Goal: Task Accomplishment & Management: Manage account settings

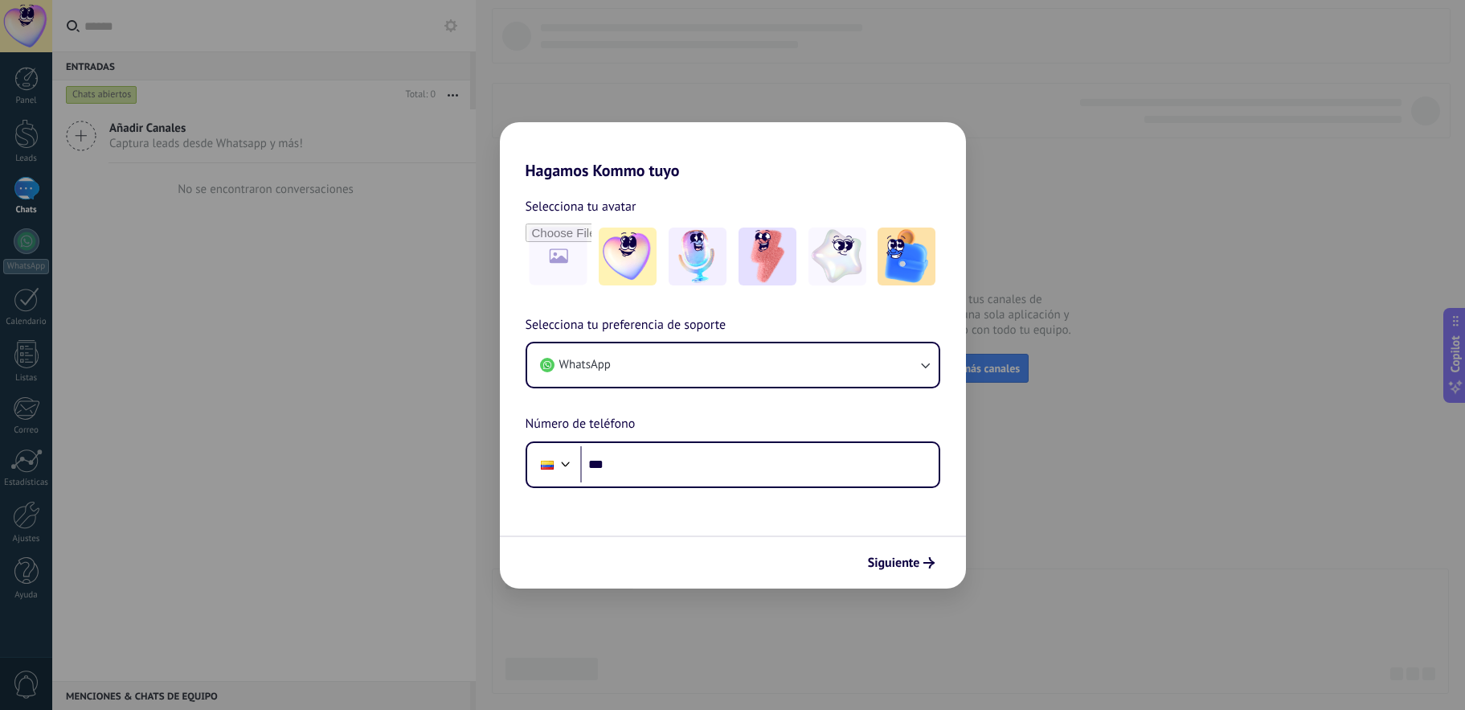
click at [1024, 165] on div "Hagamos Kommo tuyo Selecciona tu avatar Selecciona tu preferencia de soporte Wh…" at bounding box center [732, 355] width 1465 height 710
click at [449, 314] on div "Hagamos Kommo tuyo Selecciona tu avatar Selecciona tu preferencia de soporte Wh…" at bounding box center [732, 355] width 1465 height 710
click at [631, 215] on span "Selecciona tu avatar" at bounding box center [581, 206] width 111 height 21
click at [666, 180] on div "Selecciona tu avatar Selecciona tu preferencia de soporte WhatsApp Número de te…" at bounding box center [733, 334] width 466 height 308
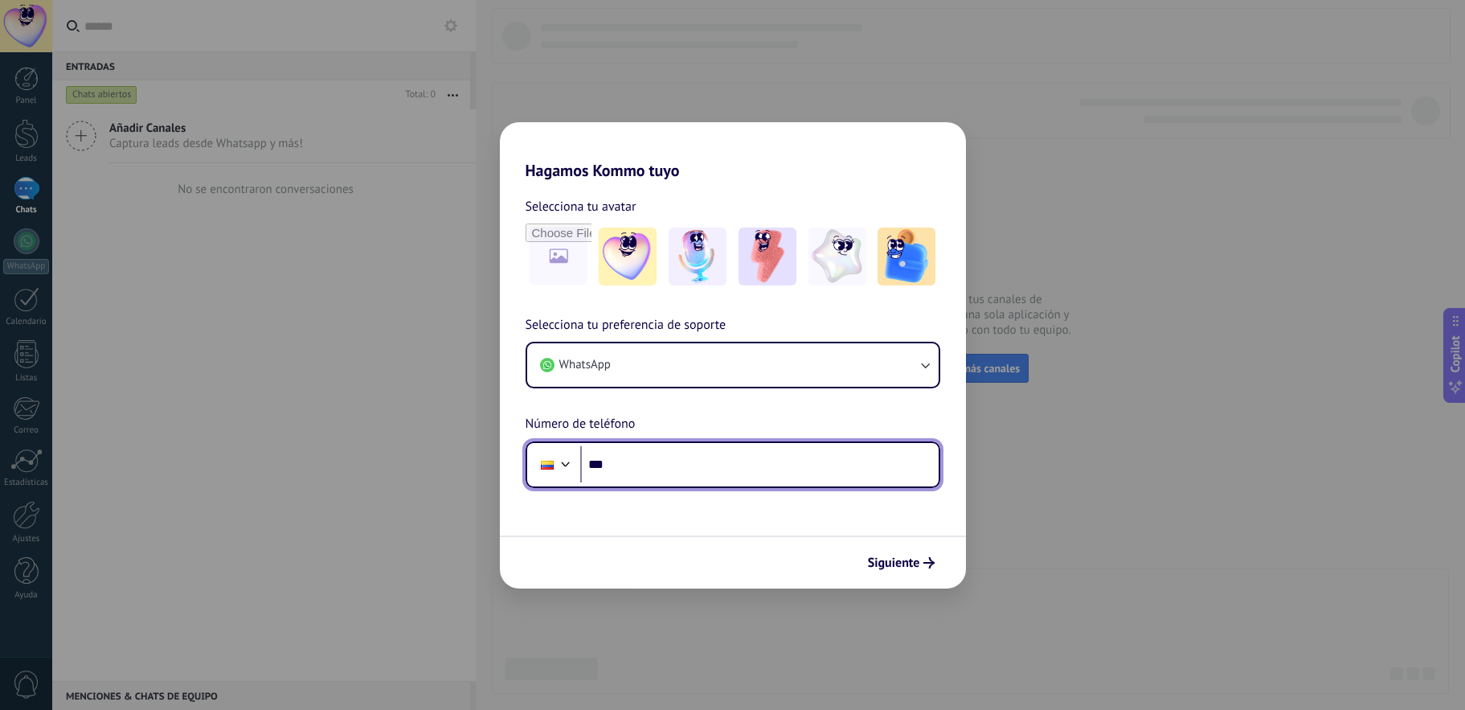
click at [660, 468] on input "***" at bounding box center [759, 464] width 358 height 37
click at [749, 452] on input "*****" at bounding box center [759, 464] width 358 height 37
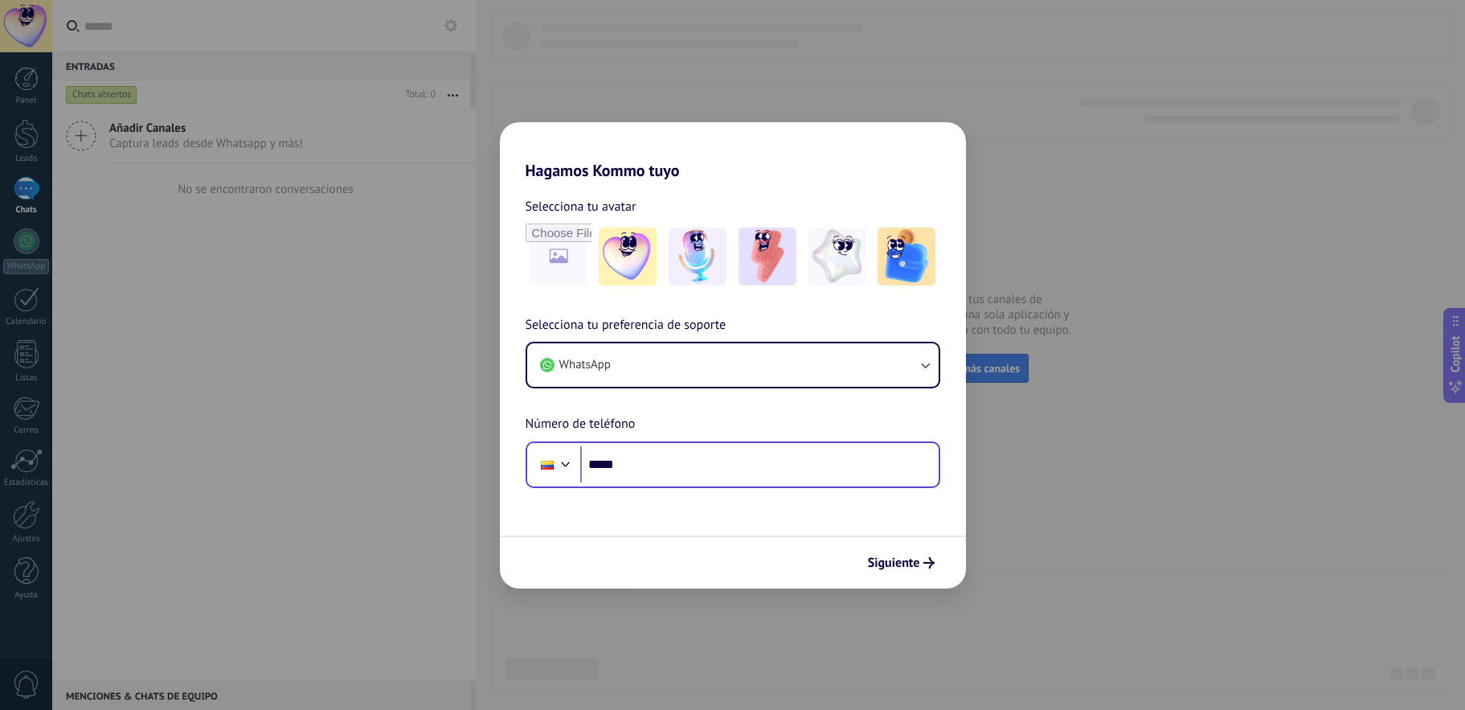
click at [722, 479] on input "*****" at bounding box center [759, 464] width 358 height 37
click at [1129, 230] on div "Hagamos Kommo tuyo Selecciona tu avatar Selecciona tu preferencia de soporte Wh…" at bounding box center [732, 355] width 1465 height 710
click at [503, 149] on h2 "Hagamos Kommo tuyo" at bounding box center [733, 151] width 466 height 58
click at [402, 257] on div "Hagamos Kommo tuyo Selecciona tu avatar Selecciona tu preferencia de soporte Wh…" at bounding box center [732, 355] width 1465 height 710
click at [398, 314] on div "Hagamos Kommo tuyo Selecciona tu avatar Selecciona tu preferencia de soporte Wh…" at bounding box center [732, 355] width 1465 height 710
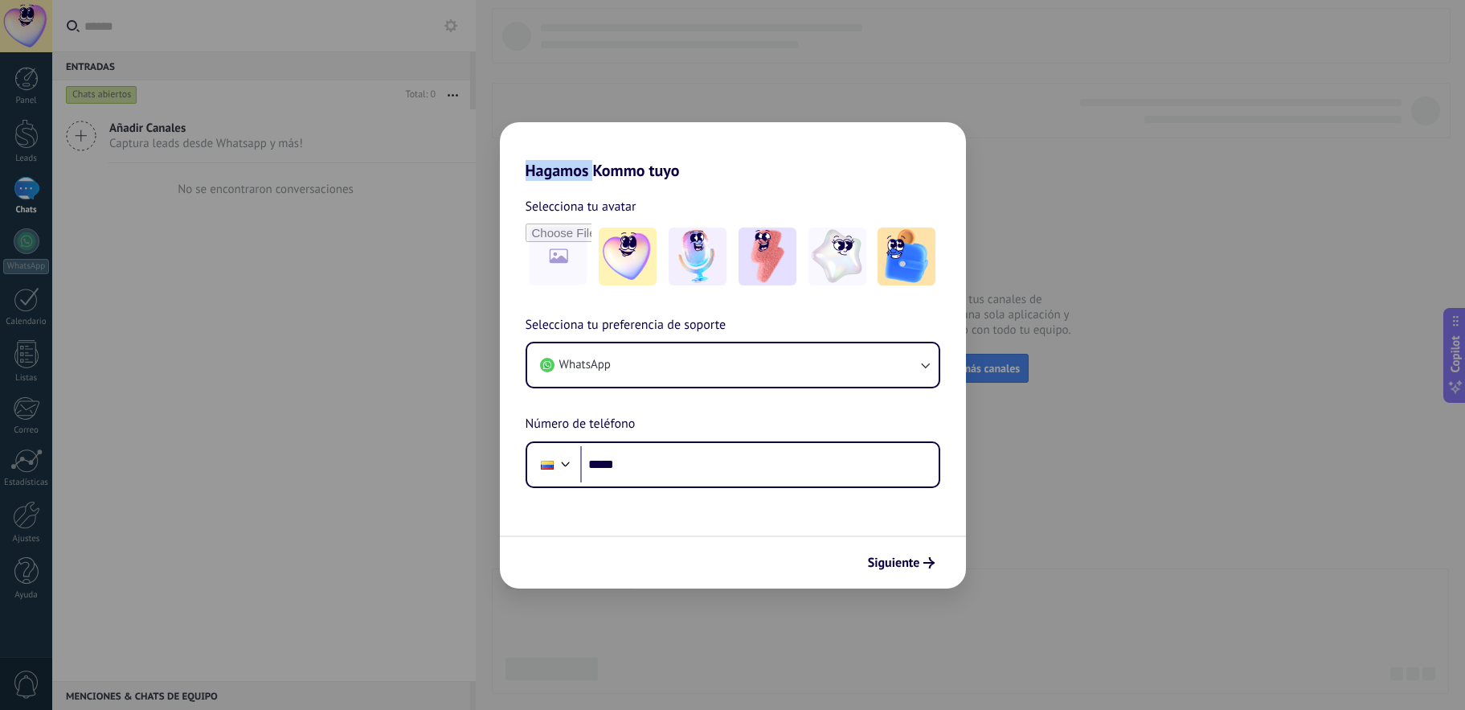
click at [398, 314] on div "Hagamos Kommo tuyo Selecciona tu avatar Selecciona tu preferencia de soporte Wh…" at bounding box center [732, 355] width 1465 height 710
click at [433, 325] on div "Hagamos Kommo tuyo Selecciona tu avatar Selecciona tu preferencia de soporte Wh…" at bounding box center [732, 355] width 1465 height 710
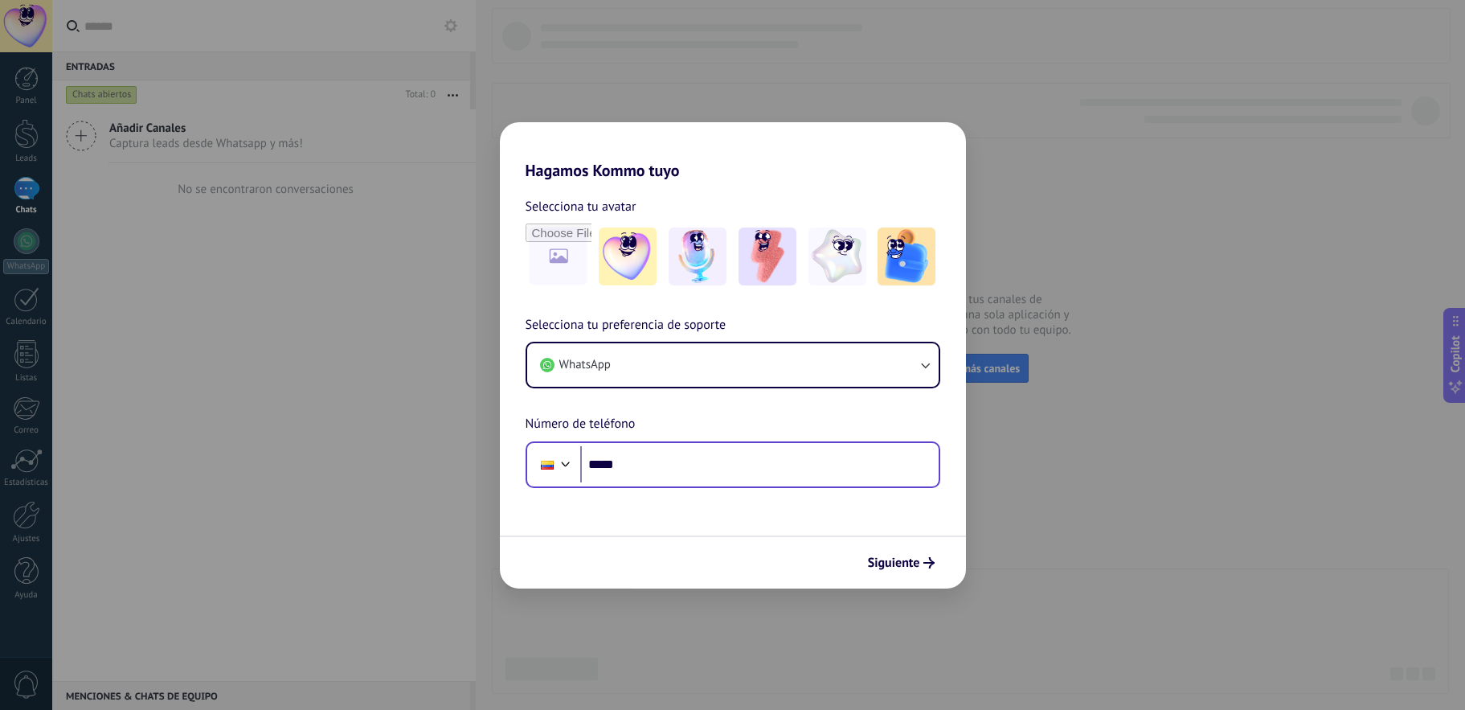
drag, startPoint x: 896, startPoint y: 568, endPoint x: 625, endPoint y: 455, distance: 293.5
click at [625, 455] on form "Selecciona tu avatar Selecciona tu preferencia de soporte WhatsApp Número de te…" at bounding box center [733, 384] width 466 height 408
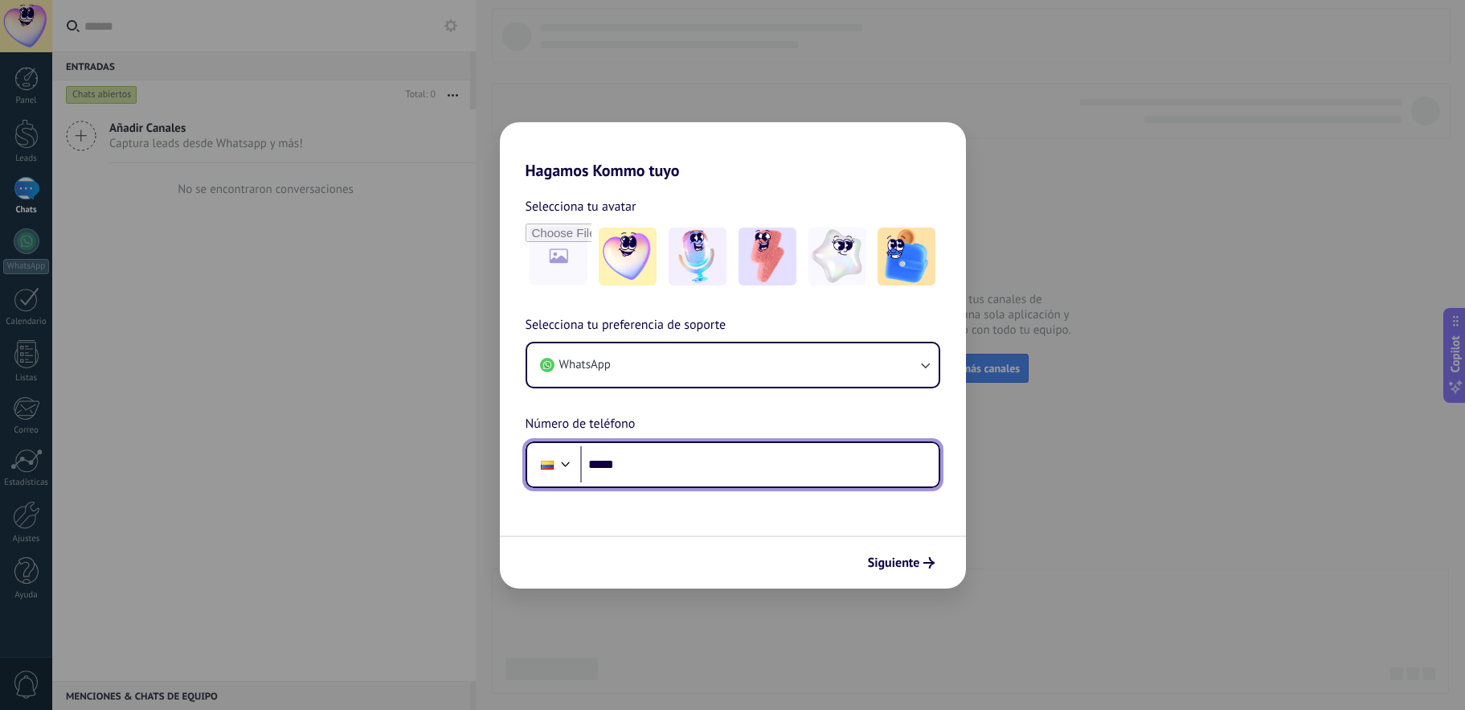
click at [656, 459] on input "*****" at bounding box center [759, 464] width 358 height 37
type input "**********"
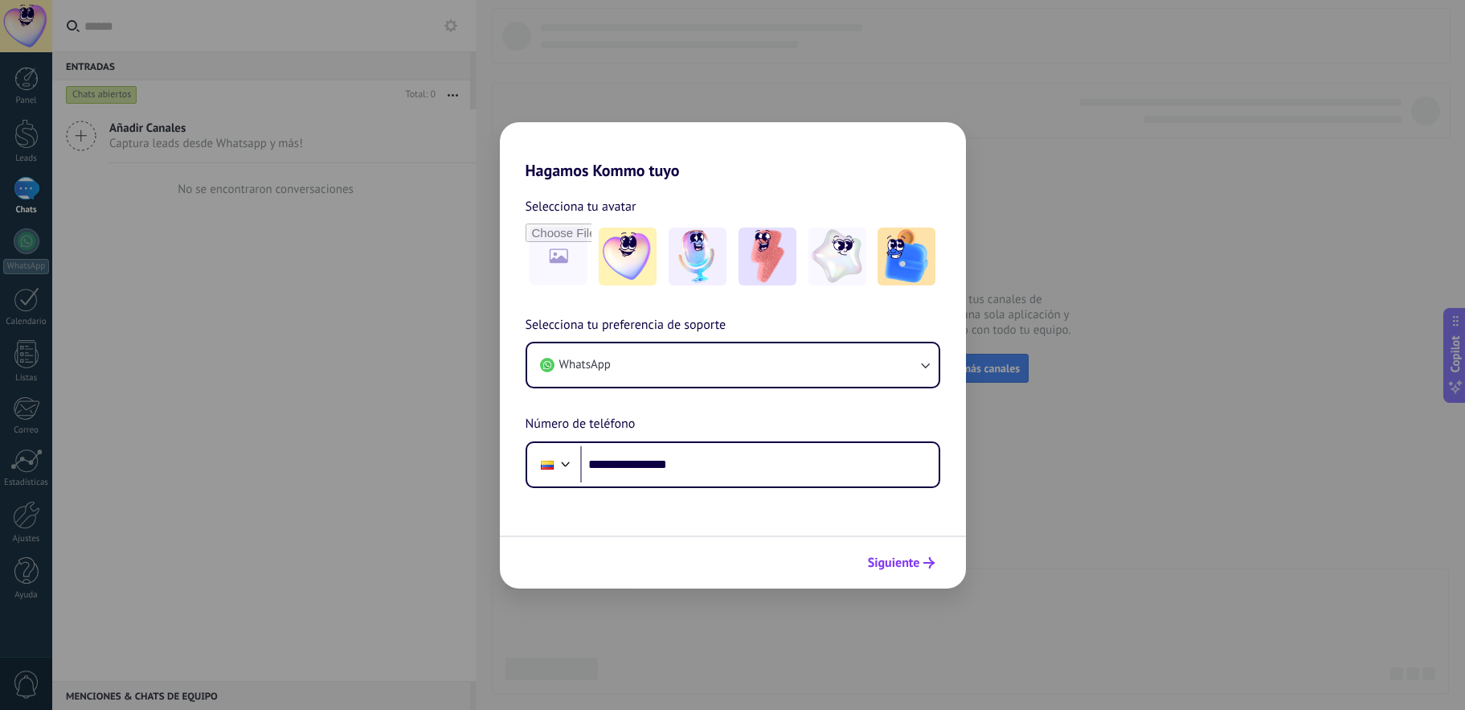
click at [912, 563] on span "Siguiente" at bounding box center [894, 562] width 52 height 11
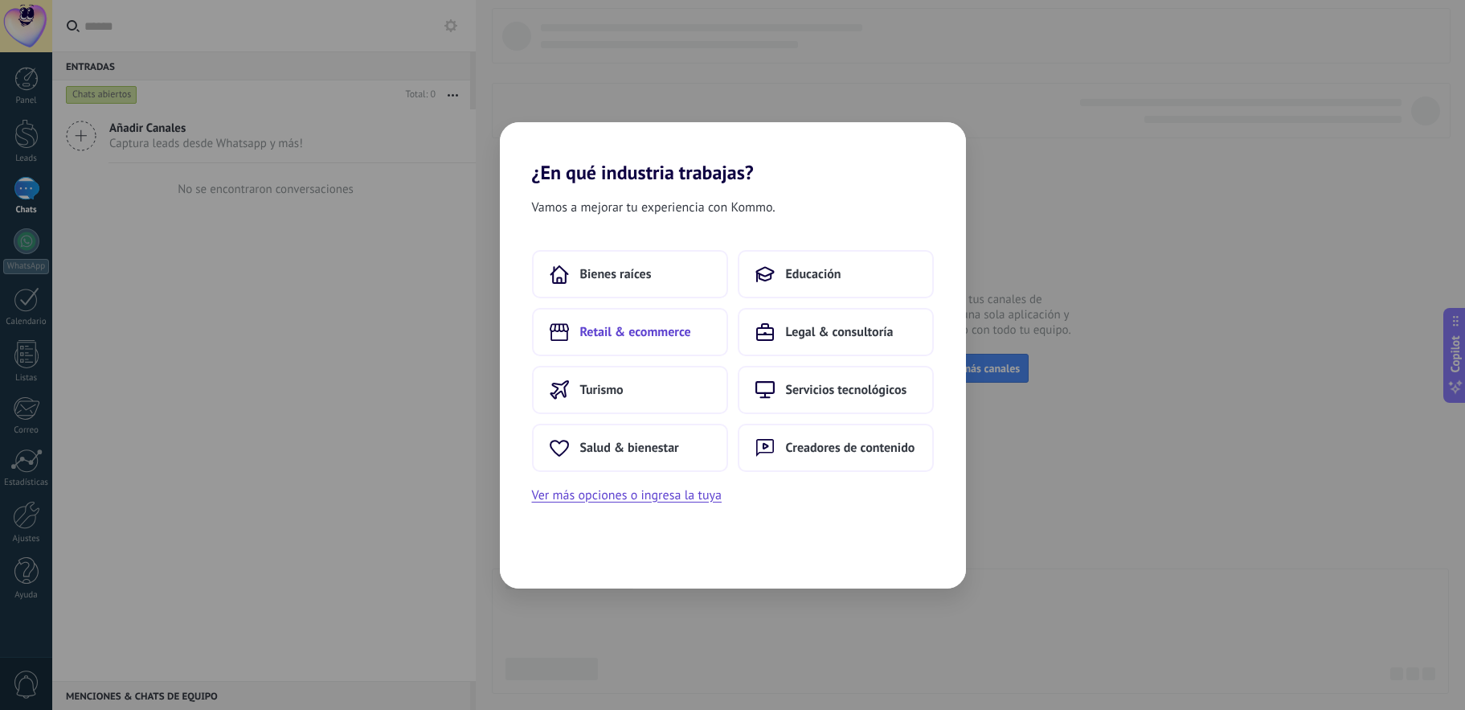
click at [609, 338] on span "Retail & ecommerce" at bounding box center [635, 332] width 111 height 16
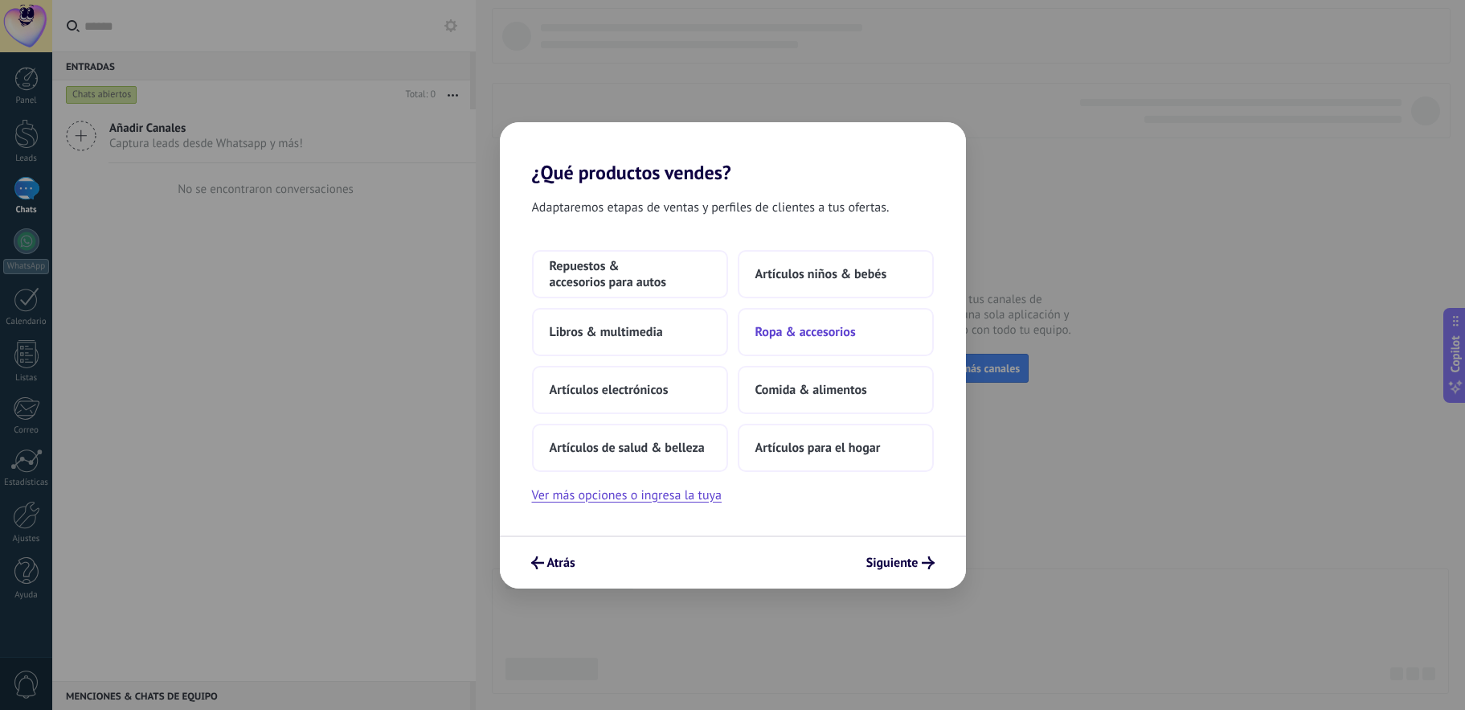
click at [810, 332] on span "Ropa & accesorios" at bounding box center [805, 332] width 100 height 16
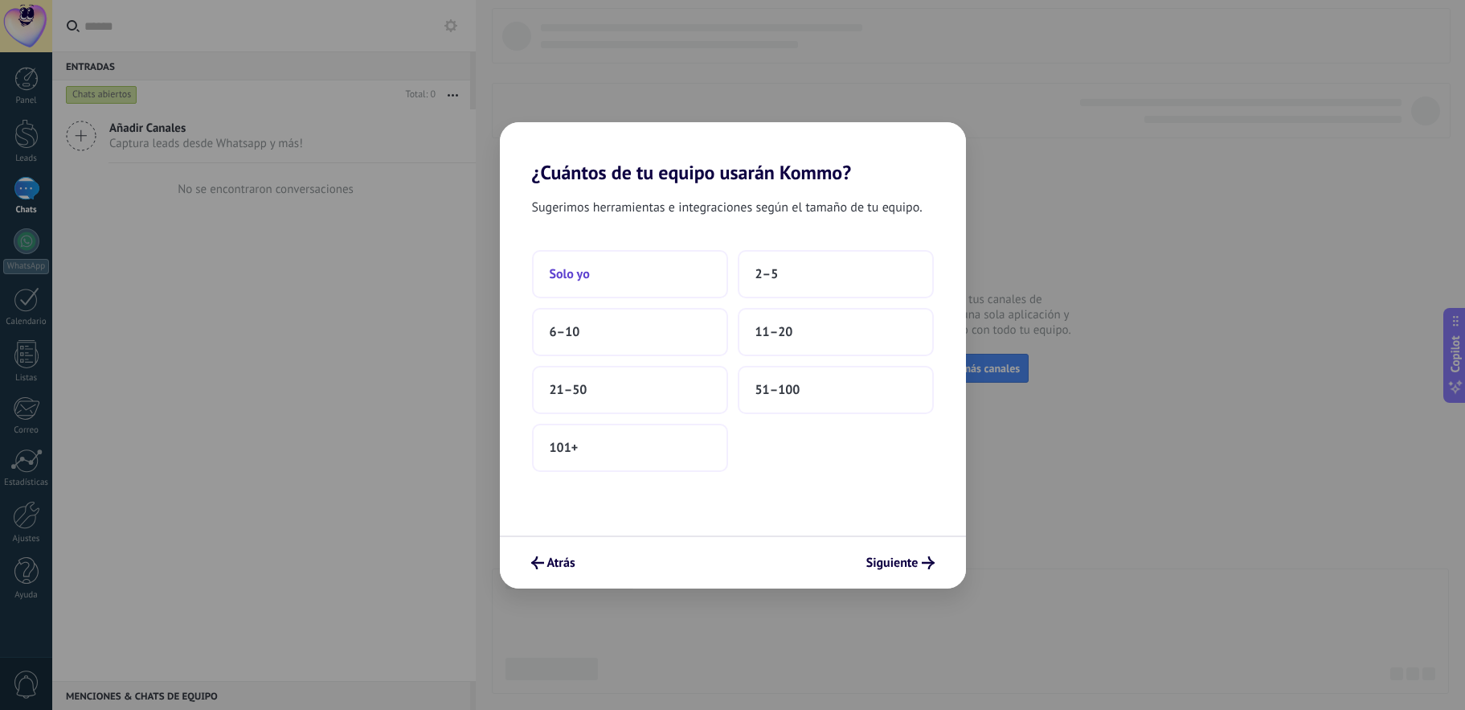
click at [599, 274] on button "Solo yo" at bounding box center [630, 274] width 196 height 48
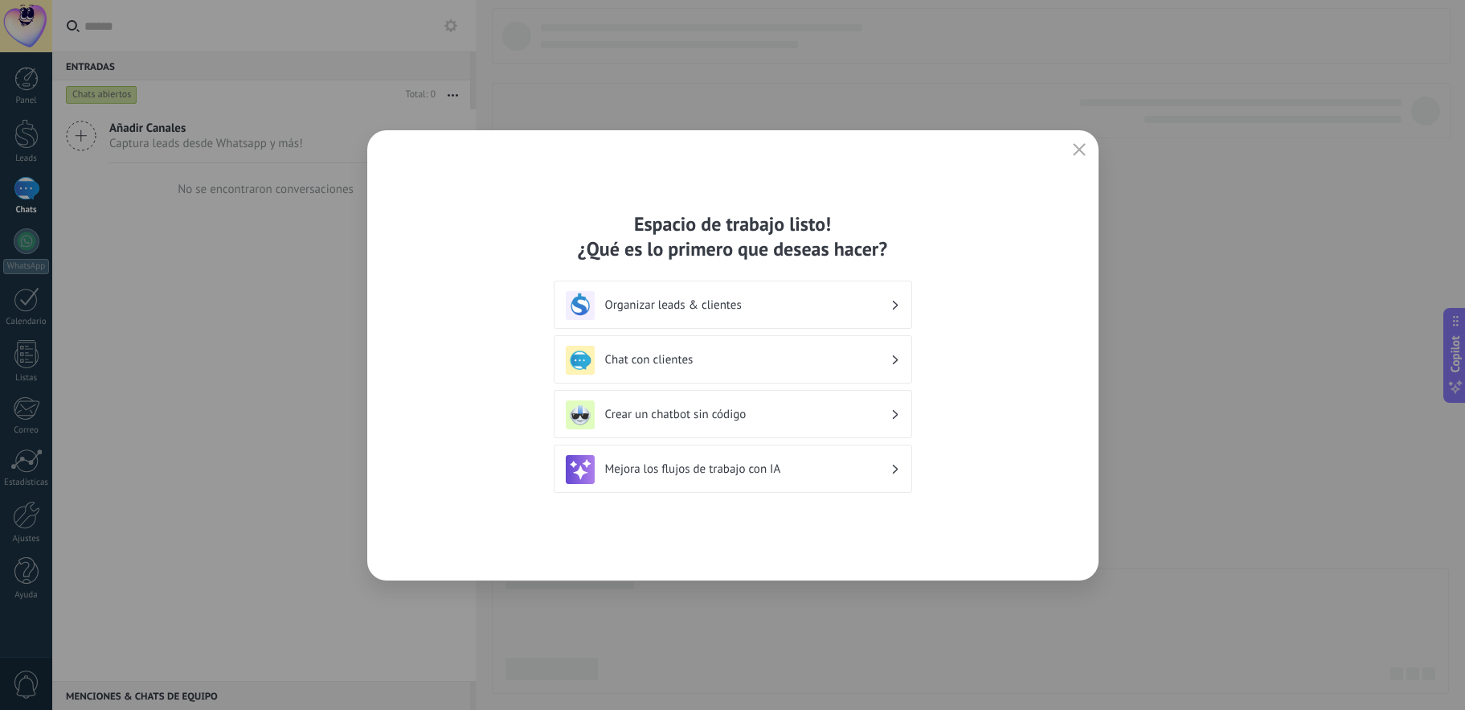
click at [740, 308] on h3 "Organizar leads & clientes" at bounding box center [747, 304] width 285 height 15
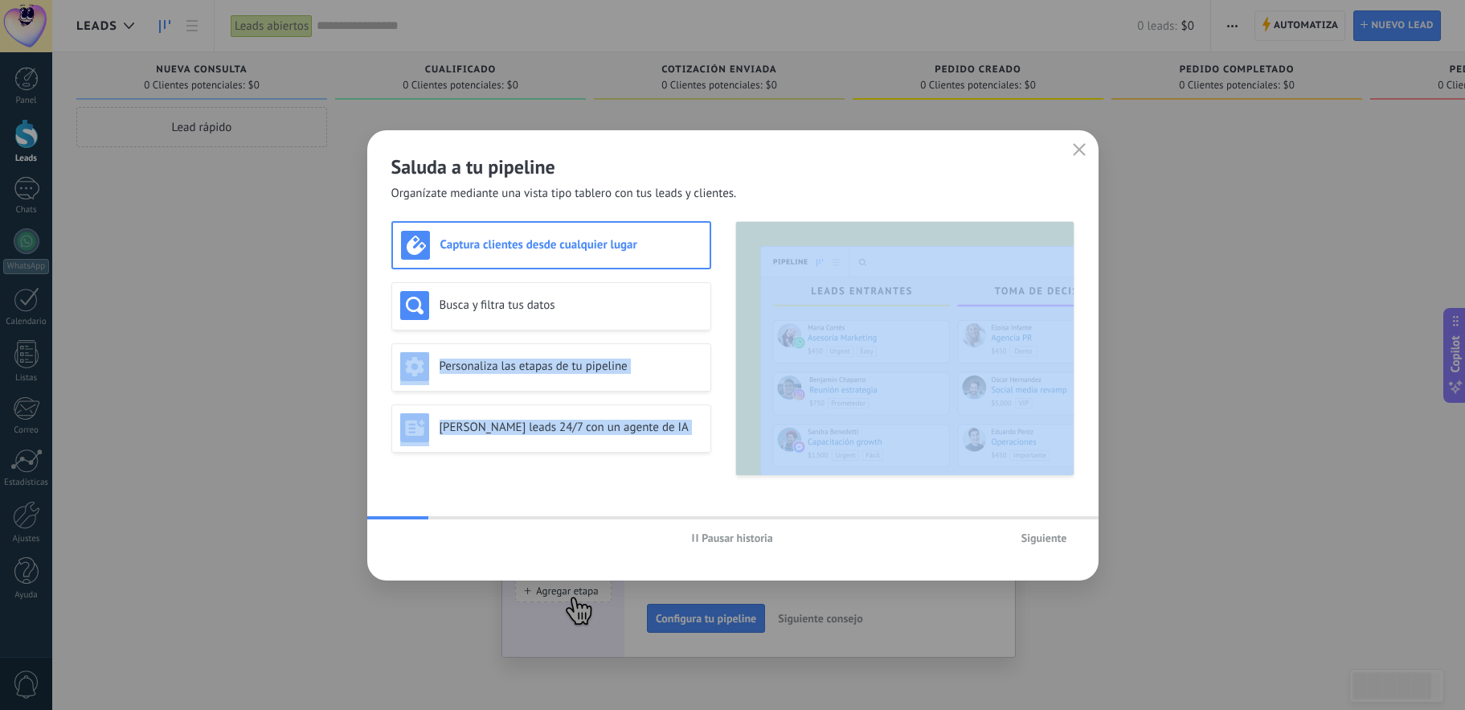
drag, startPoint x: 710, startPoint y: 309, endPoint x: 732, endPoint y: 376, distance: 70.1
click at [732, 376] on div "Captura clientes desde cualquier lugar Busca y filtra tus datos Personaliza las…" at bounding box center [732, 348] width 683 height 255
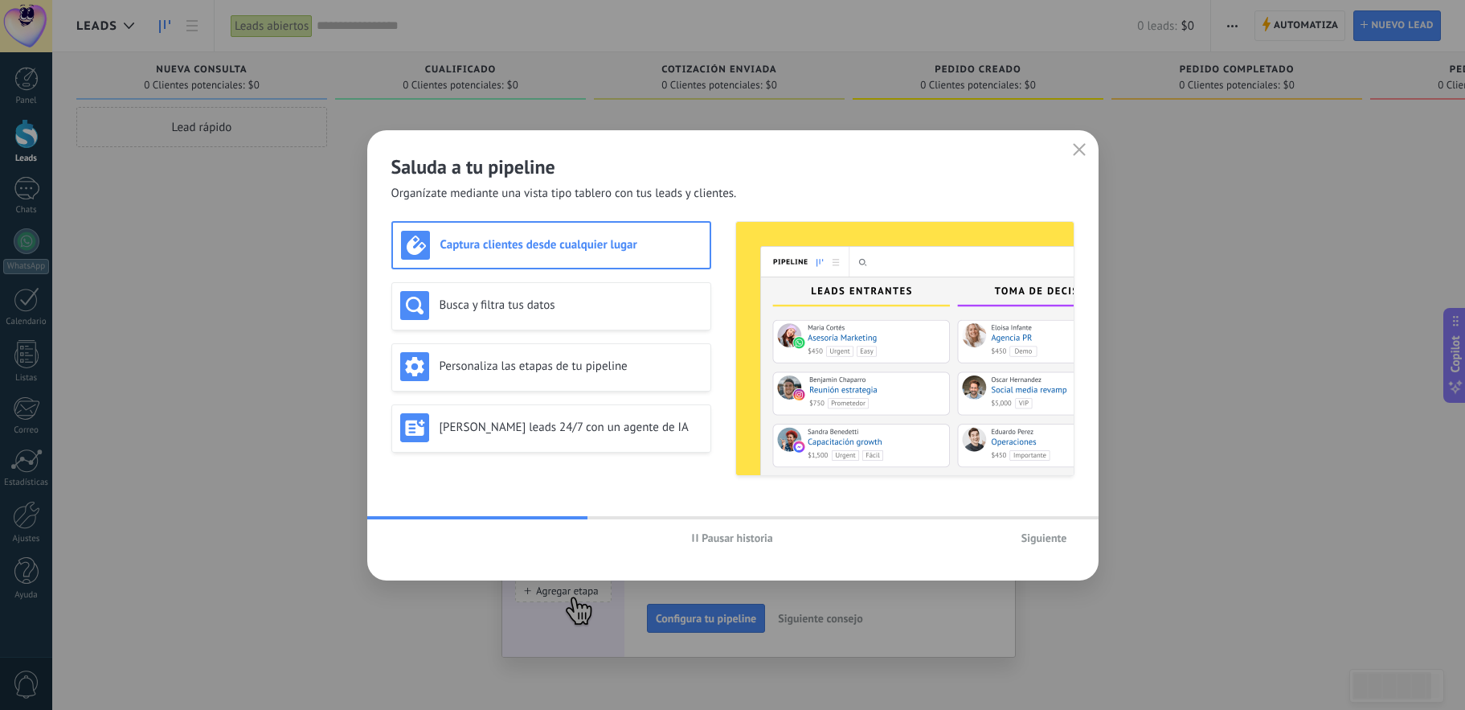
click at [1042, 535] on span "Siguiente" at bounding box center [1044, 537] width 46 height 11
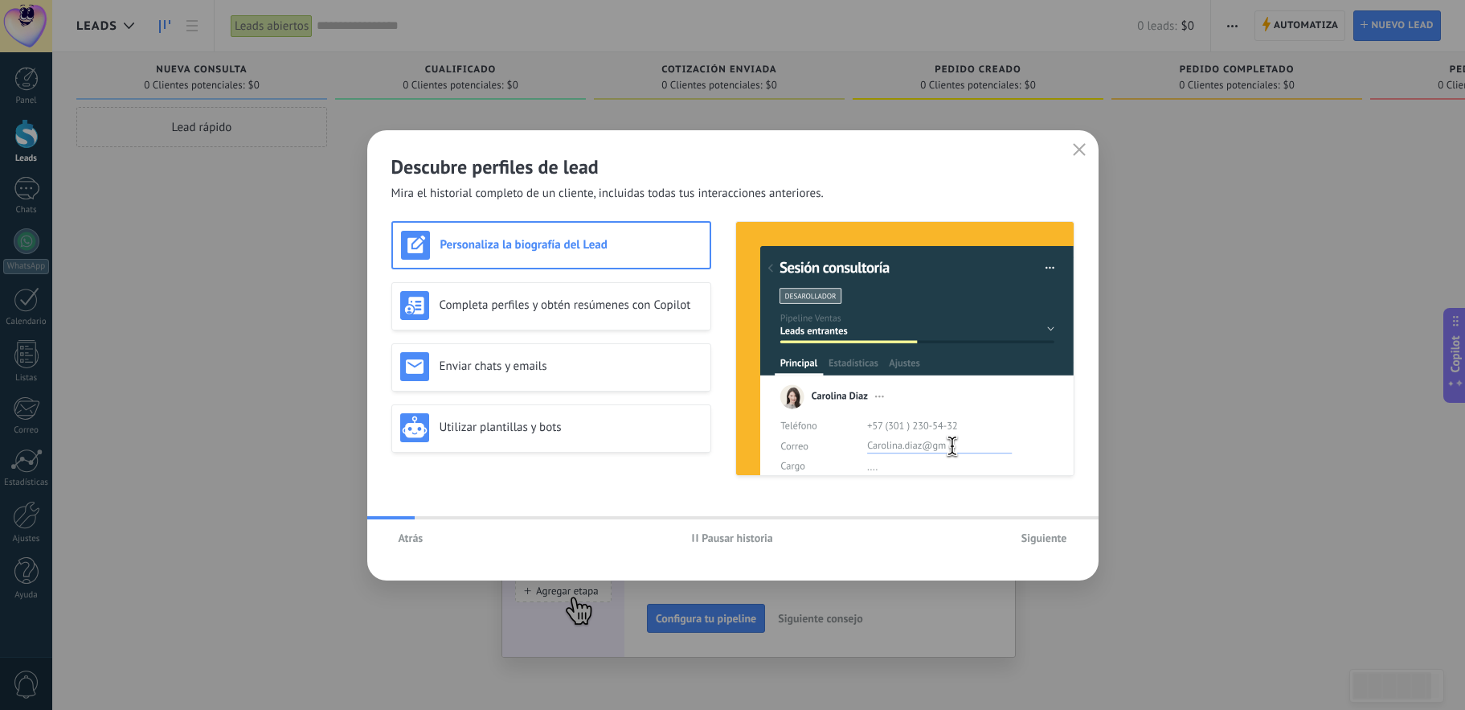
click at [1042, 535] on span "Siguiente" at bounding box center [1044, 537] width 46 height 11
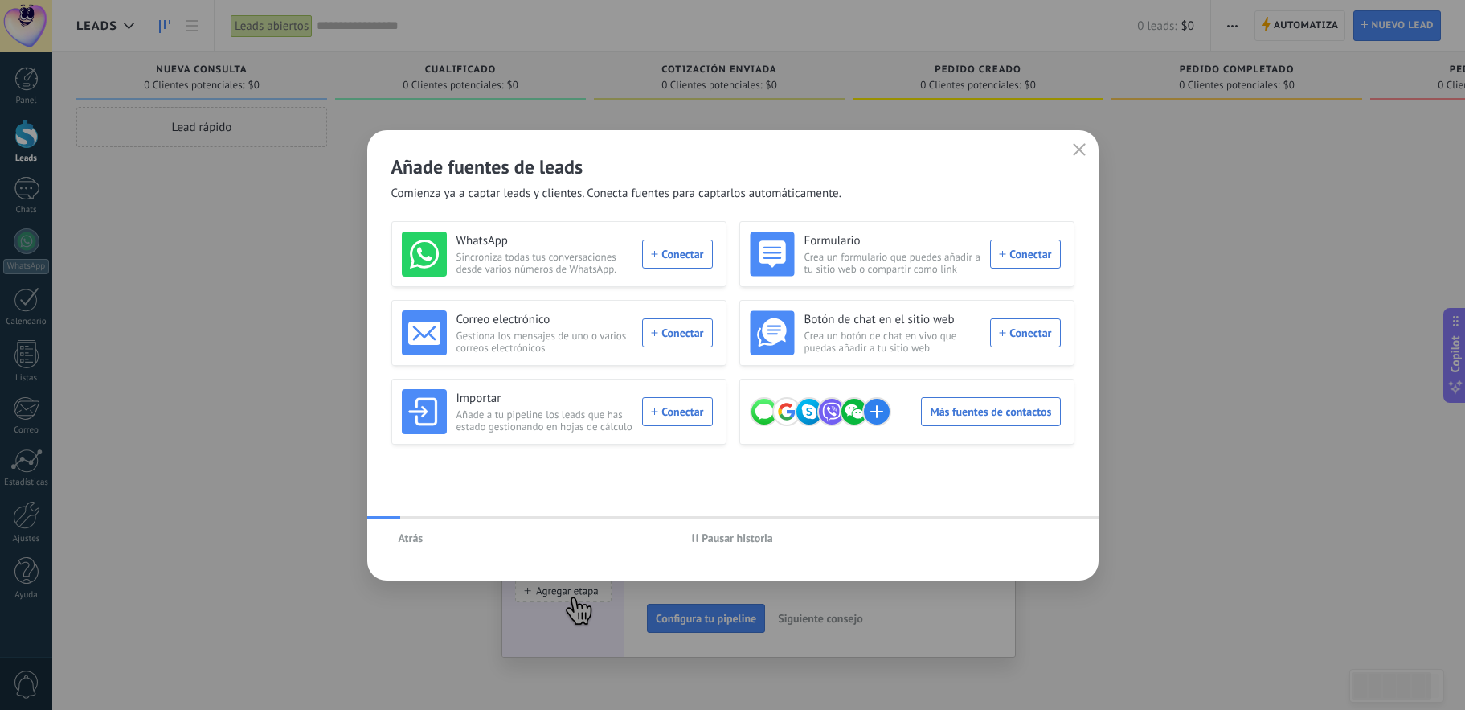
click at [1042, 535] on div "Atrás Pausar historia" at bounding box center [732, 537] width 731 height 37
click at [1077, 149] on icon "button" at bounding box center [1079, 149] width 13 height 13
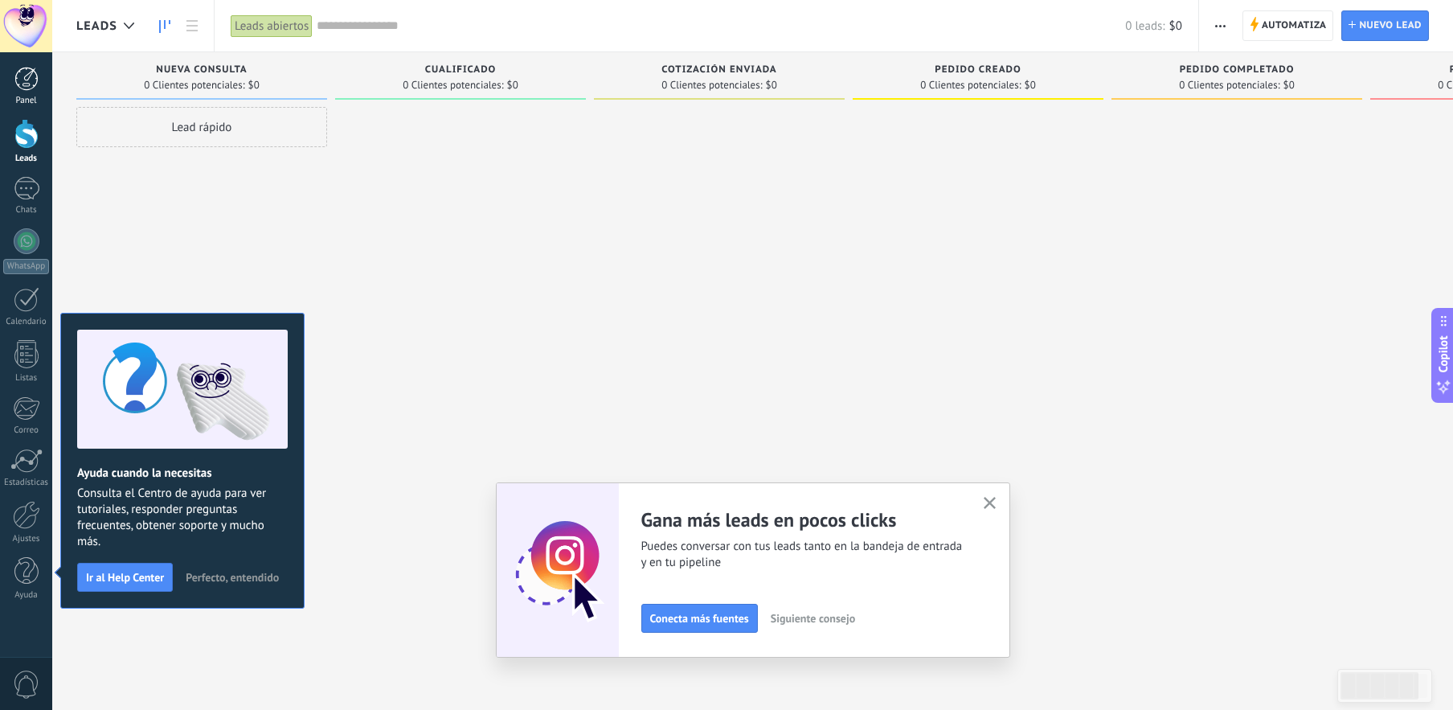
click at [26, 93] on link "Panel" at bounding box center [26, 86] width 52 height 39
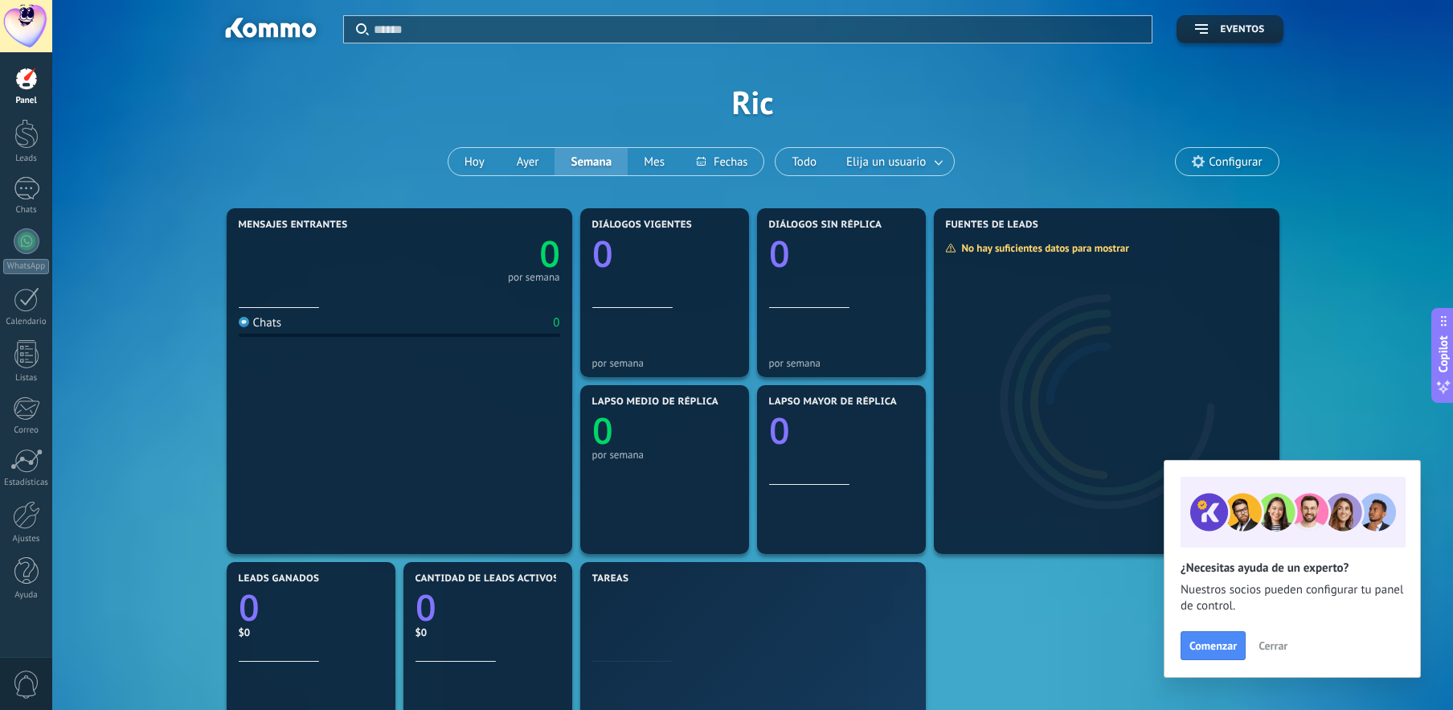
click at [25, 69] on div at bounding box center [26, 79] width 24 height 24
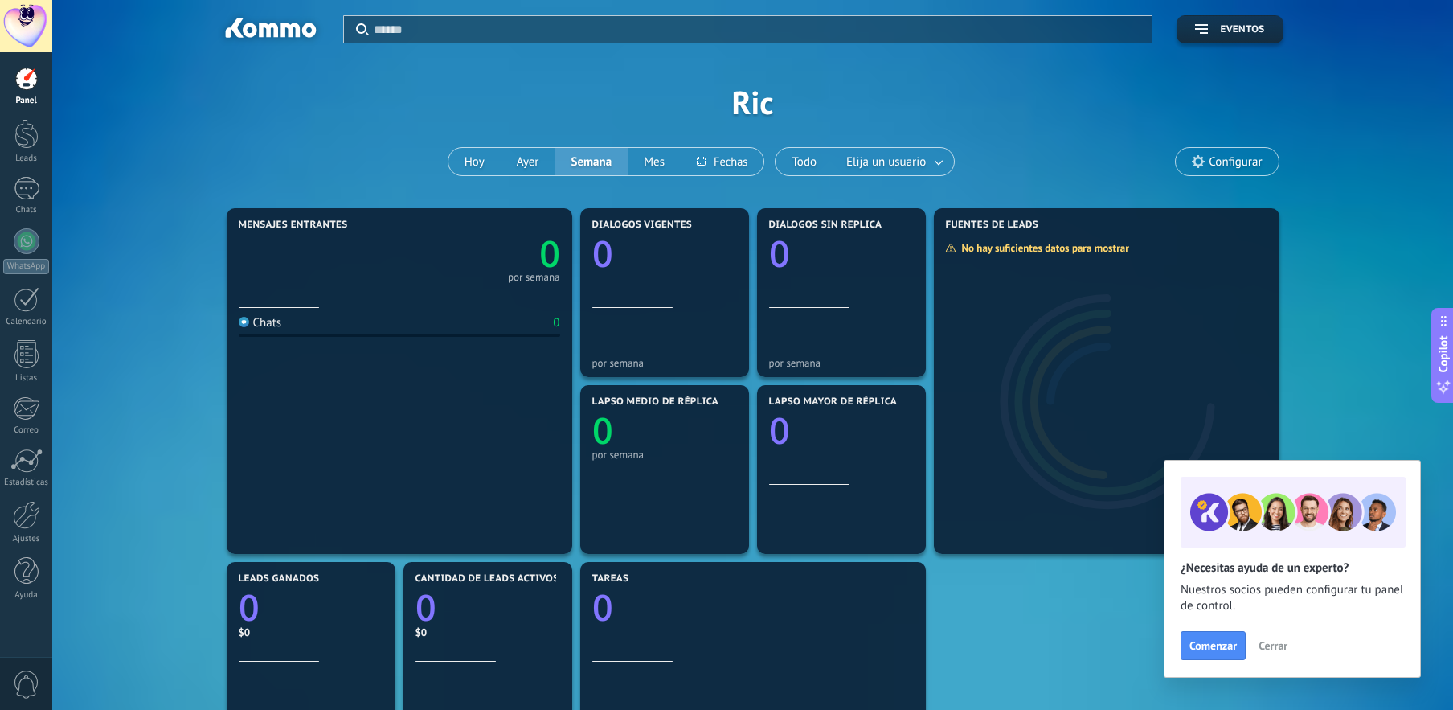
click at [27, 19] on div at bounding box center [26, 26] width 52 height 52
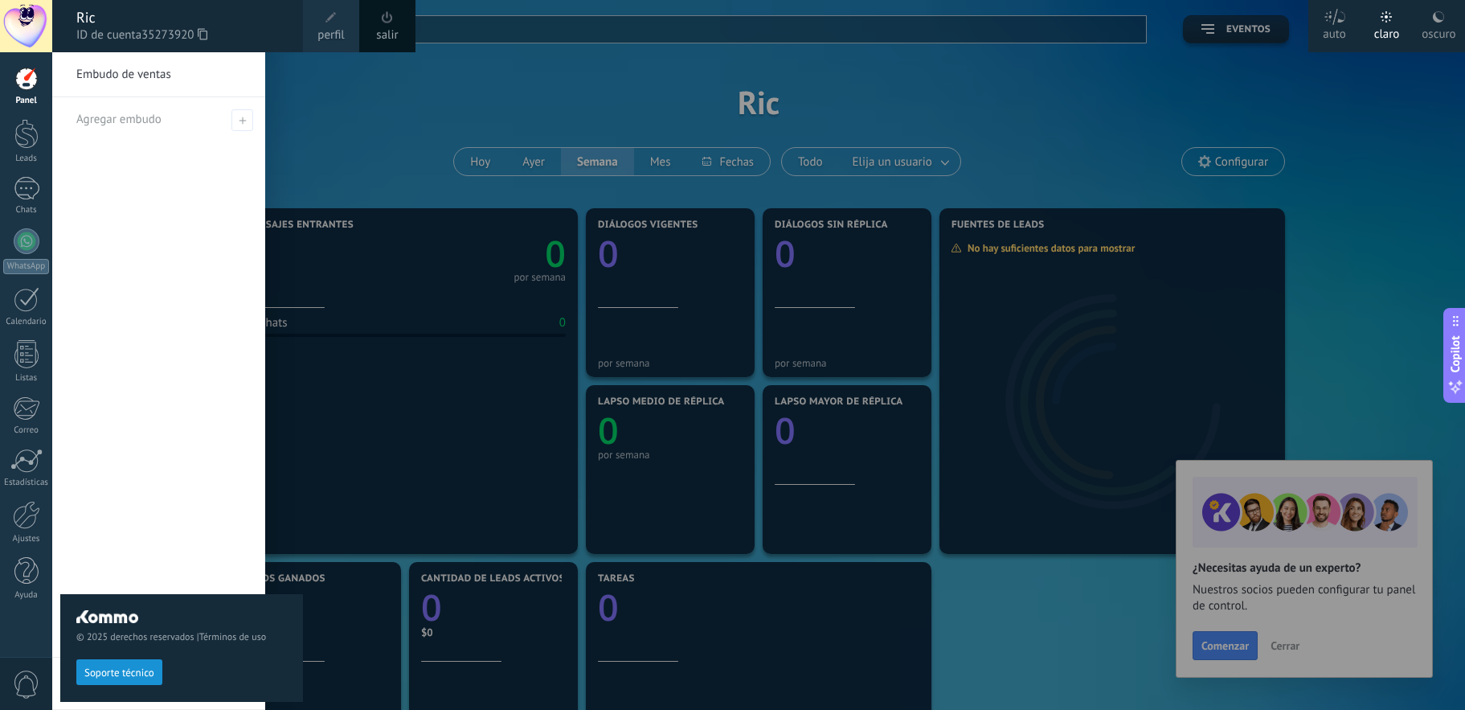
click at [157, 33] on span "35273920" at bounding box center [174, 36] width 66 height 18
click at [204, 32] on use at bounding box center [203, 33] width 10 height 11
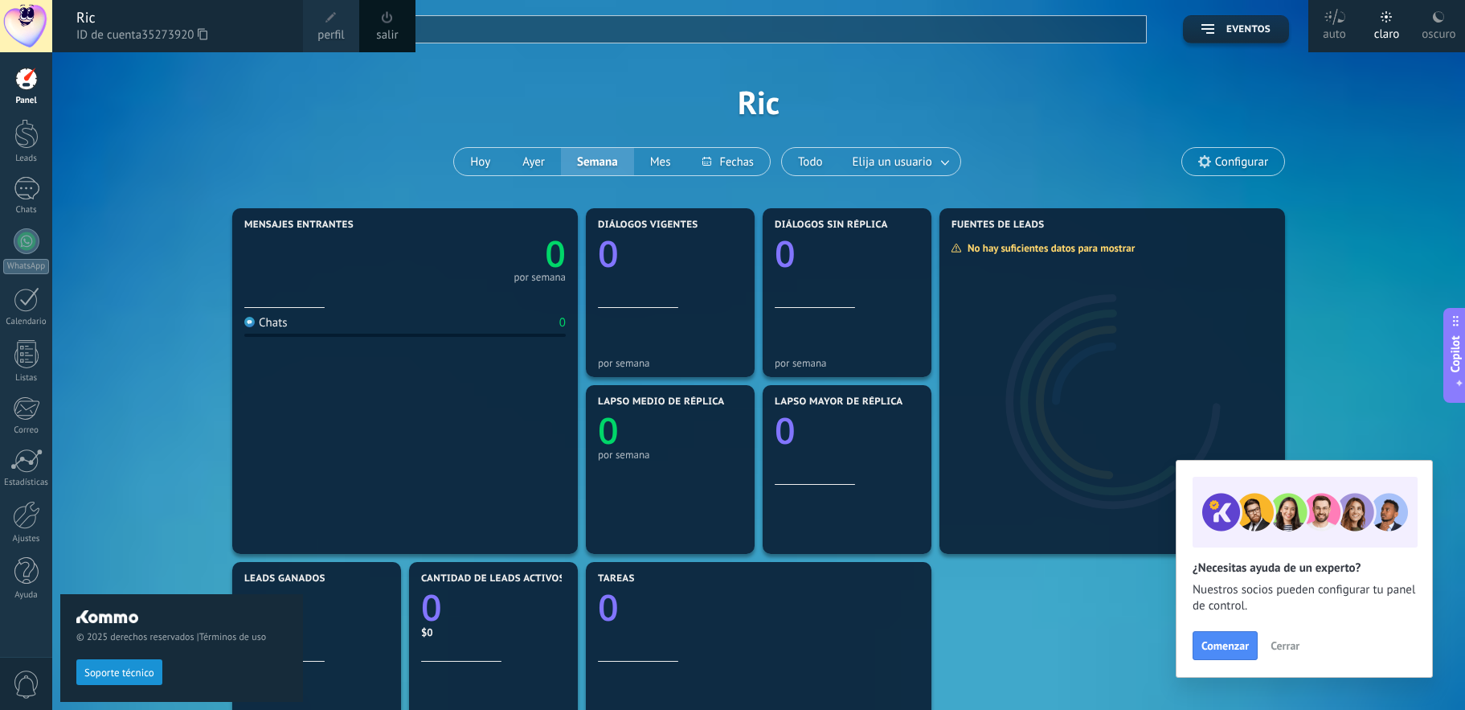
click at [1274, 647] on span "Cerrar" at bounding box center [1284, 645] width 29 height 11
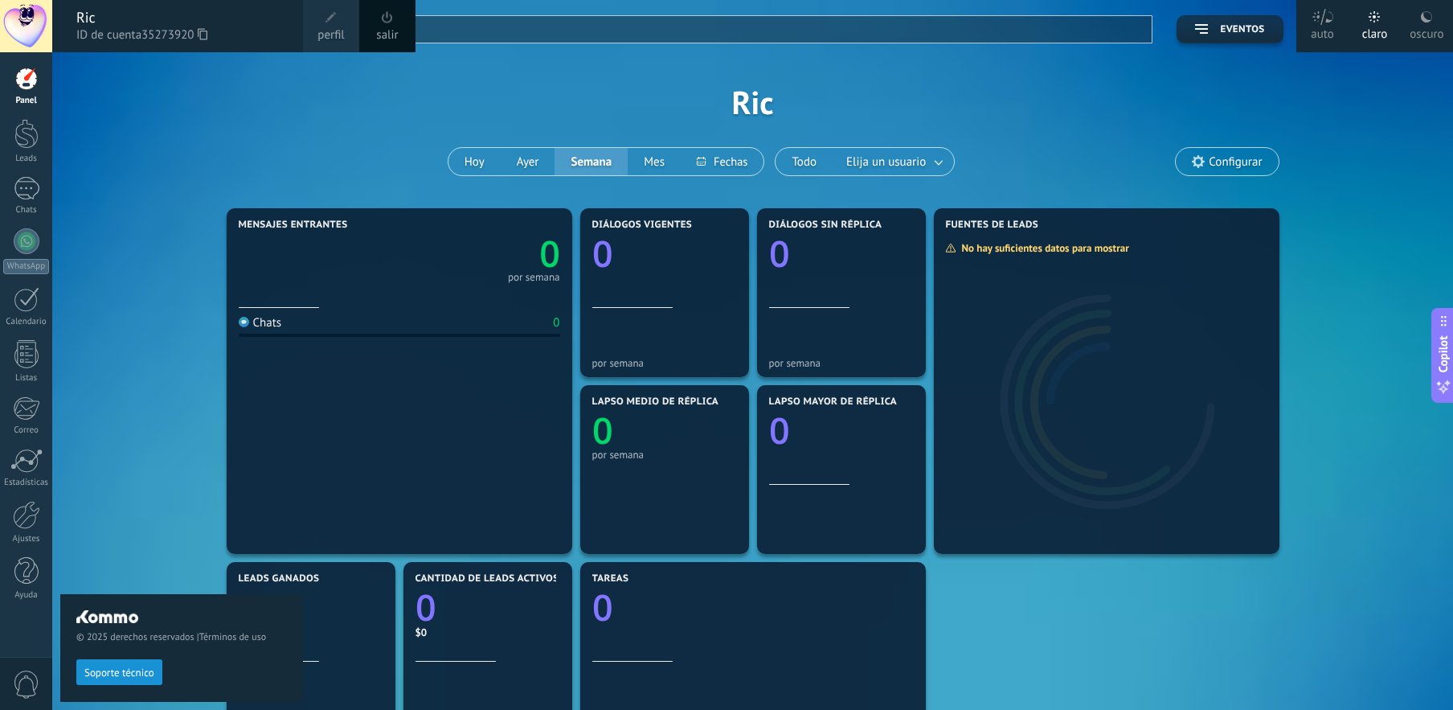
click at [184, 512] on div "© 2025 derechos reservados | Términos de uso Soporte técnico" at bounding box center [181, 380] width 243 height 657
click at [27, 245] on div at bounding box center [27, 241] width 26 height 26
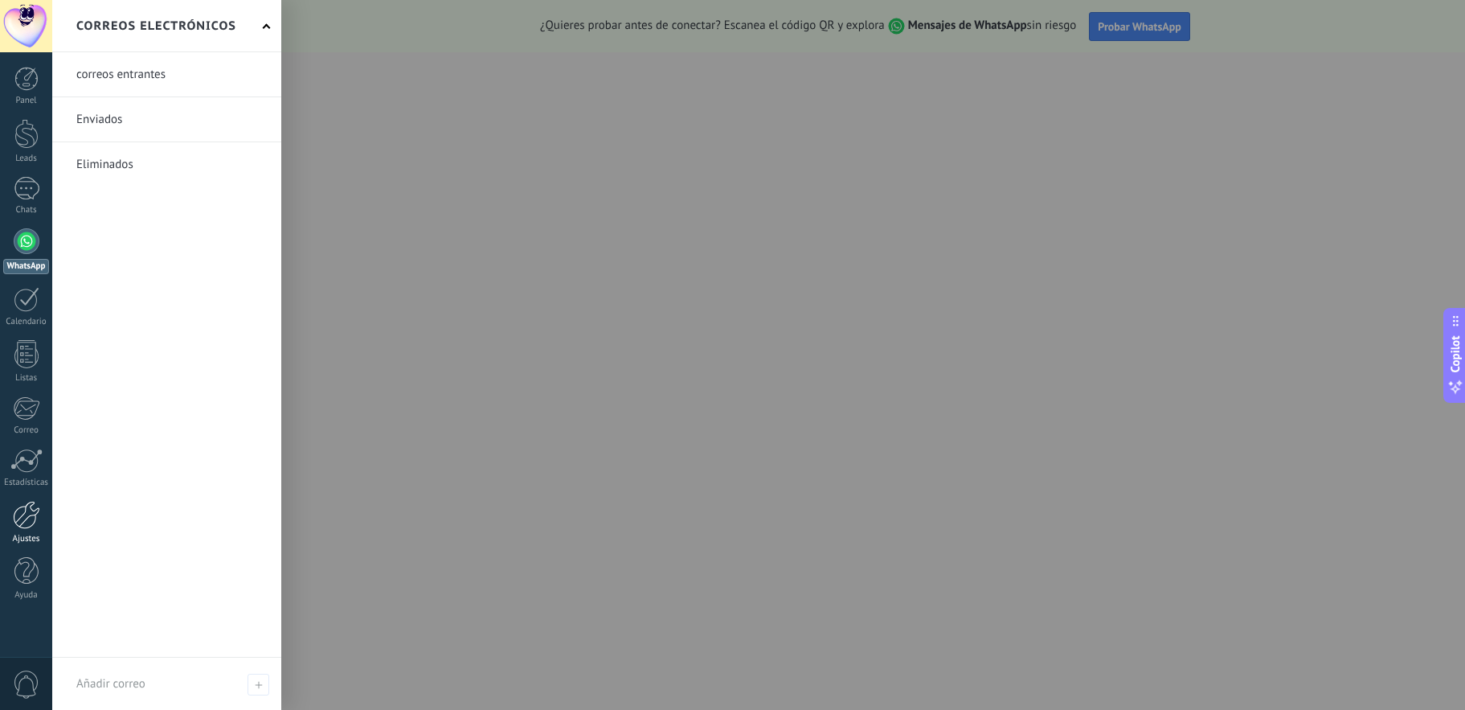
click at [25, 526] on div at bounding box center [26, 515] width 27 height 28
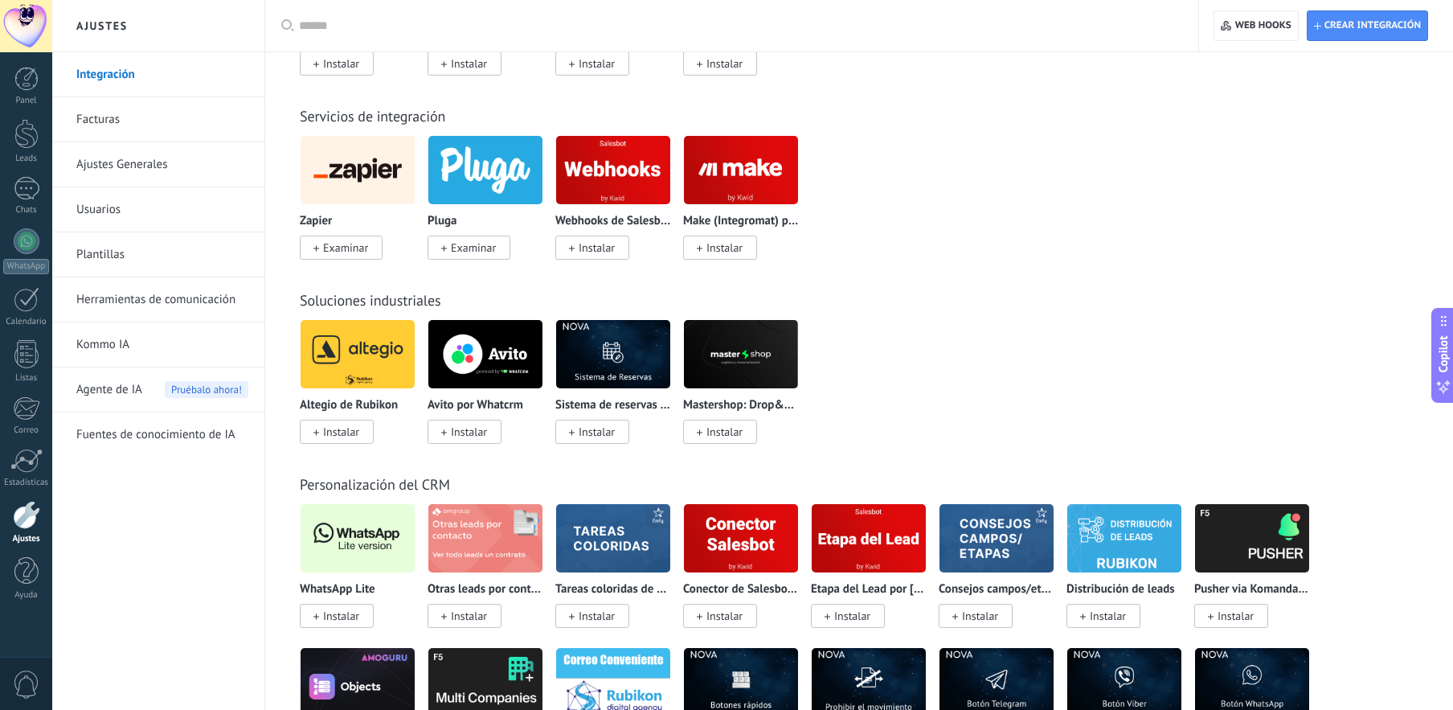
scroll to position [2571, 0]
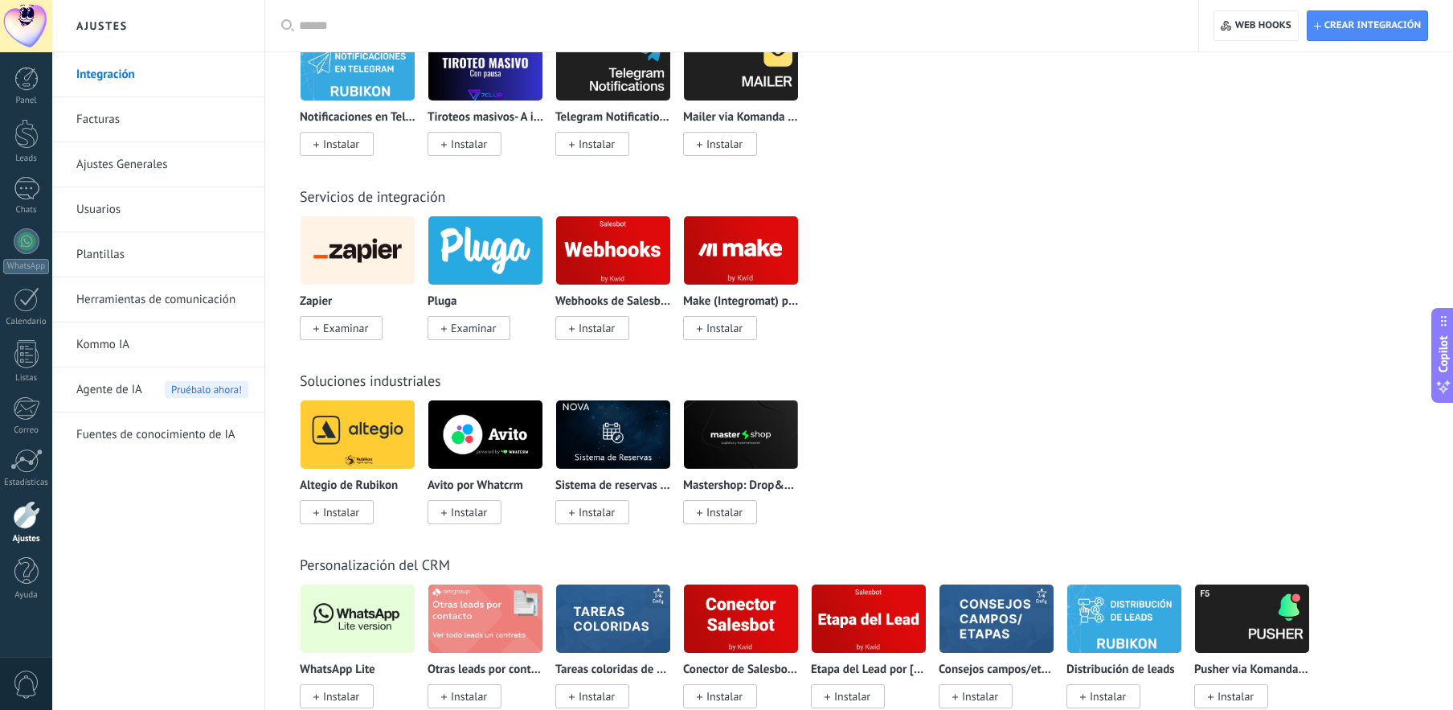
click at [19, 510] on div at bounding box center [26, 515] width 27 height 28
click at [126, 398] on span "Agente de IA" at bounding box center [109, 389] width 66 height 45
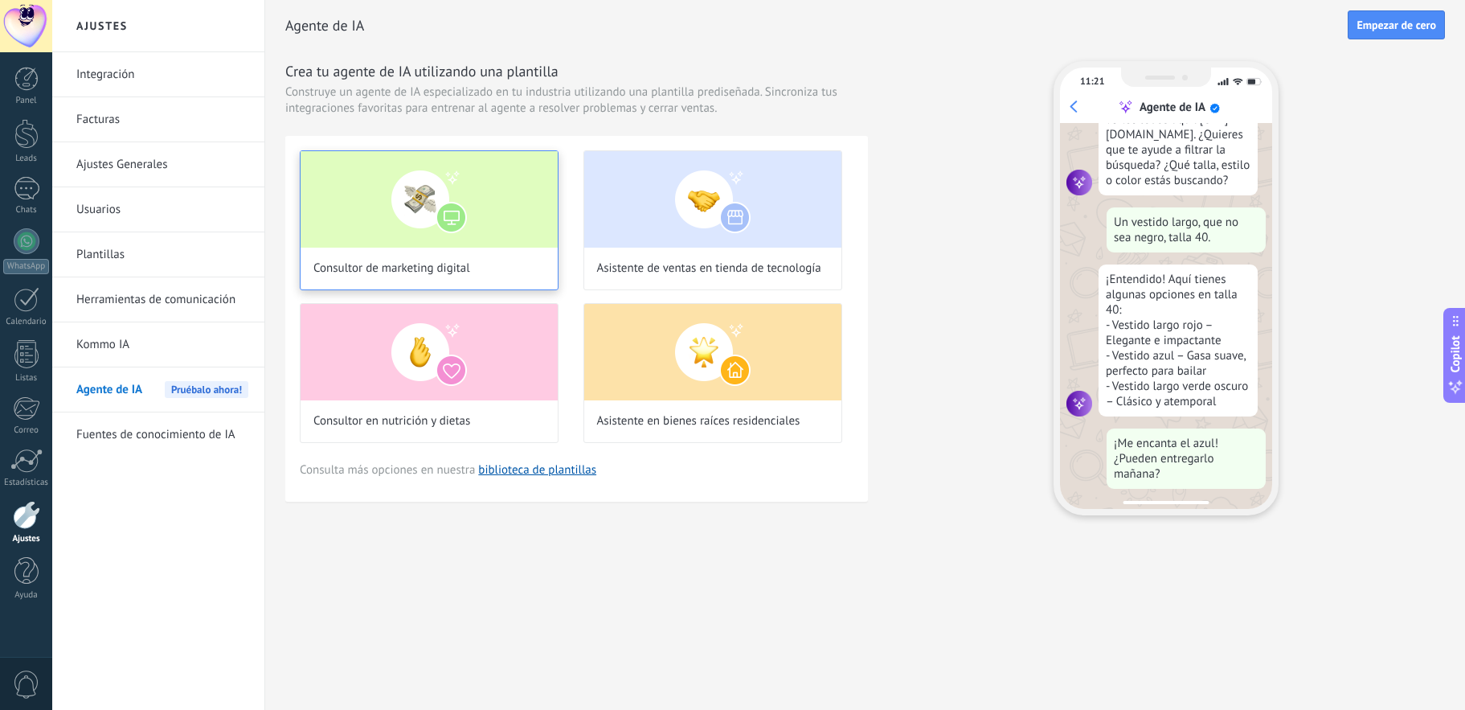
scroll to position [162, 0]
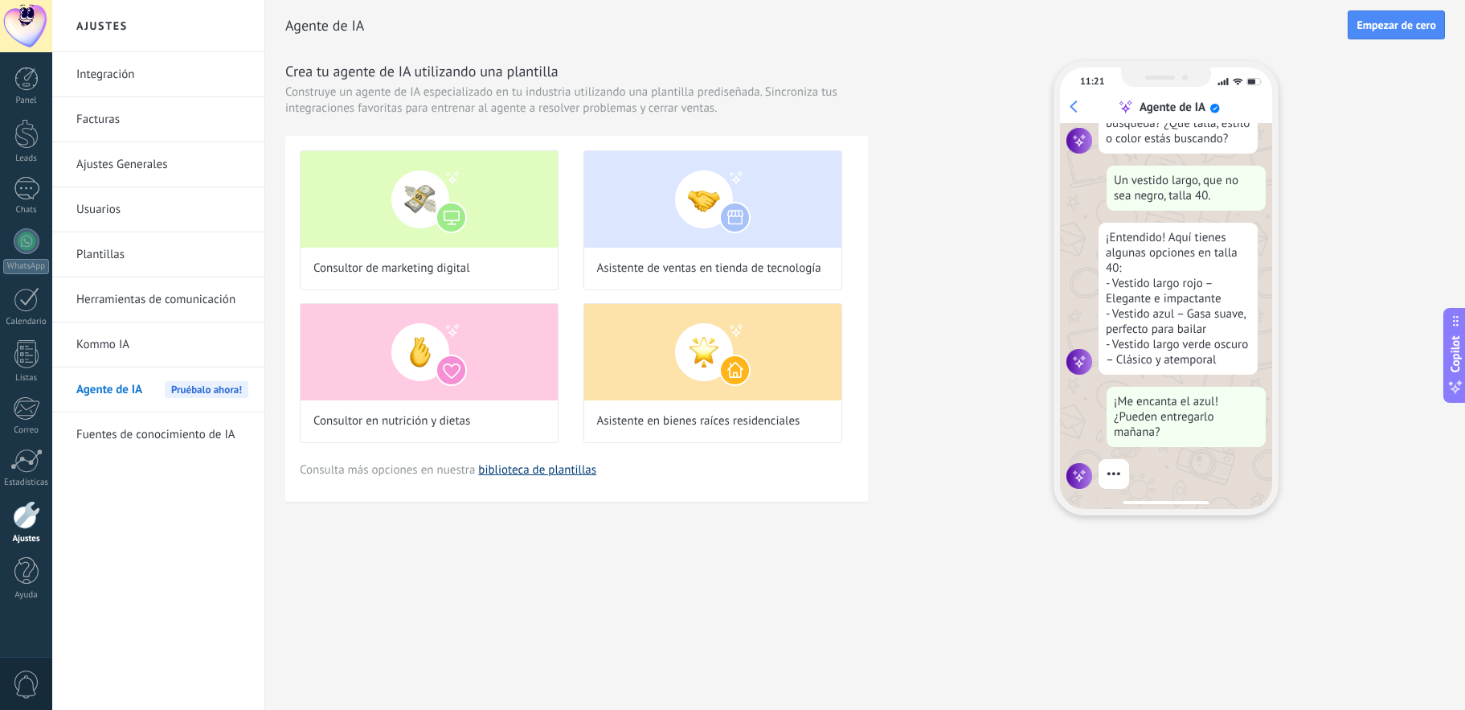
click at [533, 473] on link "biblioteca de plantillas" at bounding box center [537, 469] width 118 height 15
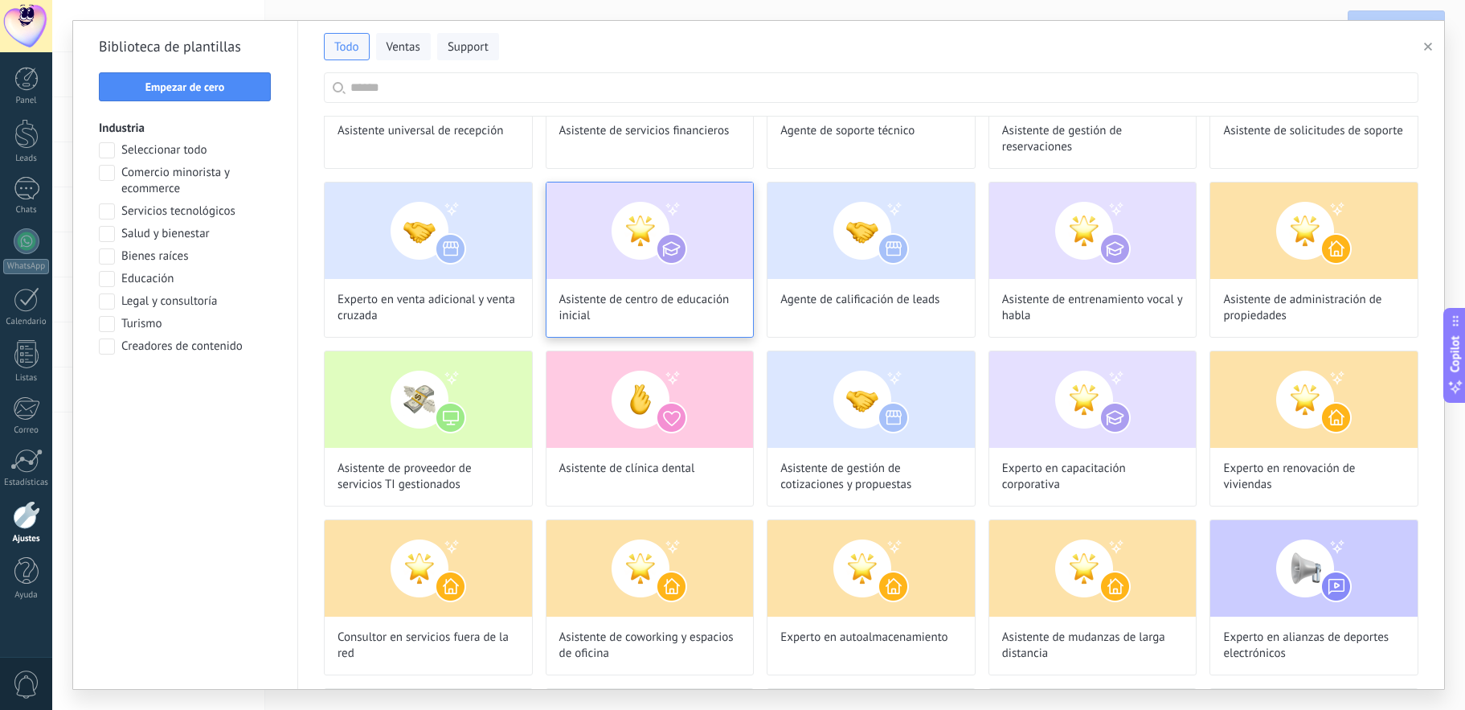
scroll to position [0, 0]
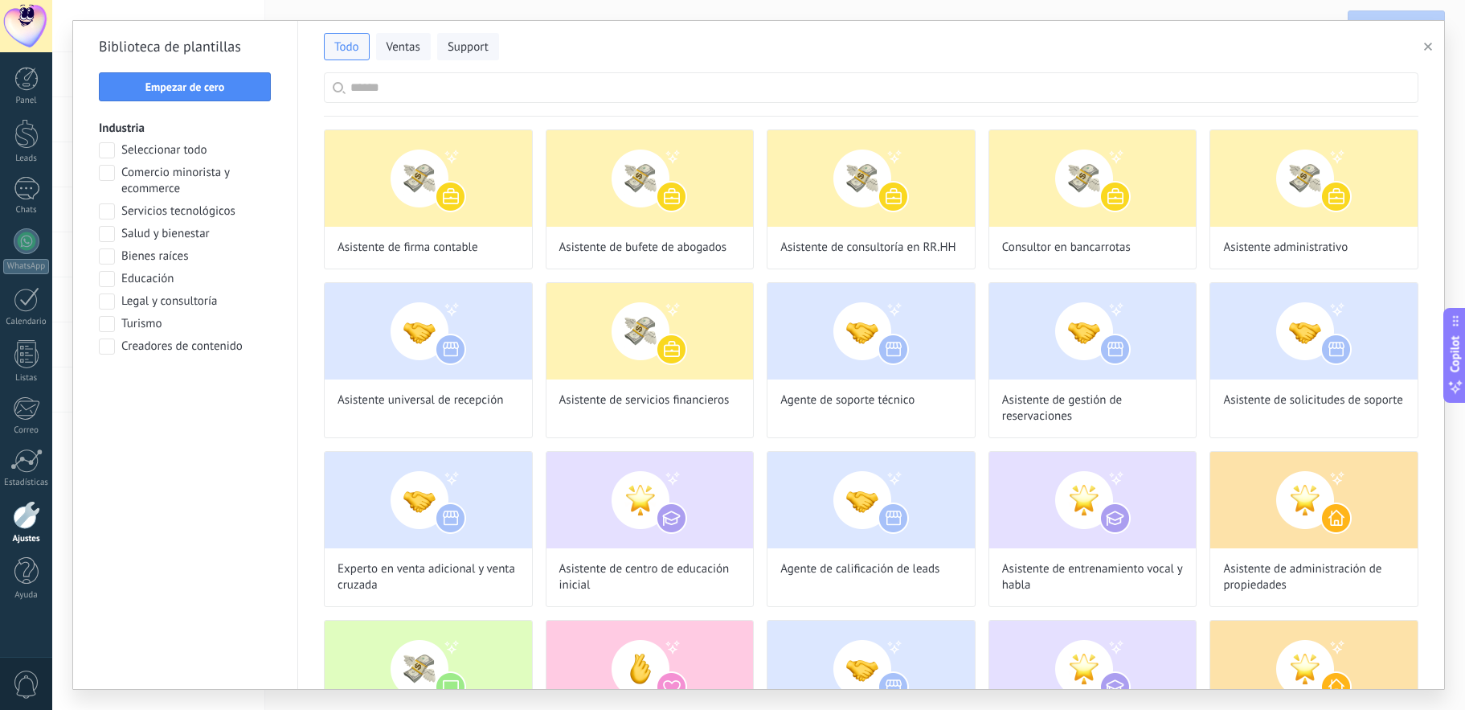
click at [1430, 44] on use "button" at bounding box center [1428, 47] width 8 height 8
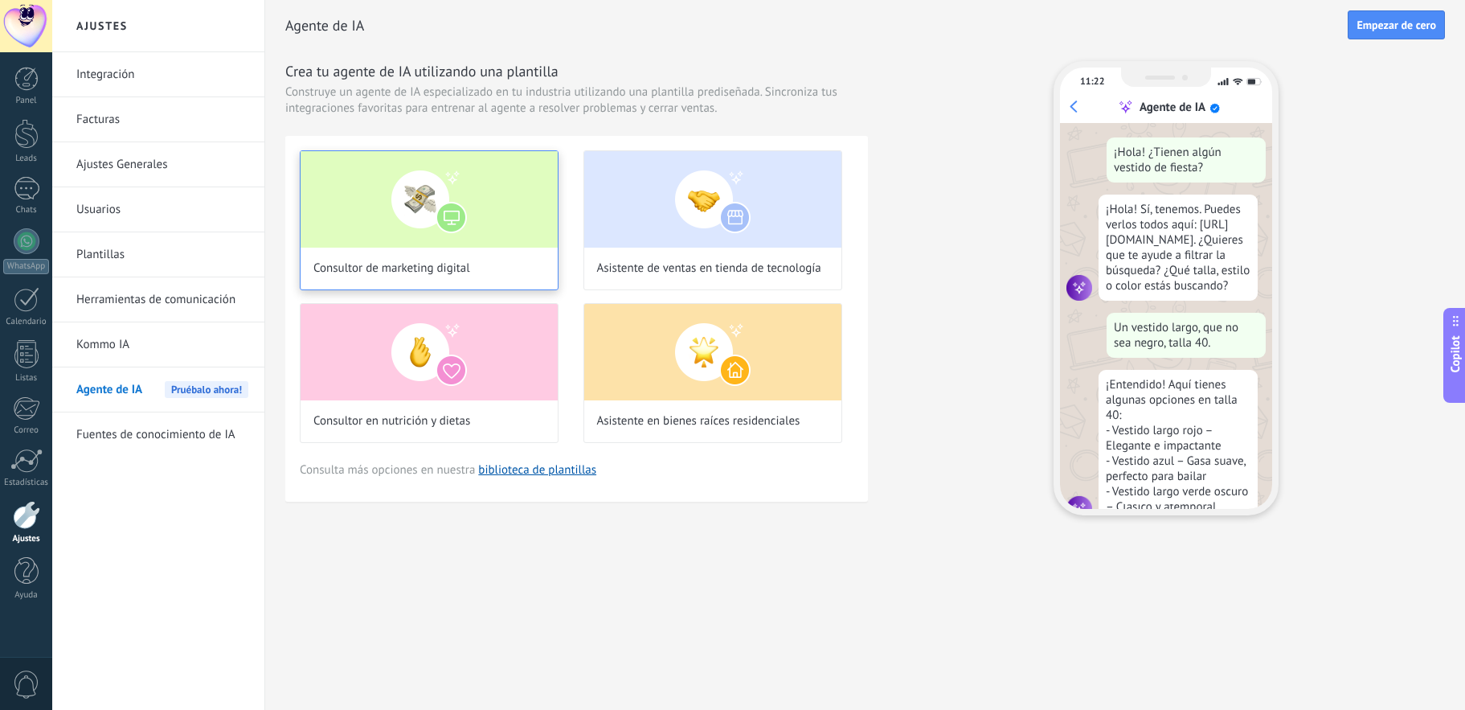
scroll to position [48, 0]
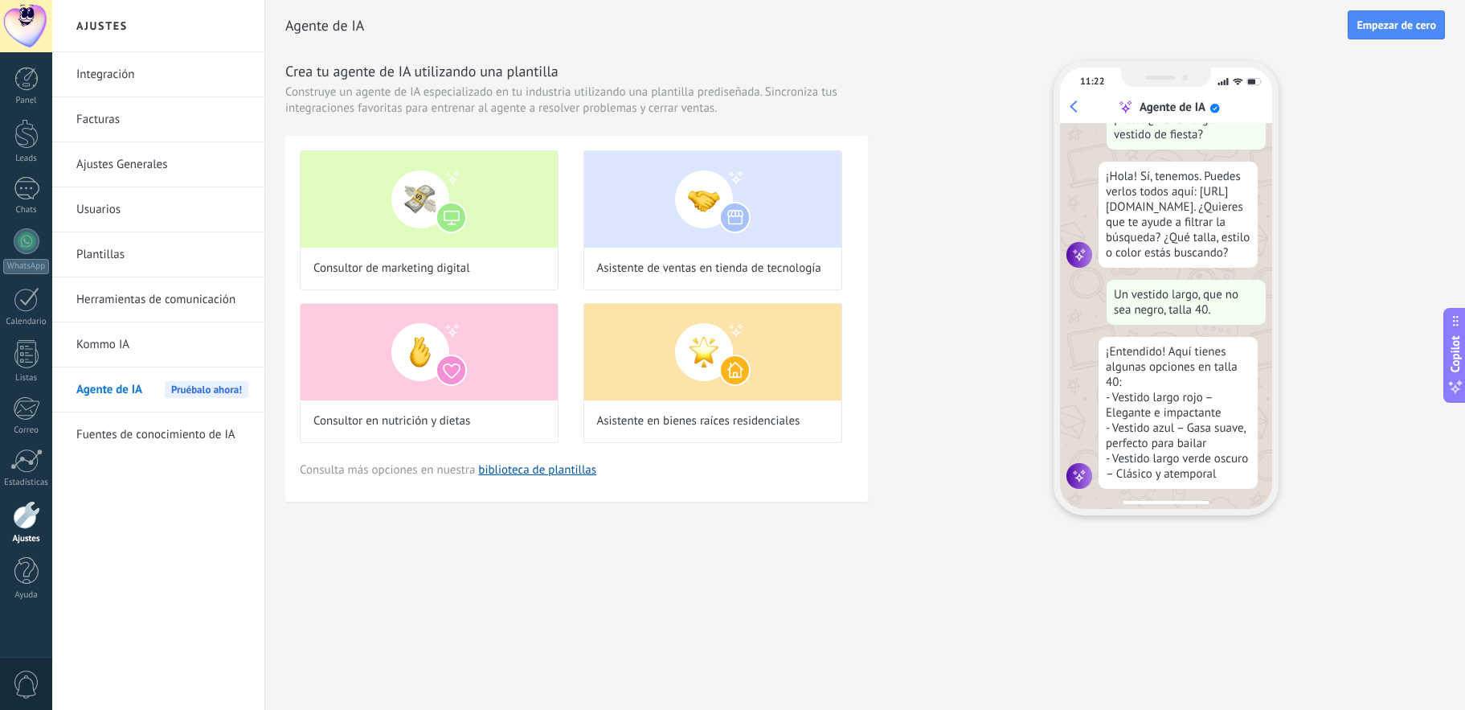
click at [121, 394] on span "Agente de IA" at bounding box center [109, 389] width 66 height 45
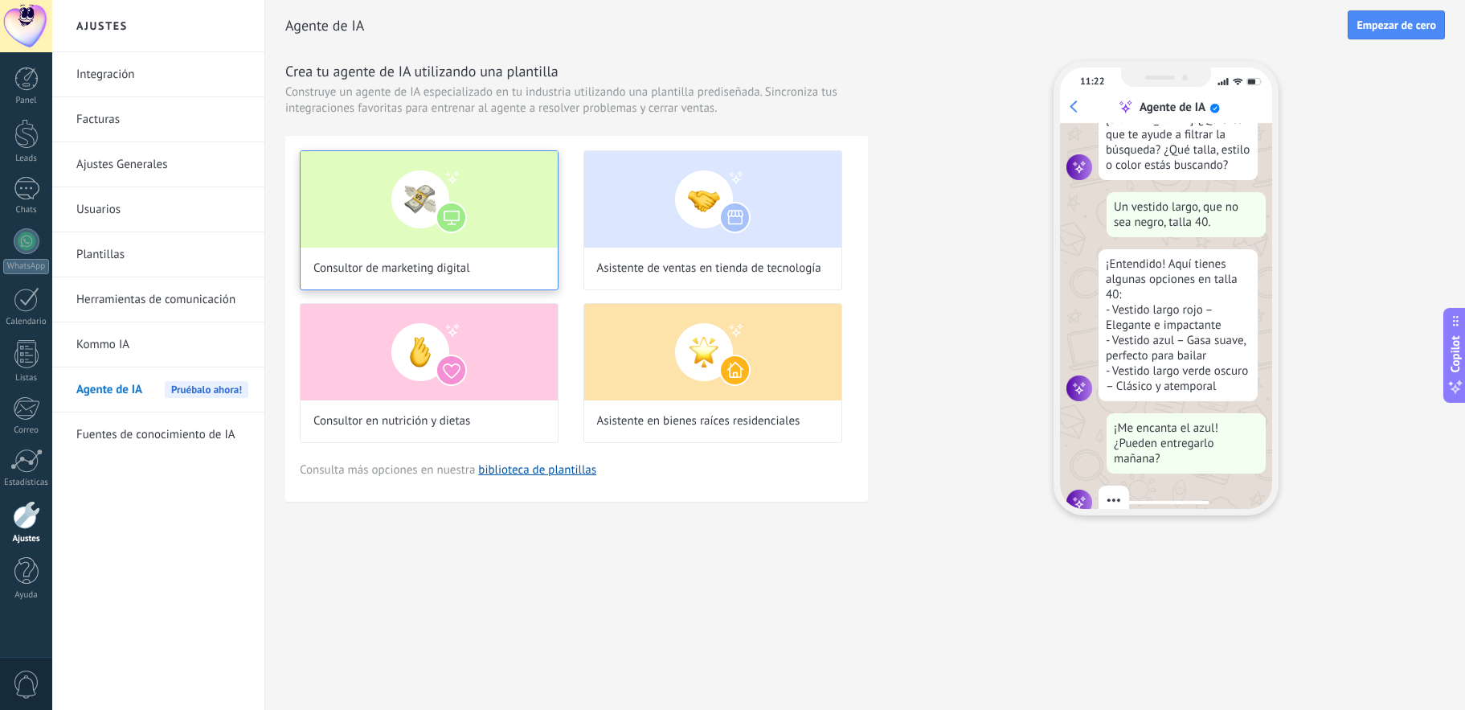
scroll to position [162, 0]
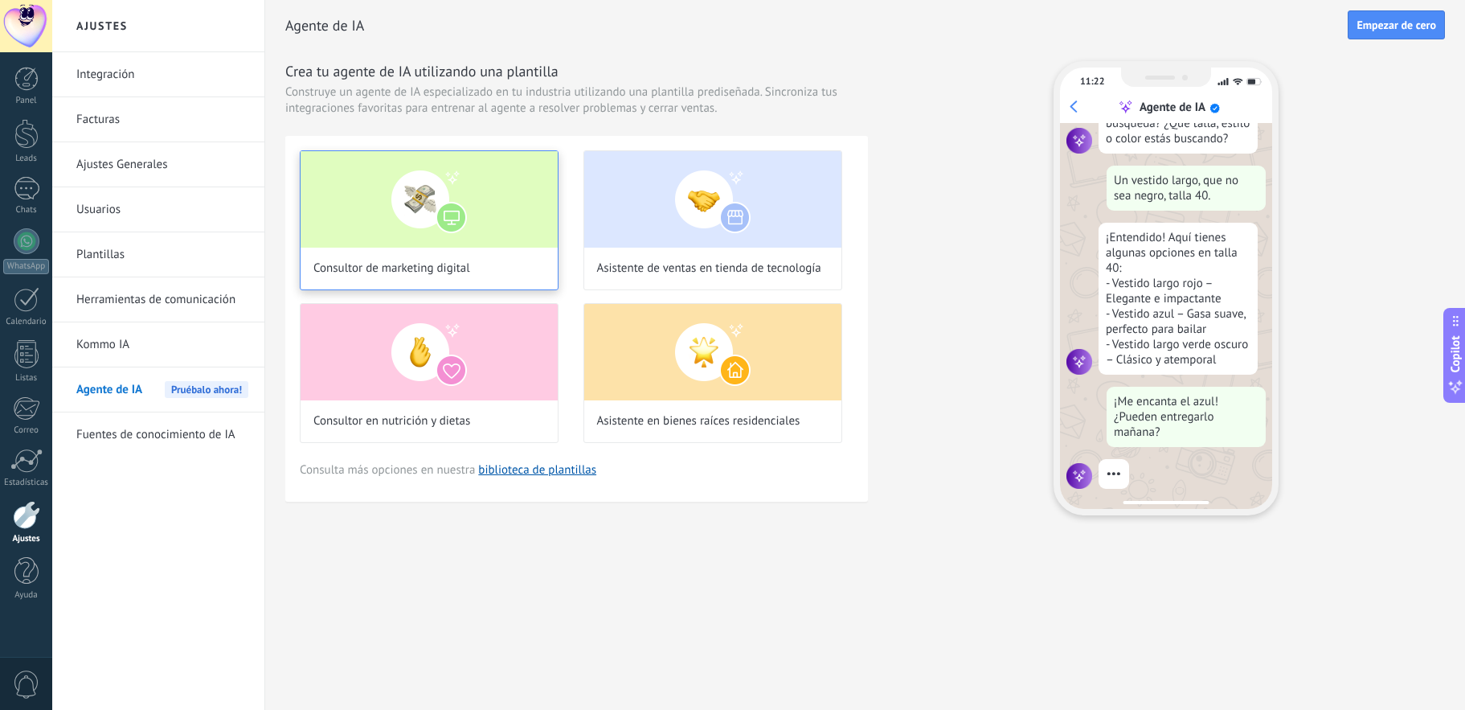
click at [395, 256] on div "Consultor de marketing digital" at bounding box center [429, 220] width 259 height 140
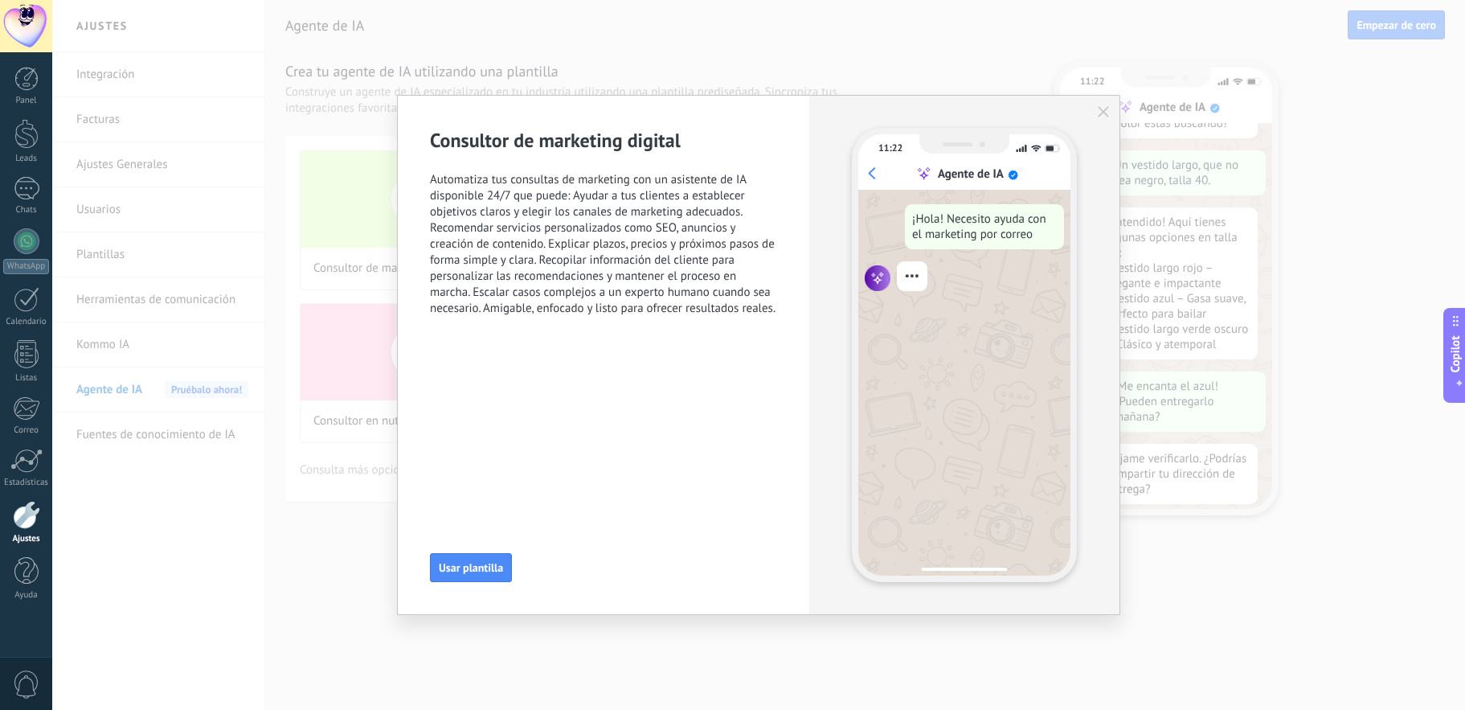
scroll to position [193, 0]
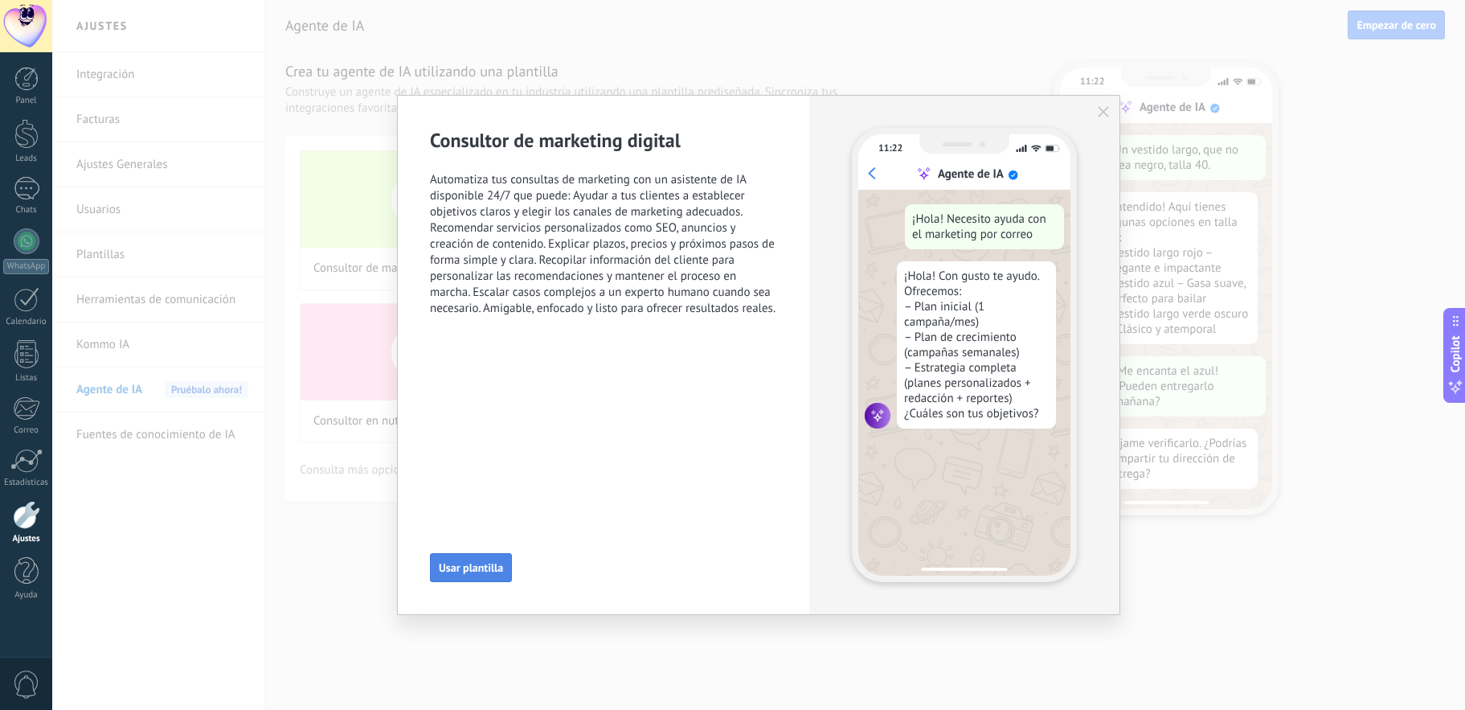
click at [485, 570] on span "Usar plantilla" at bounding box center [471, 567] width 64 height 11
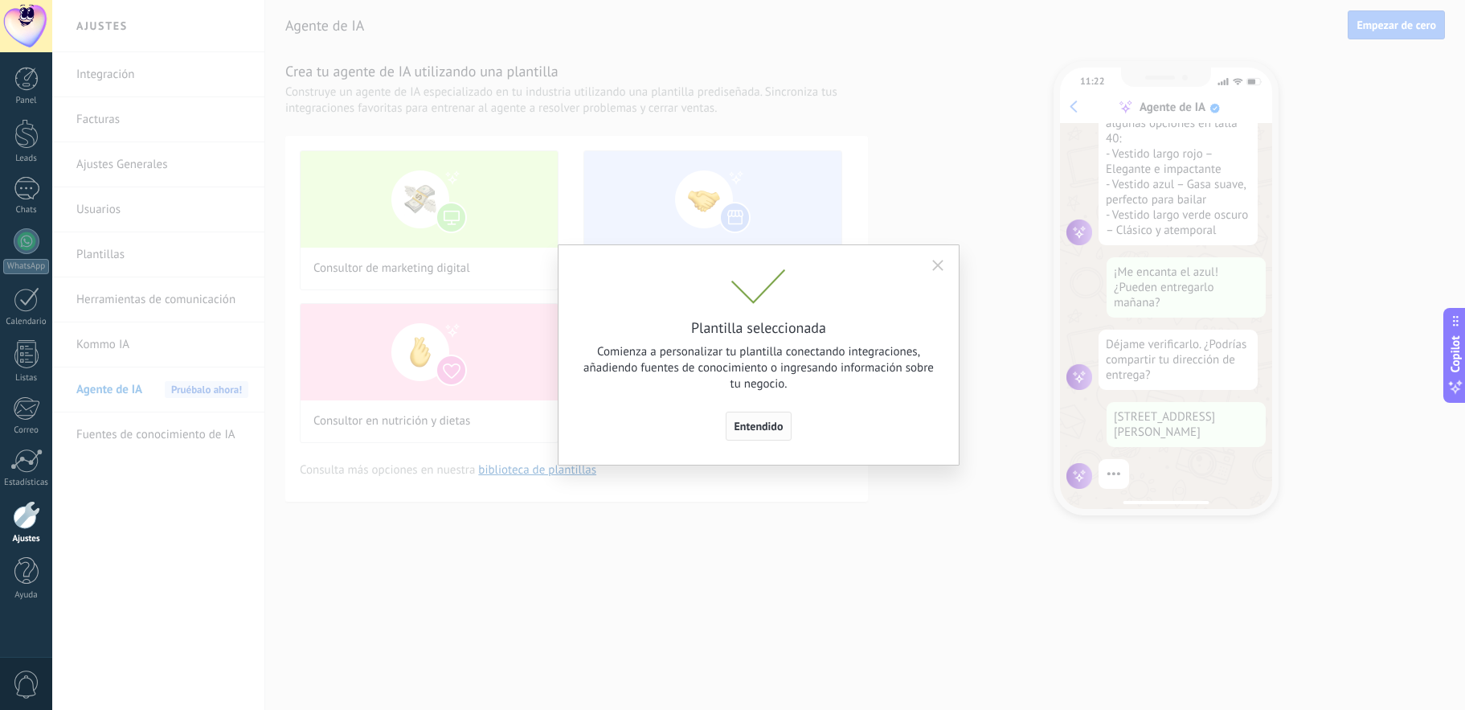
click at [760, 431] on span "Entendido" at bounding box center [758, 425] width 49 height 11
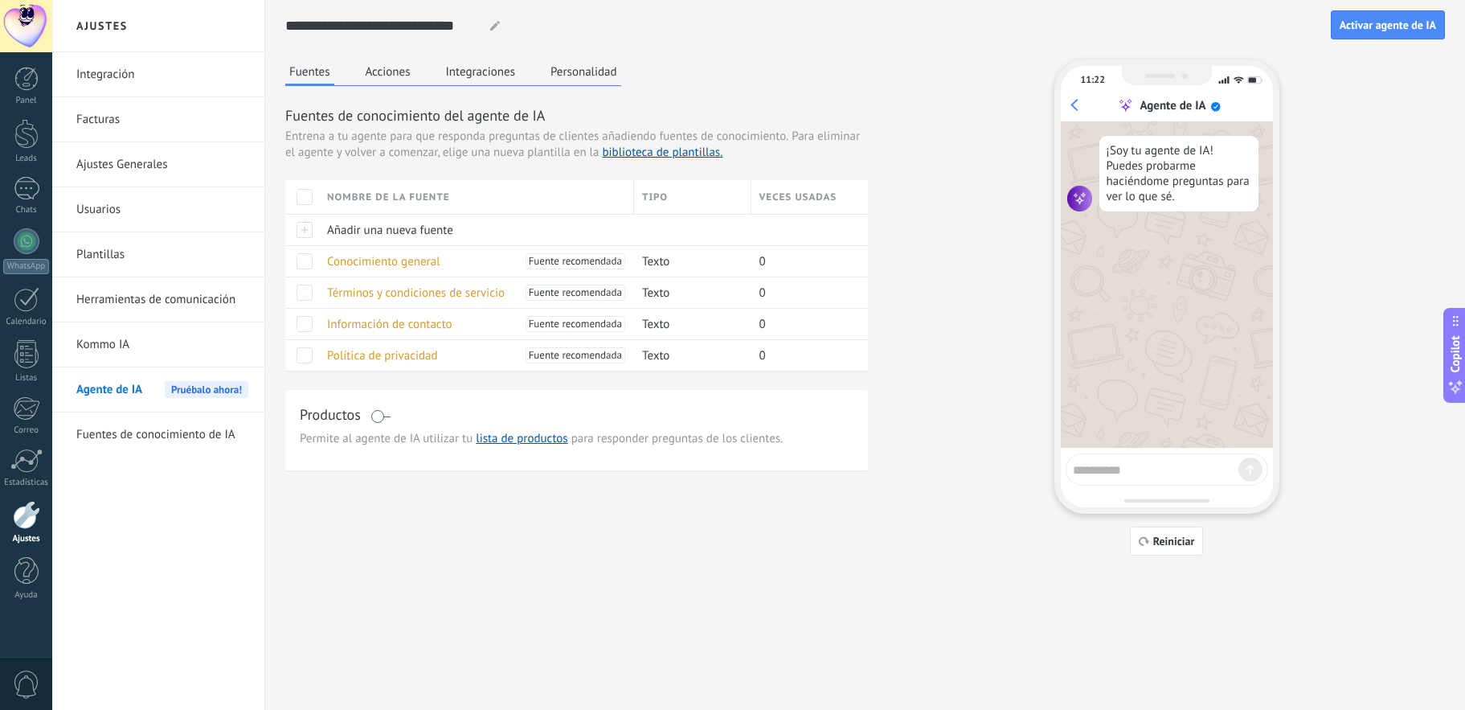
click at [379, 74] on button "Acciones" at bounding box center [388, 71] width 53 height 24
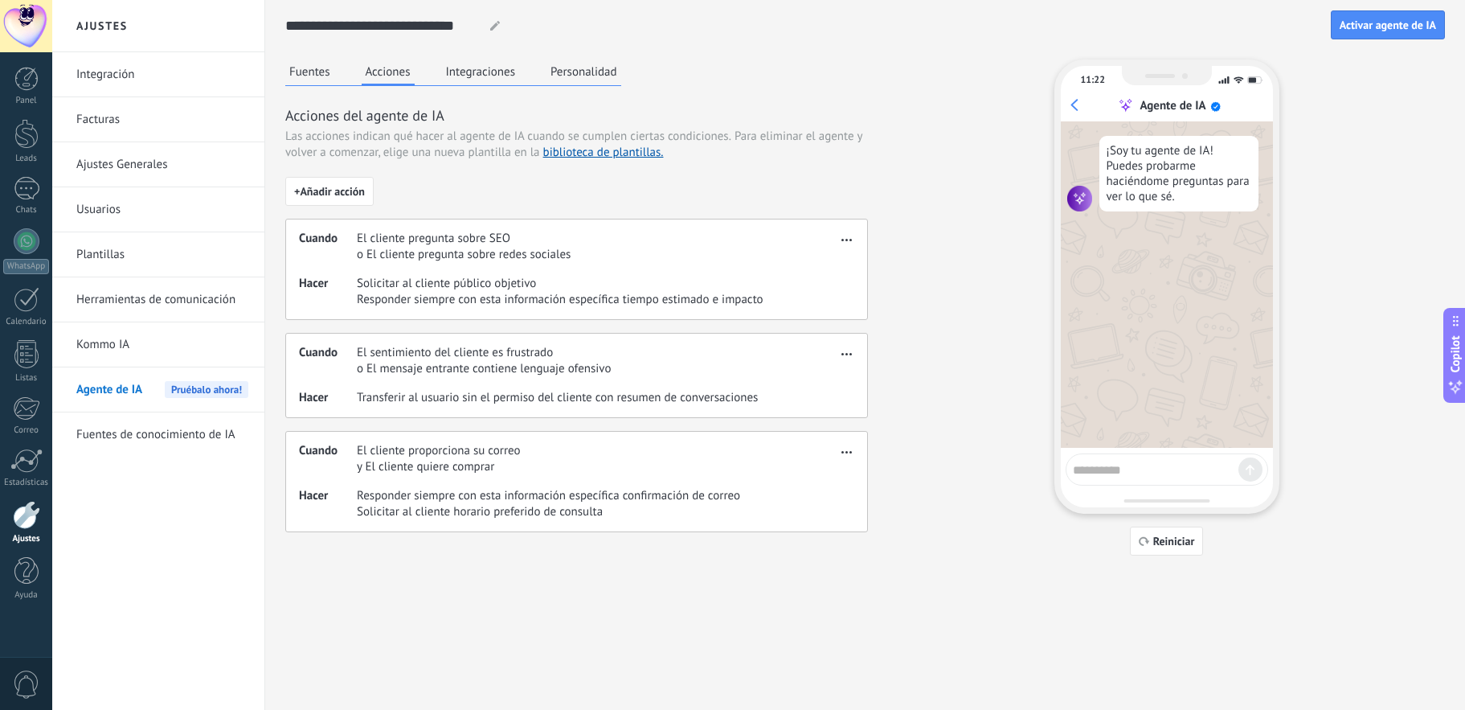
click at [486, 71] on button "Integraciones" at bounding box center [481, 71] width 78 height 24
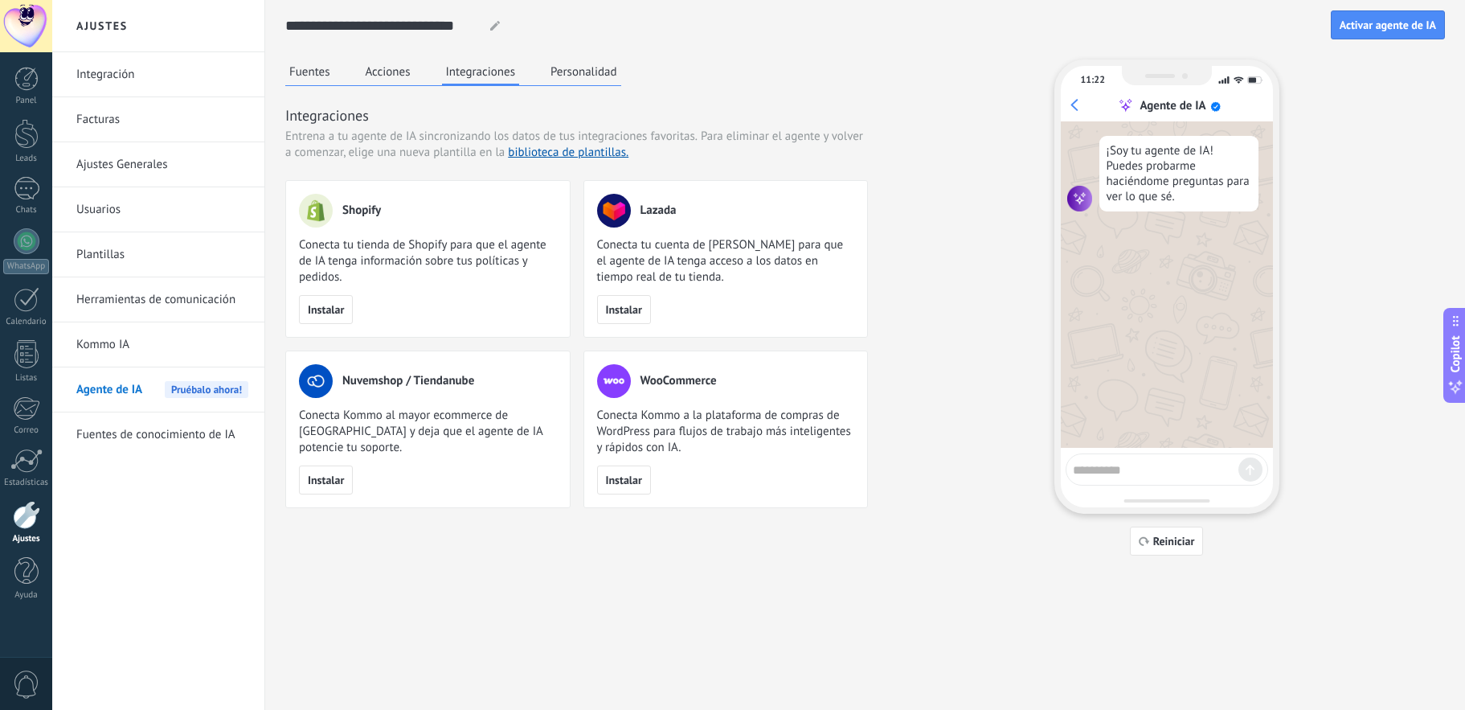
click at [579, 68] on button "Personalidad" at bounding box center [583, 71] width 75 height 24
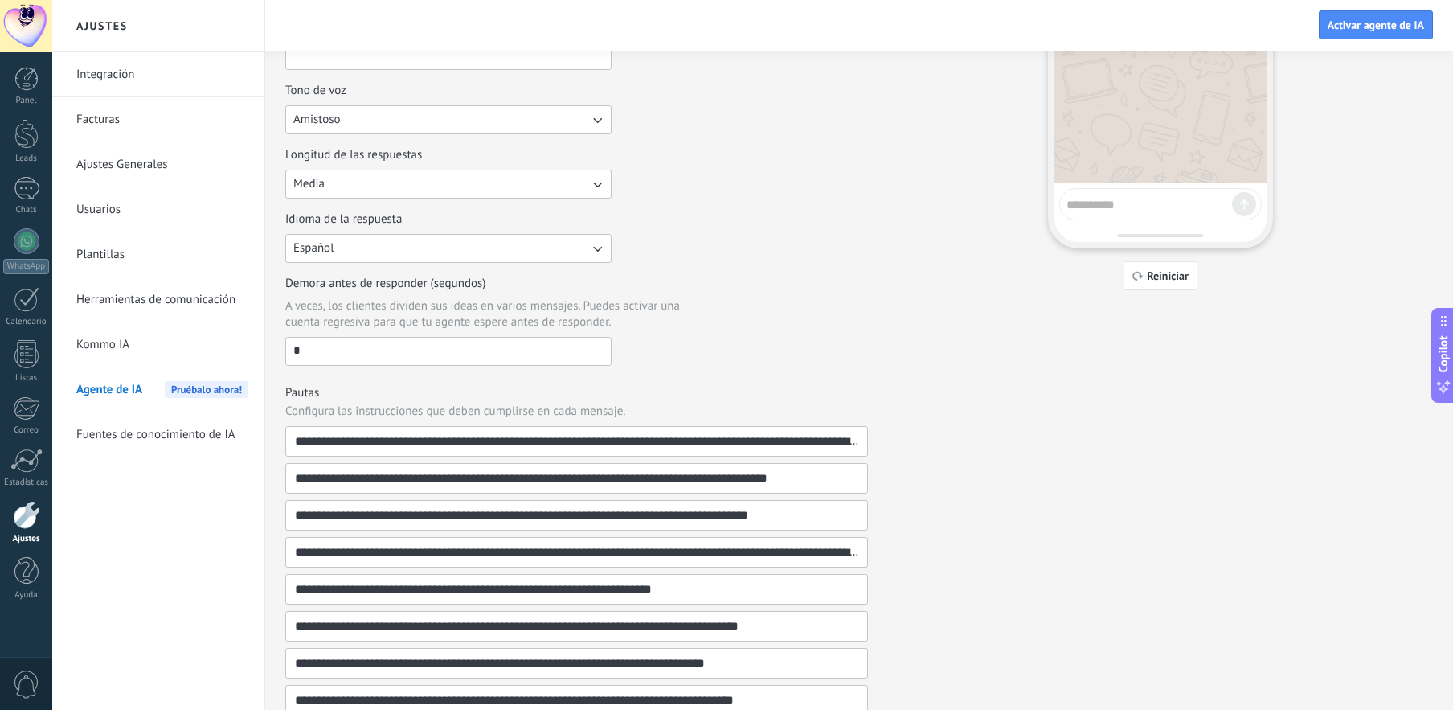
scroll to position [0, 0]
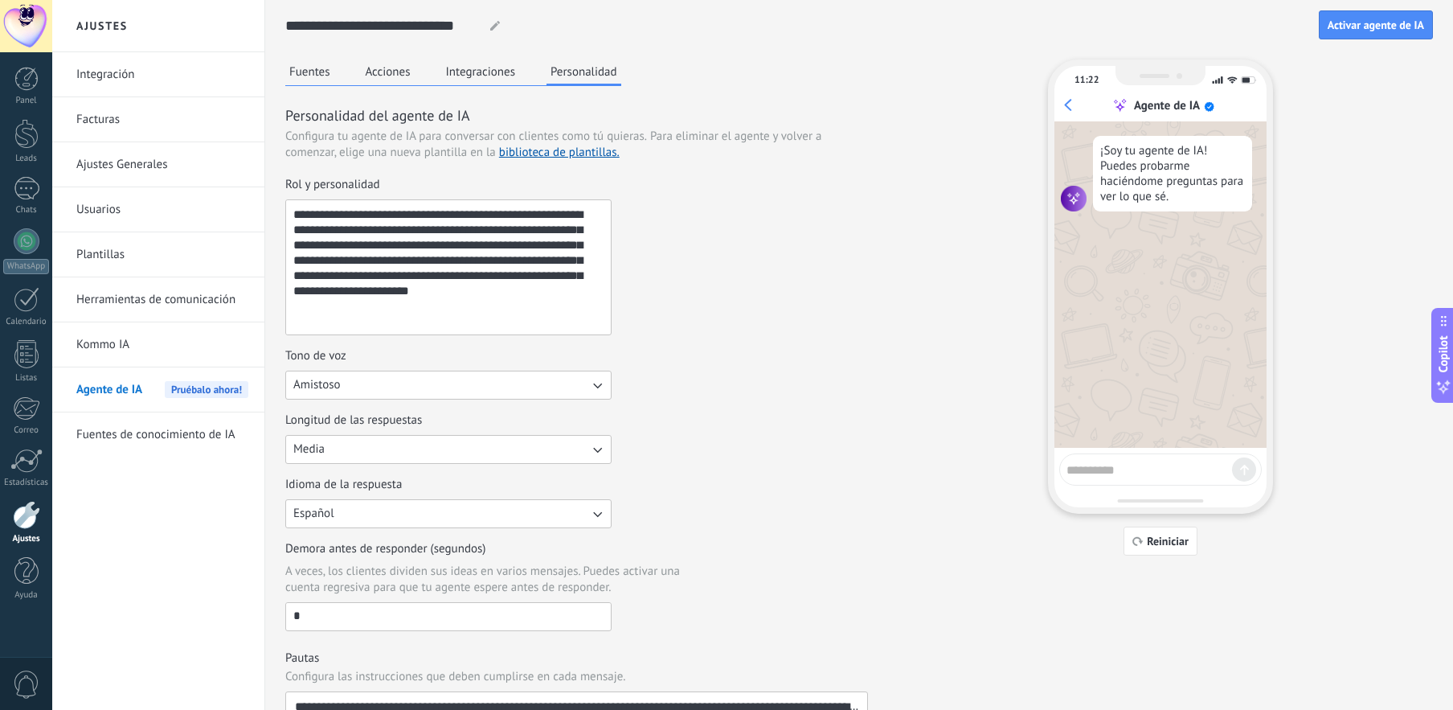
click at [323, 63] on button "Fuentes" at bounding box center [309, 71] width 49 height 24
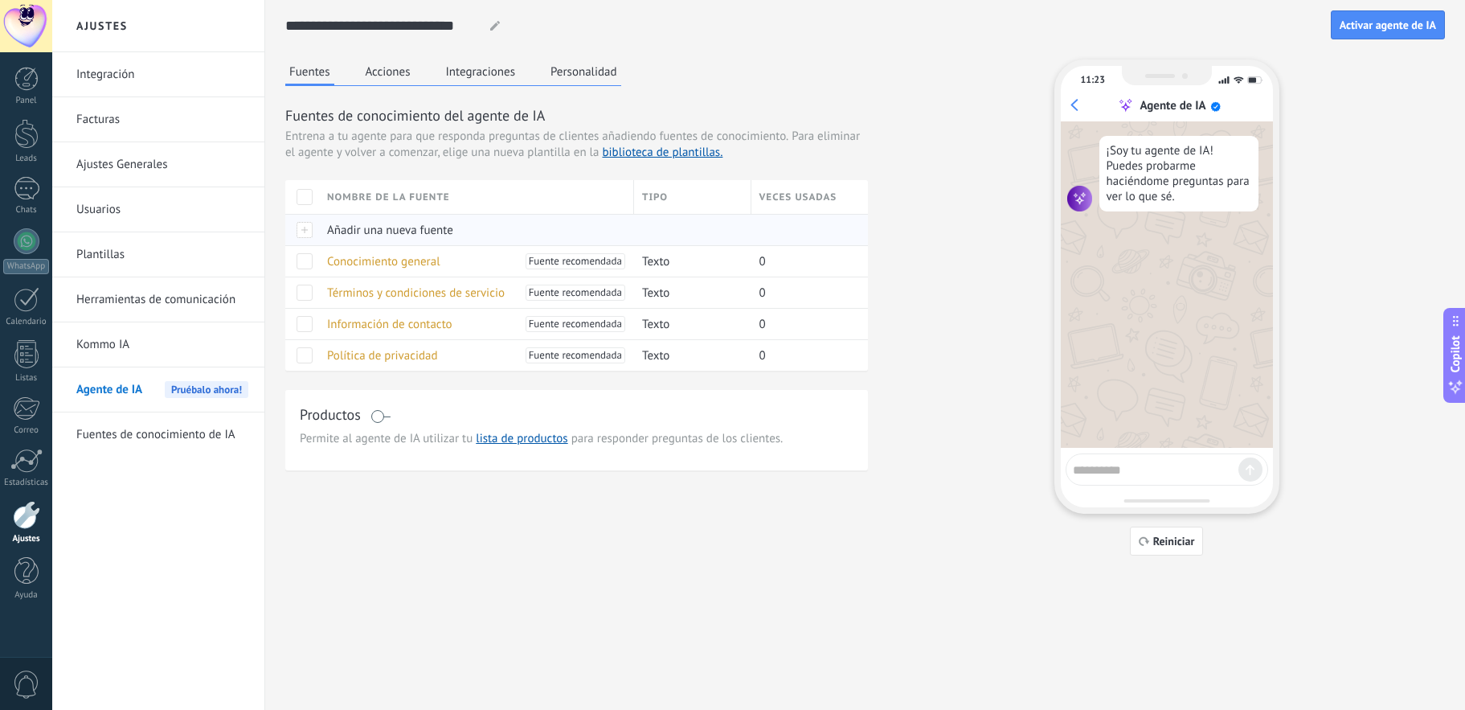
click at [367, 229] on span "Añadir una nueva fuente" at bounding box center [390, 230] width 126 height 15
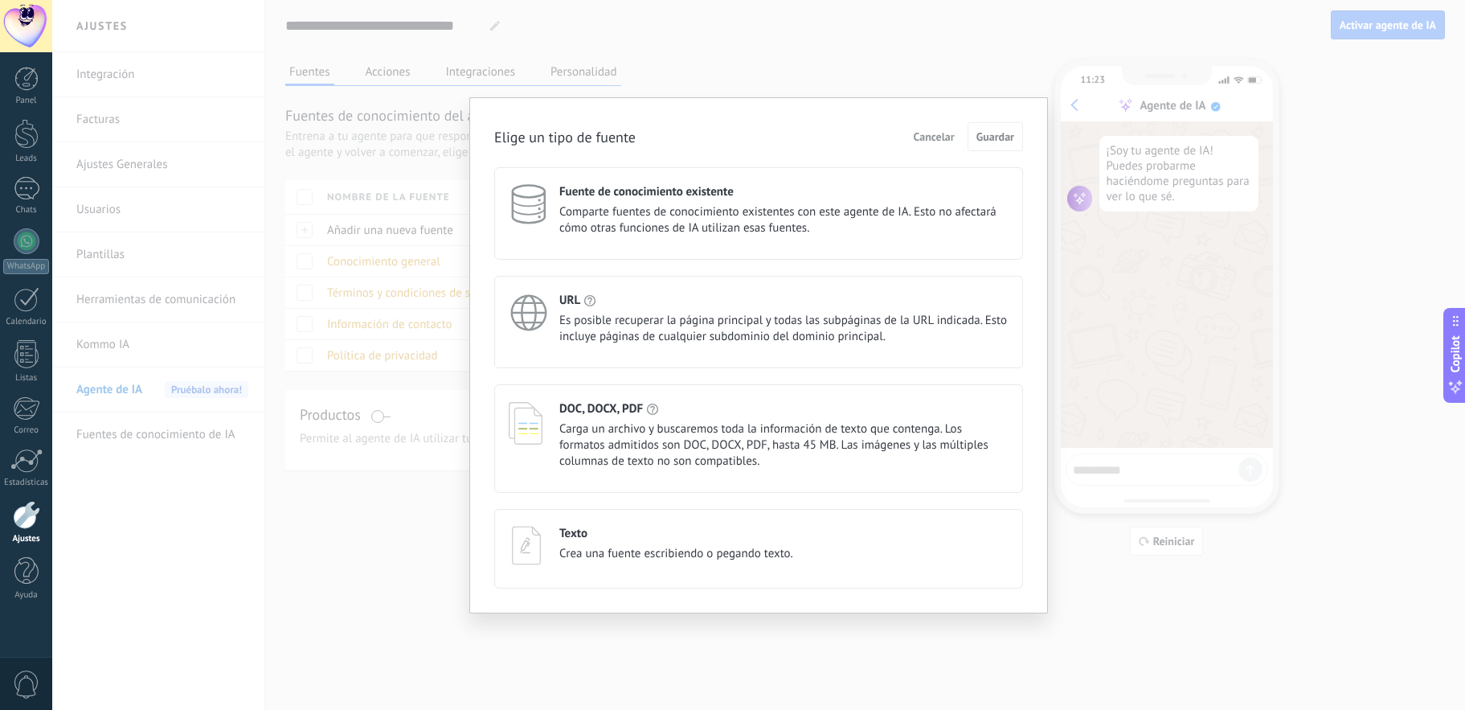
click at [939, 129] on button "Cancelar" at bounding box center [933, 137] width 55 height 24
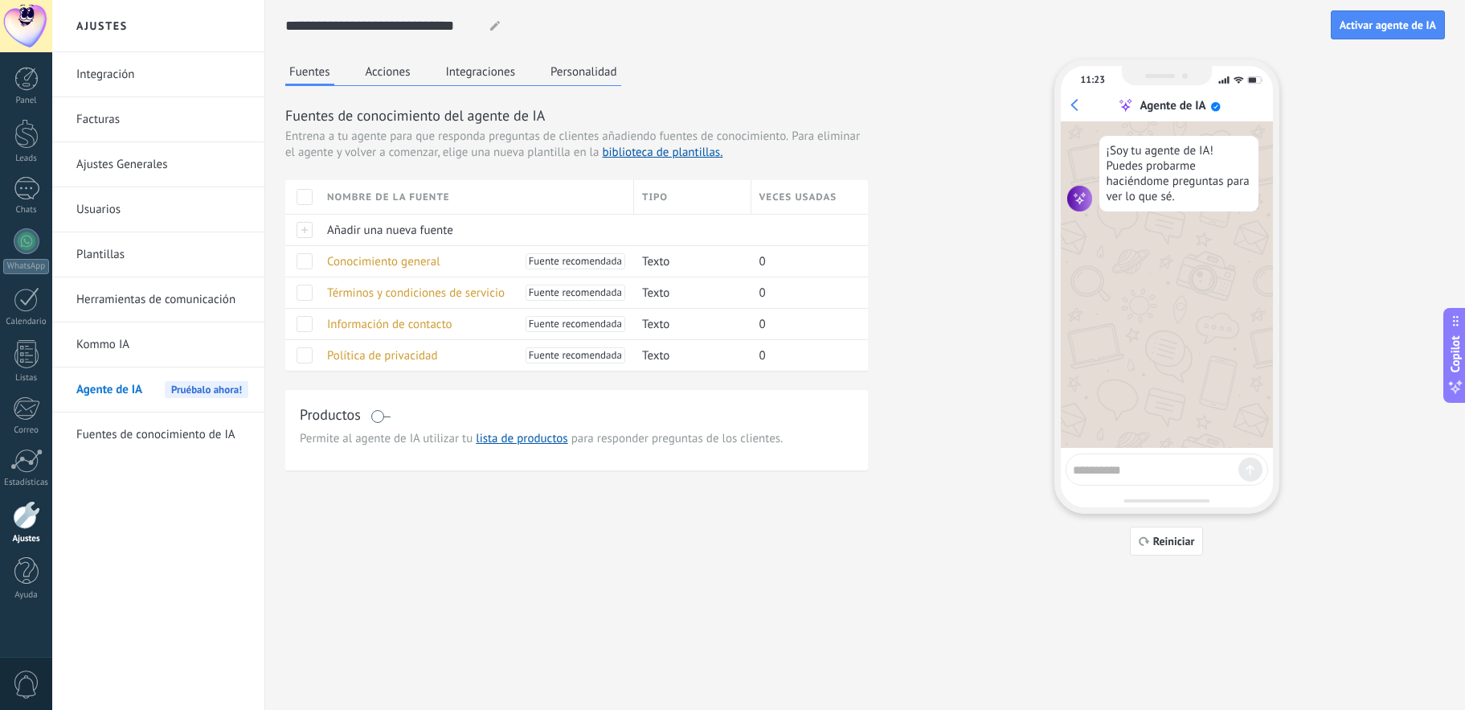
click at [375, 67] on button "Acciones" at bounding box center [388, 71] width 53 height 24
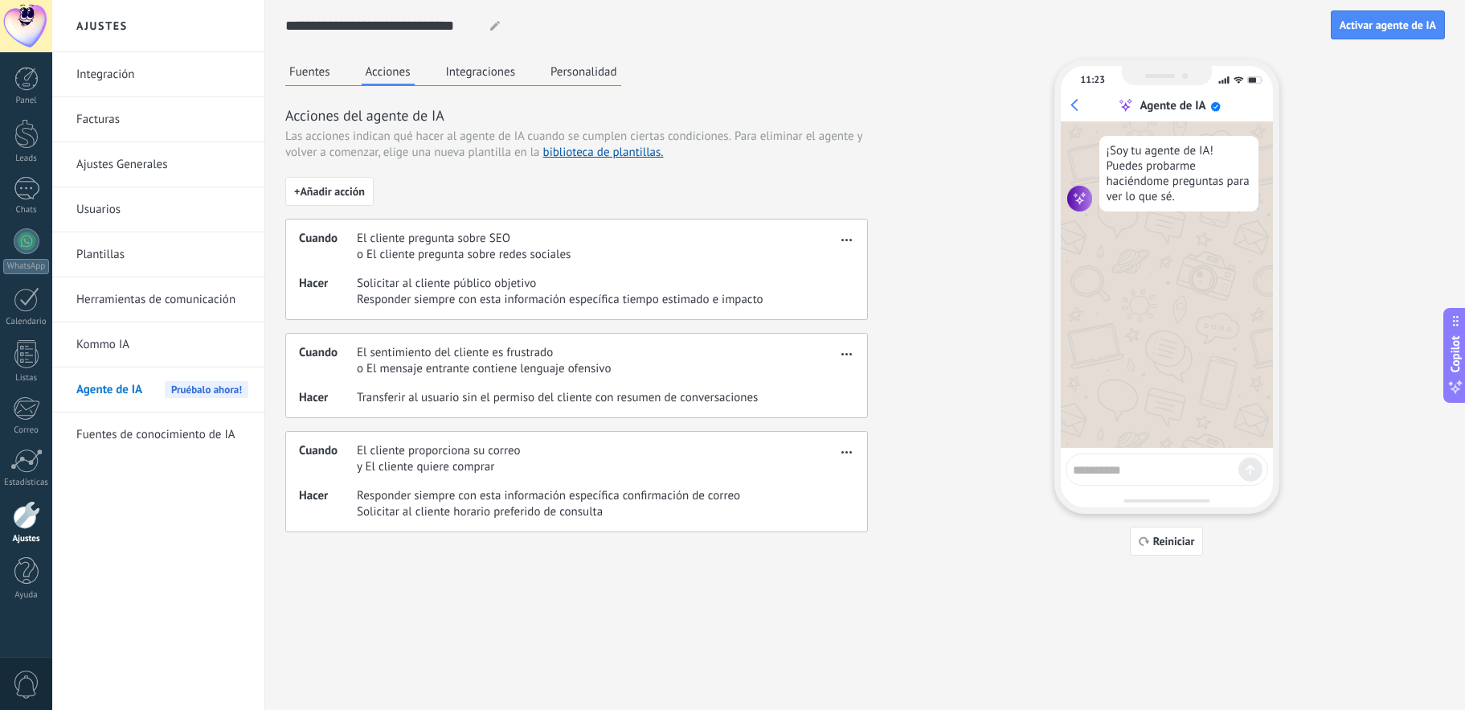
click at [570, 70] on button "Personalidad" at bounding box center [583, 71] width 75 height 24
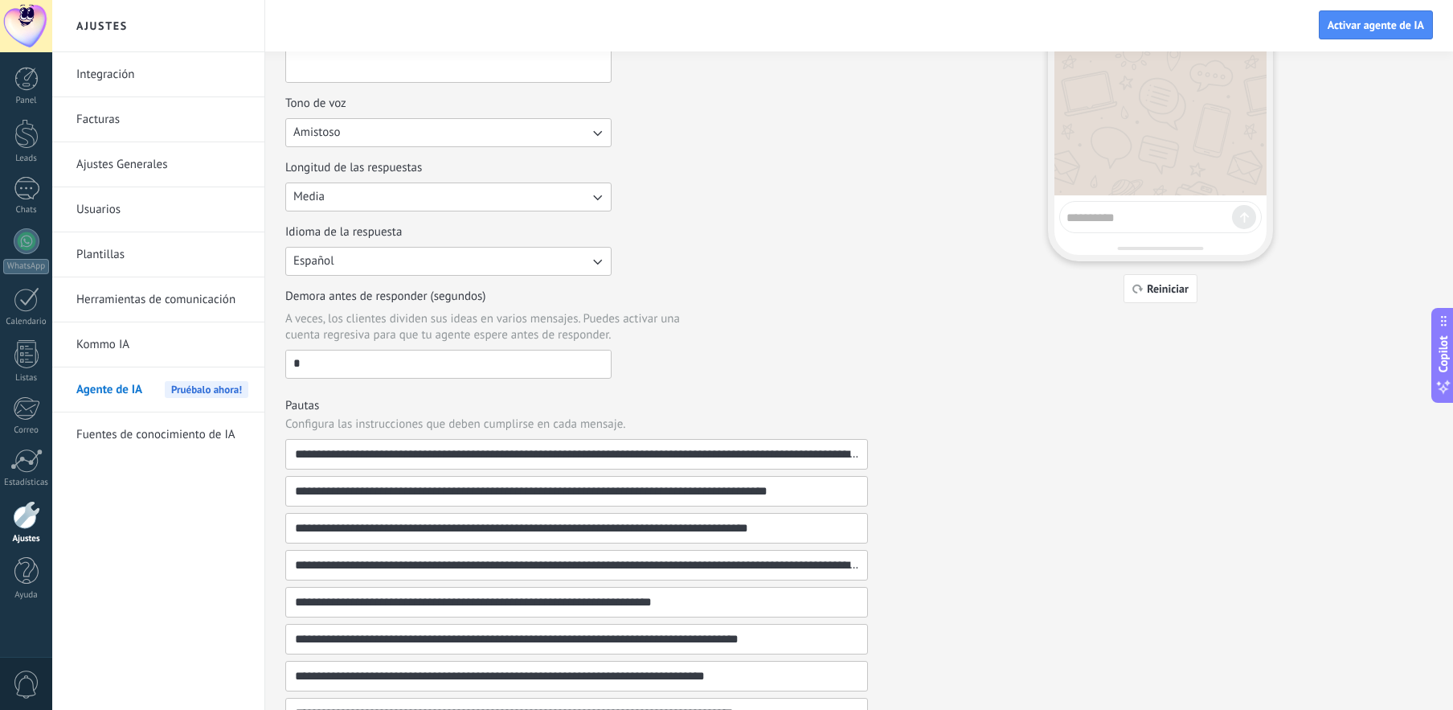
scroll to position [191, 0]
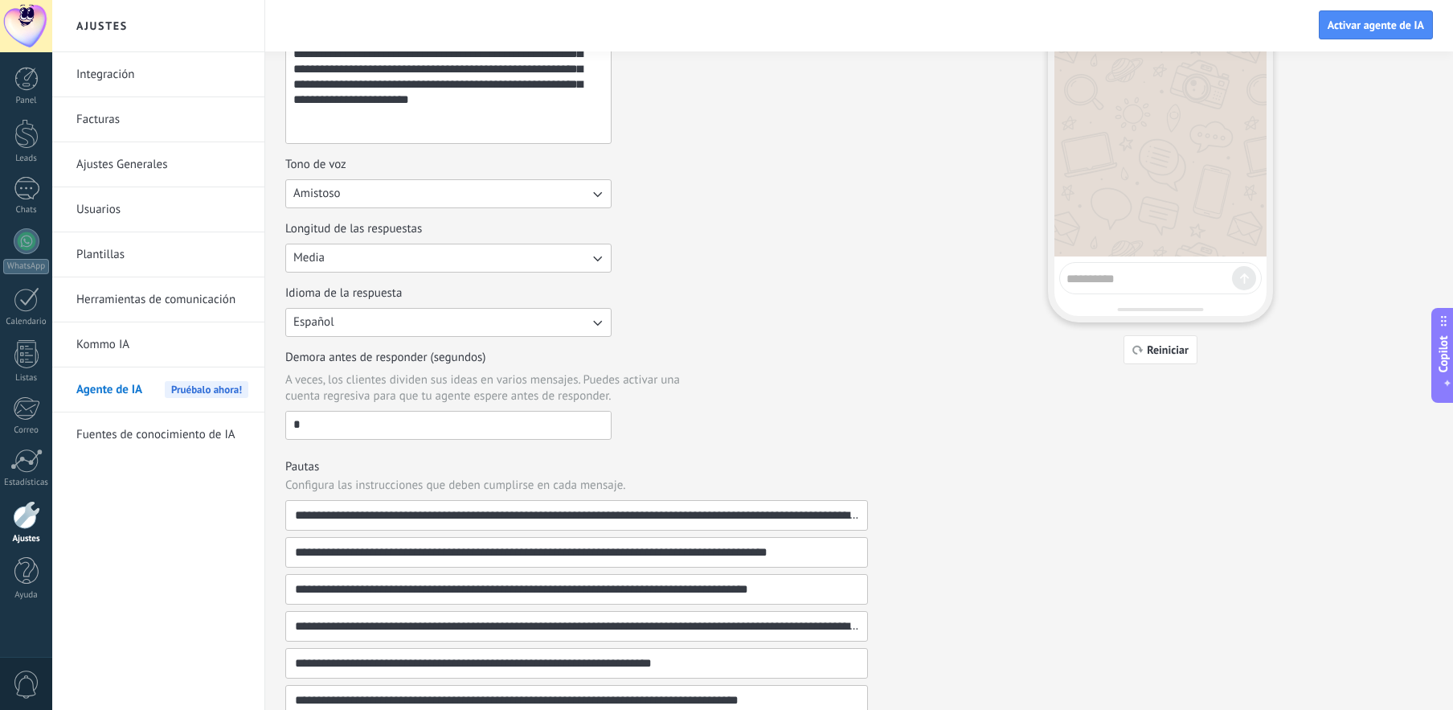
click at [411, 428] on input "*" at bounding box center [448, 424] width 325 height 26
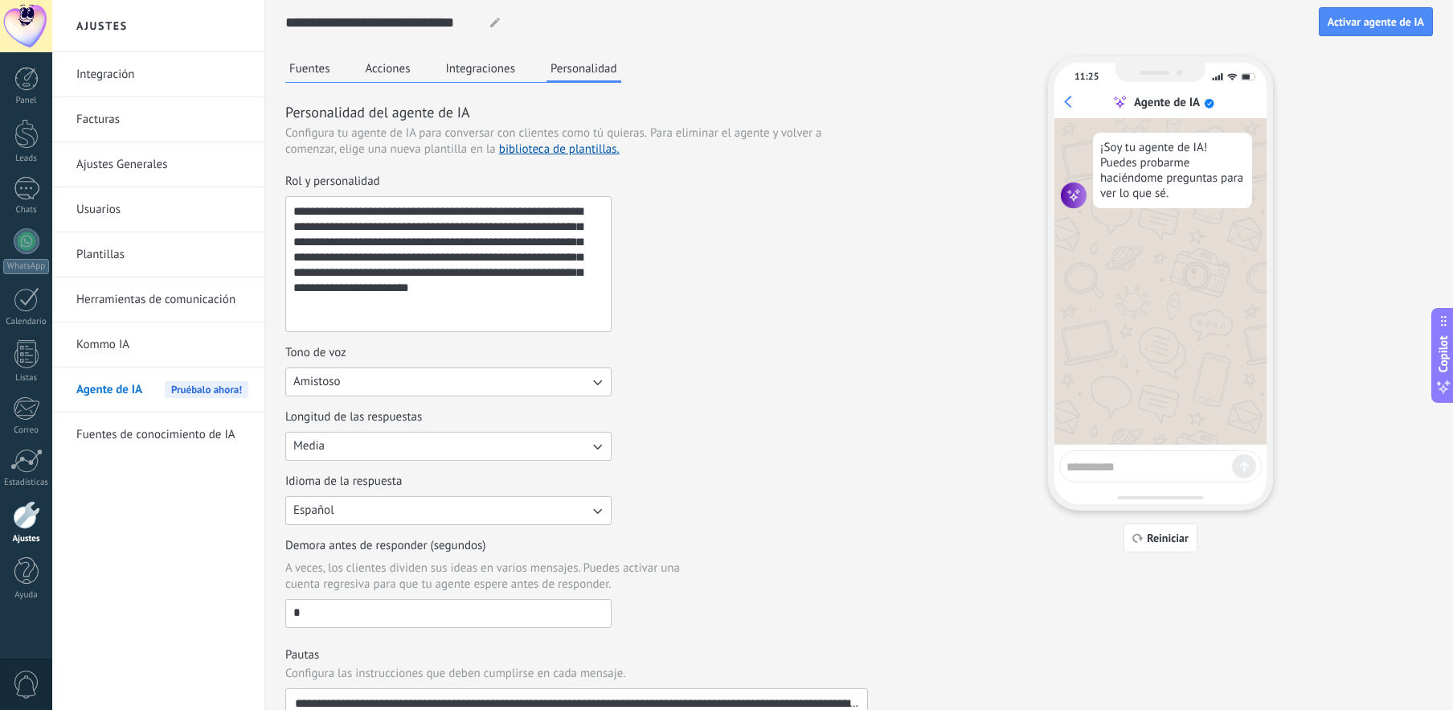
scroll to position [0, 0]
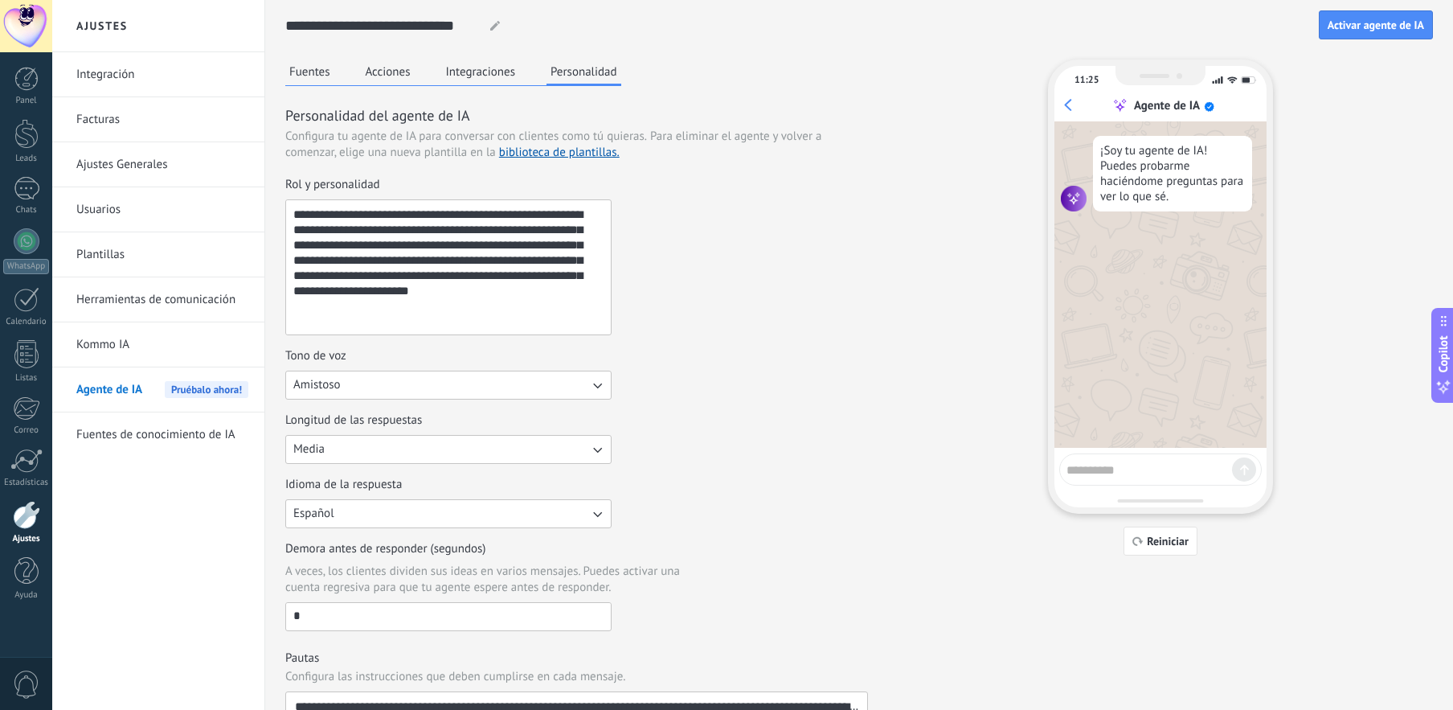
click at [1091, 468] on textarea at bounding box center [1149, 467] width 166 height 20
type textarea "****"
click at [1245, 476] on div at bounding box center [1244, 469] width 24 height 24
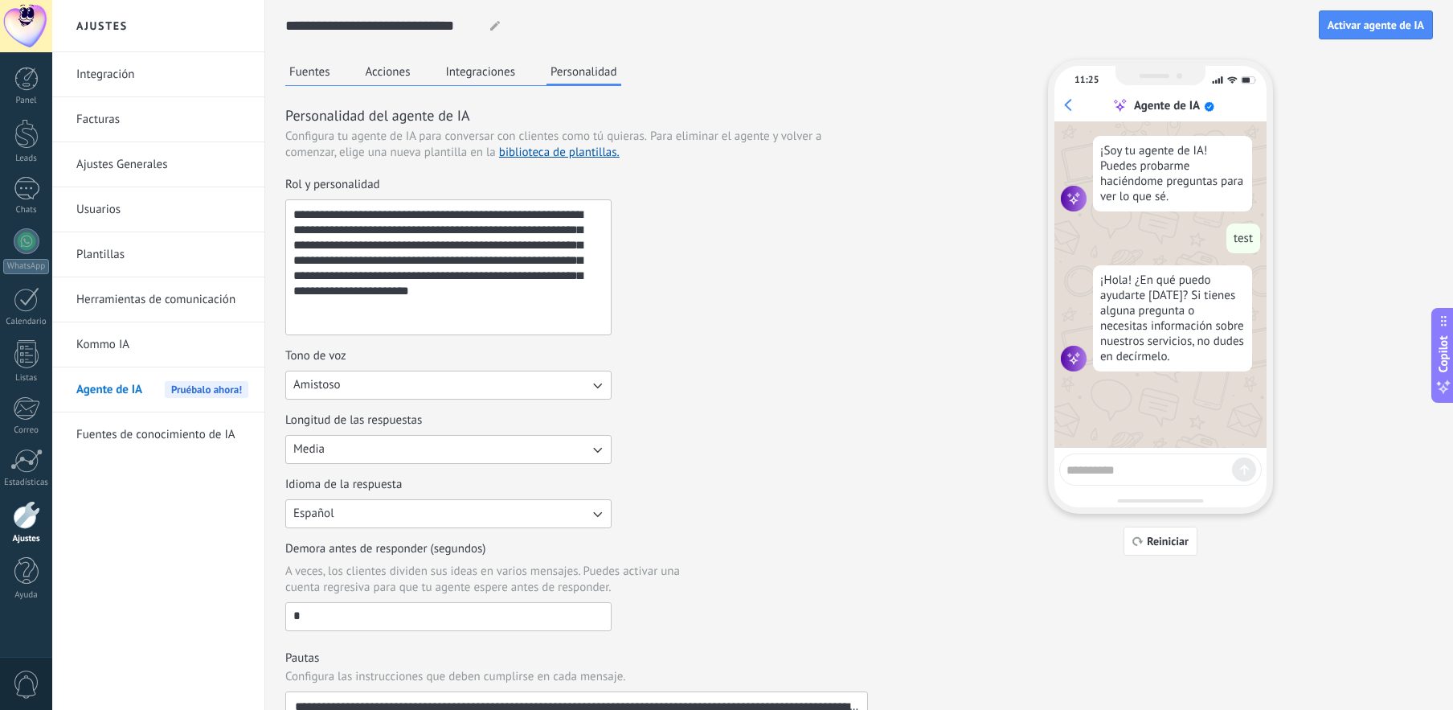
click at [96, 123] on link "Facturas" at bounding box center [162, 119] width 172 height 45
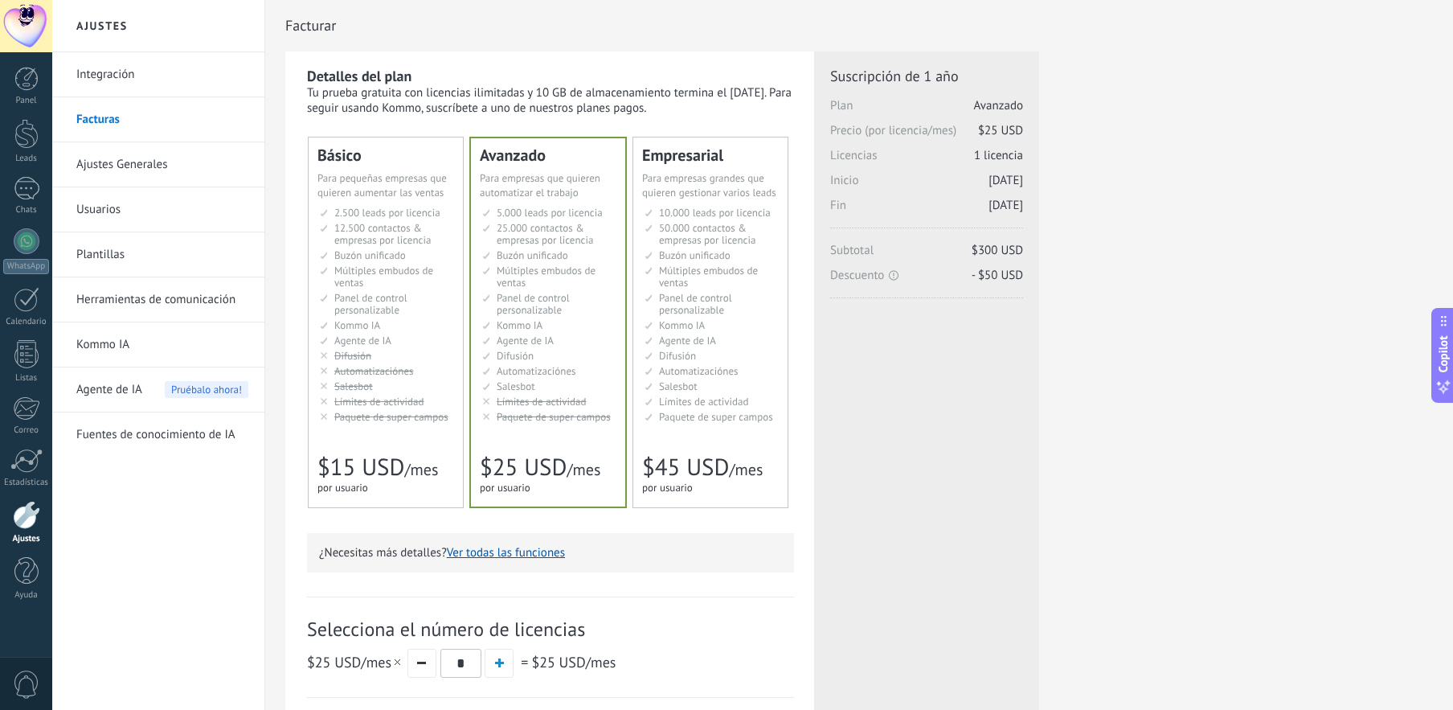
click at [378, 483] on div "for 1 user for 1 user por usuario 为1个用户 para 1 usuário untuk 1 pengguna 1 kulla…" at bounding box center [377, 488] width 121 height 16
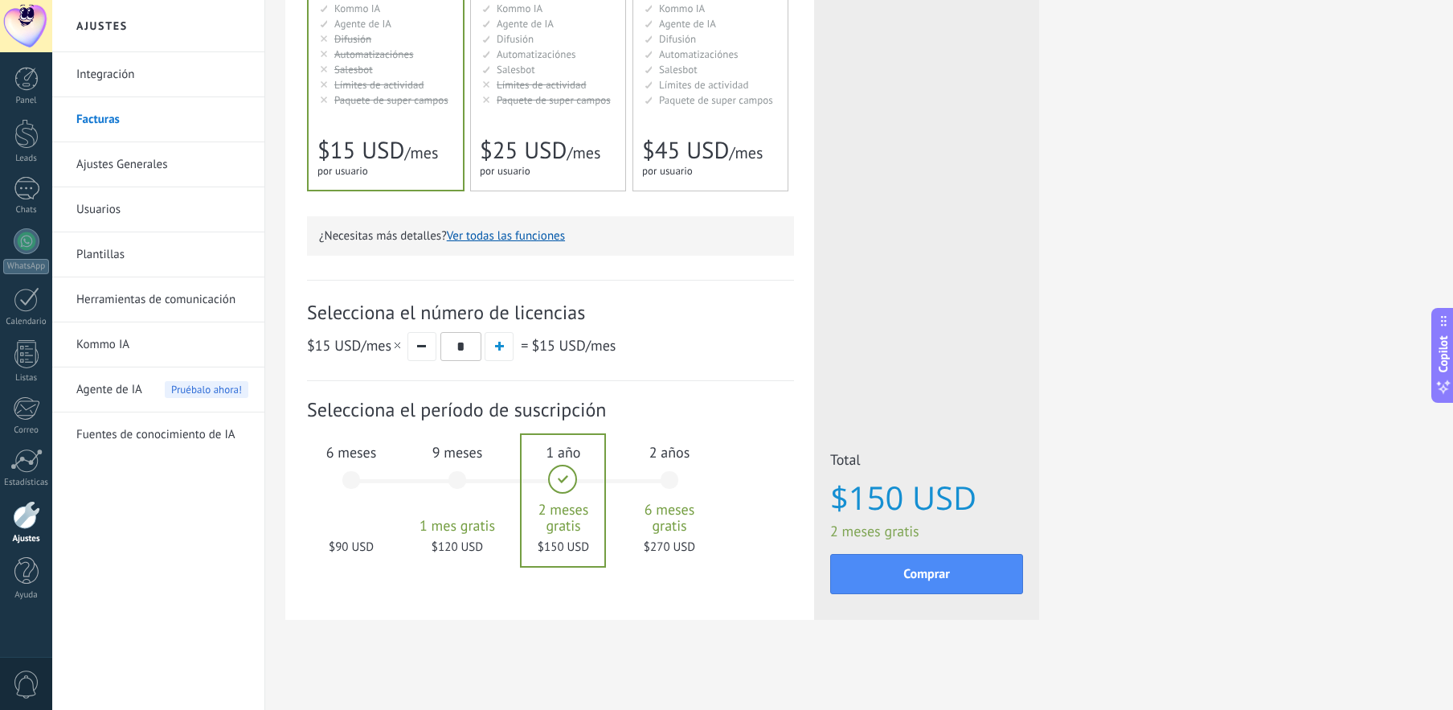
scroll to position [320, 0]
click at [153, 560] on div "Integración Facturas Ajustes Generales Usuarios Plantillas Herramientas de comu…" at bounding box center [158, 380] width 212 height 657
click at [18, 570] on div at bounding box center [26, 571] width 24 height 28
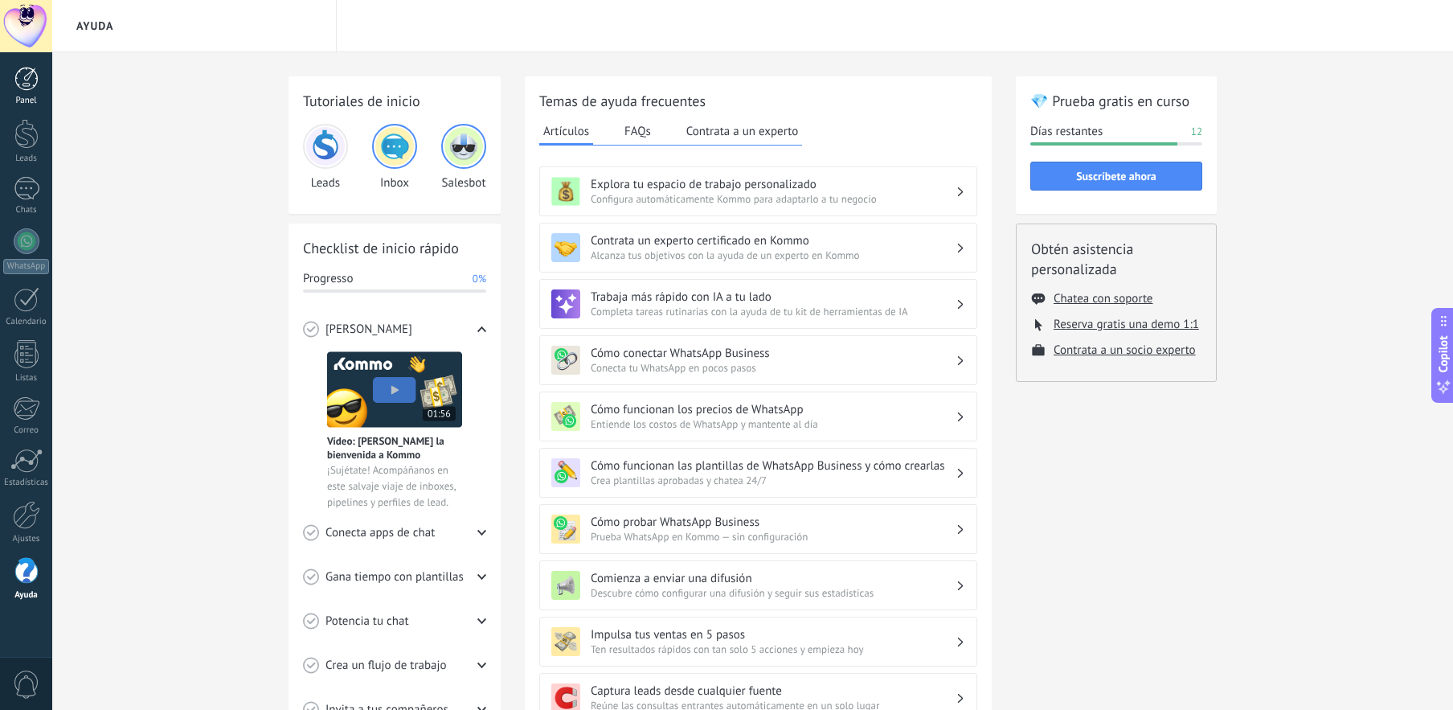
click at [26, 85] on div at bounding box center [26, 79] width 24 height 24
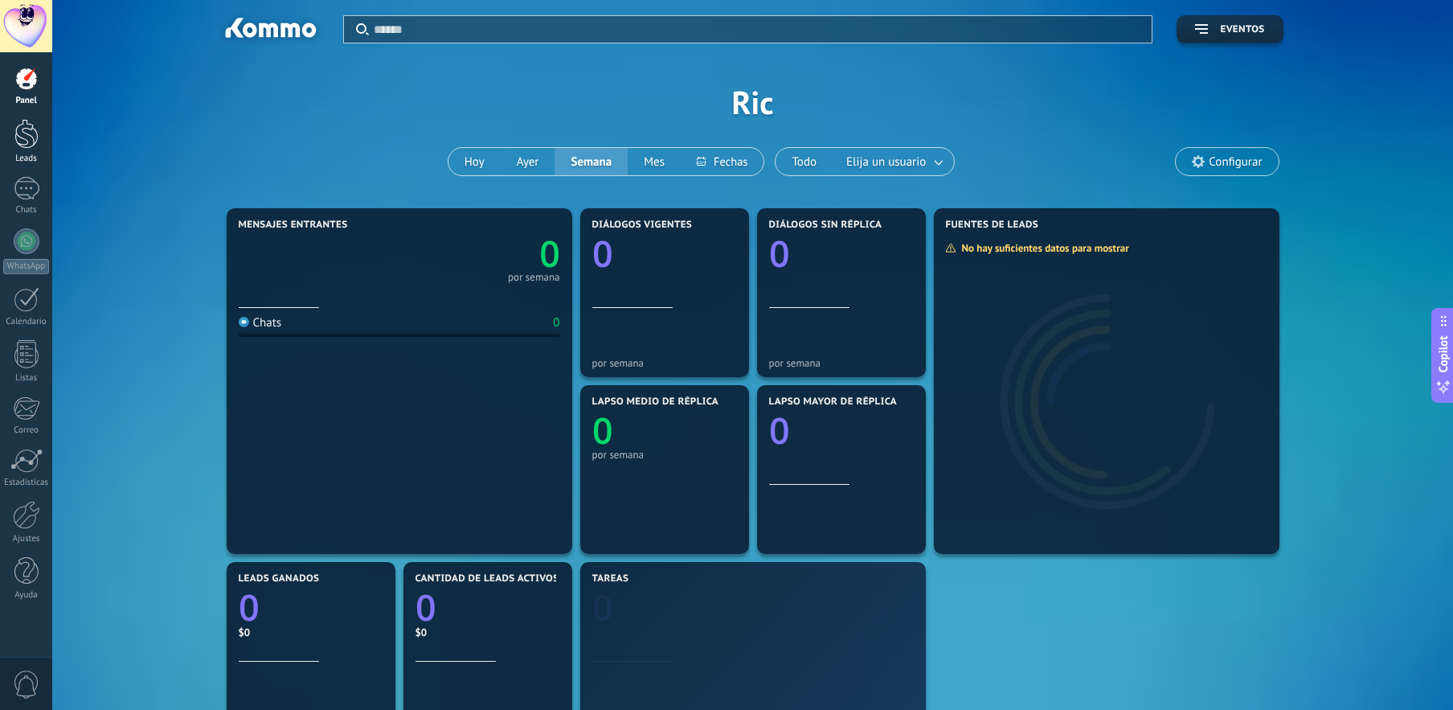
click at [33, 129] on div at bounding box center [26, 134] width 24 height 30
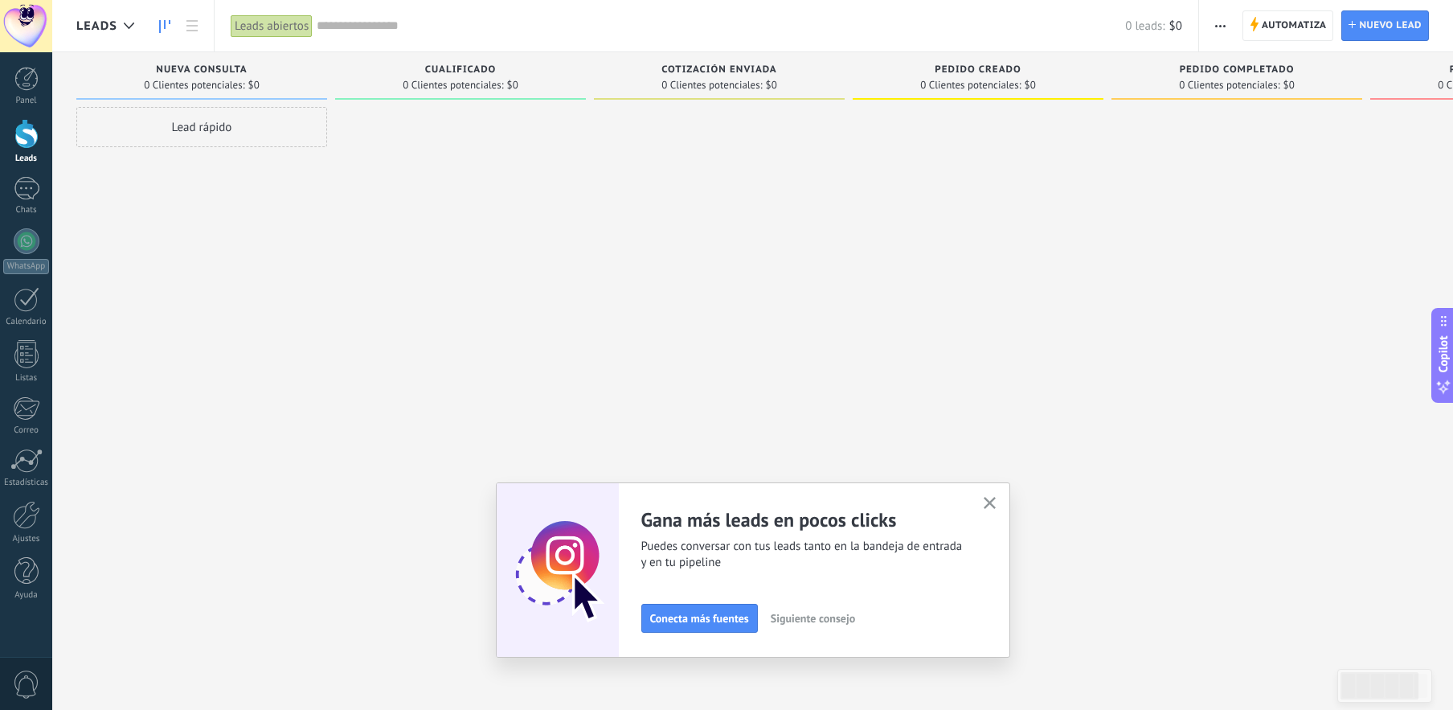
click at [826, 624] on span "Siguiente consejo" at bounding box center [813, 617] width 84 height 11
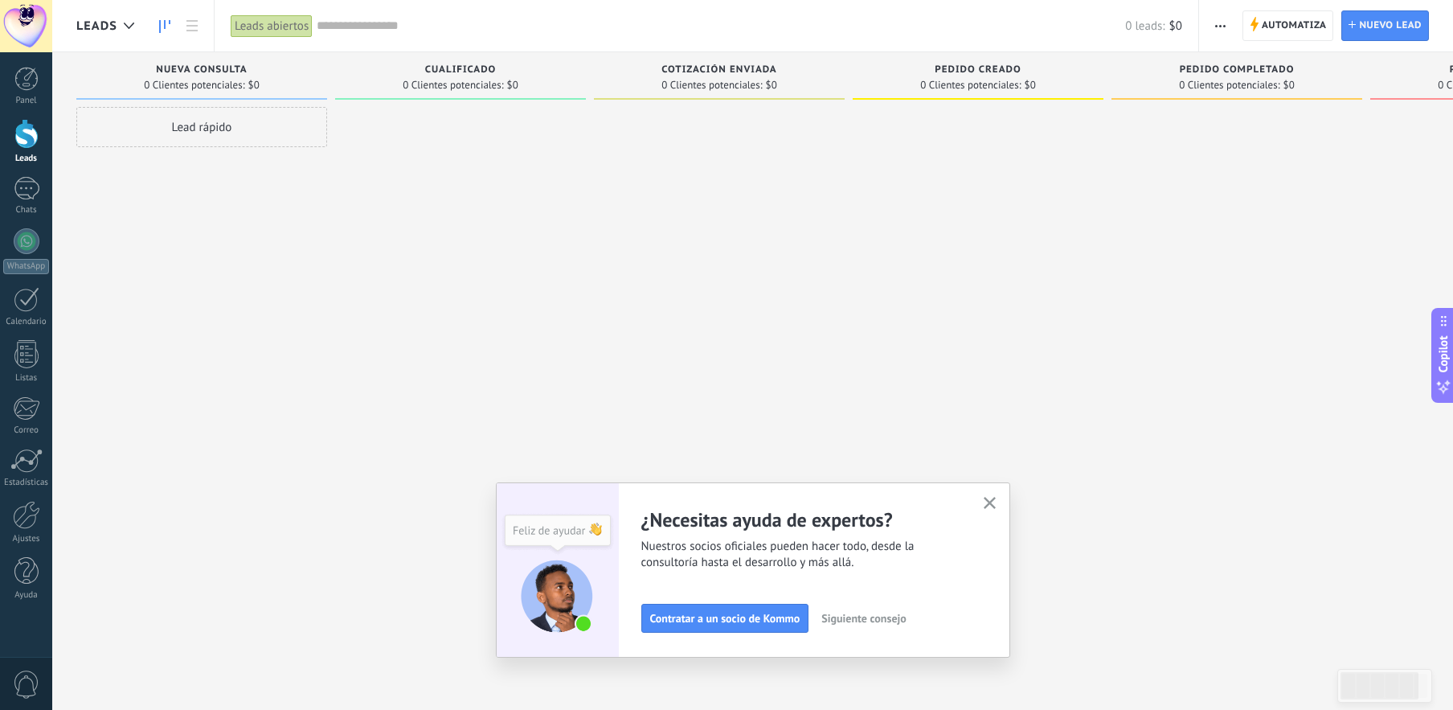
click at [868, 612] on span "Siguiente consejo" at bounding box center [863, 617] width 84 height 11
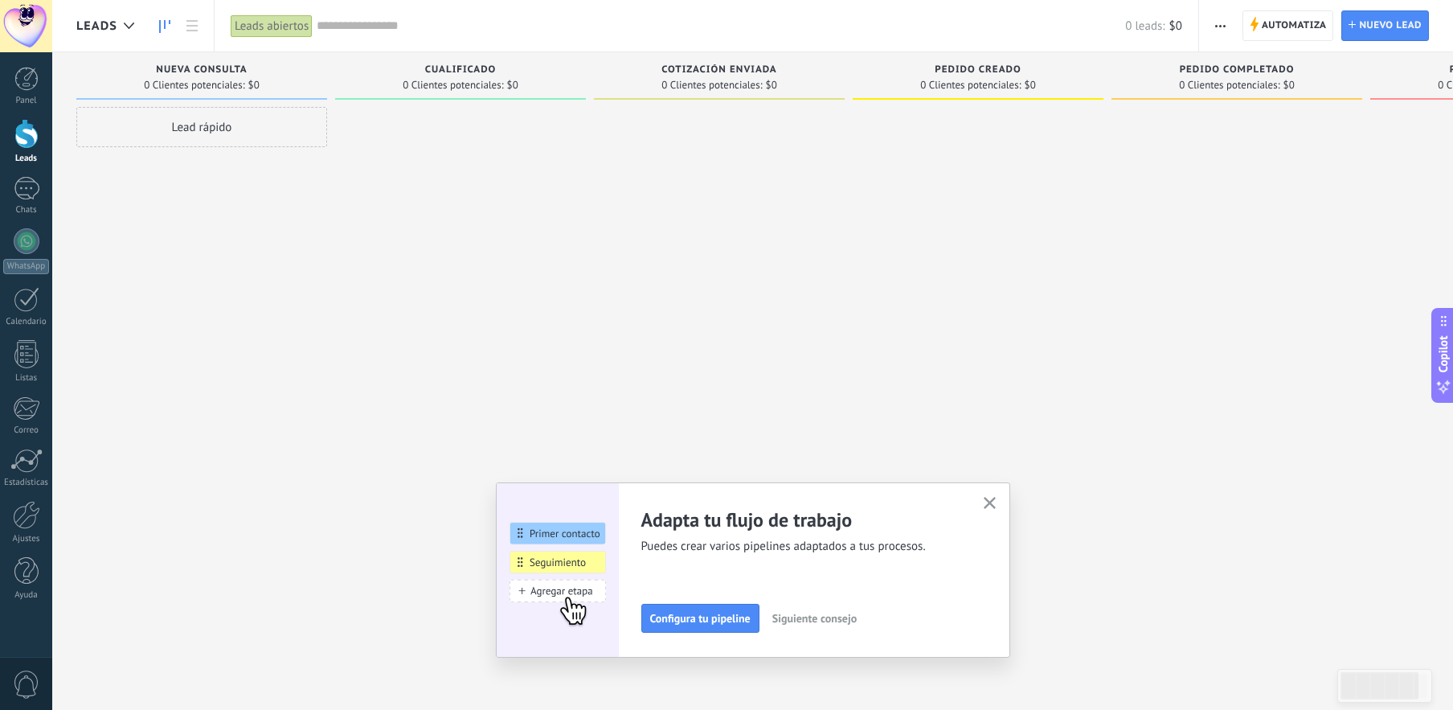
click at [822, 622] on span "Siguiente consejo" at bounding box center [814, 617] width 84 height 11
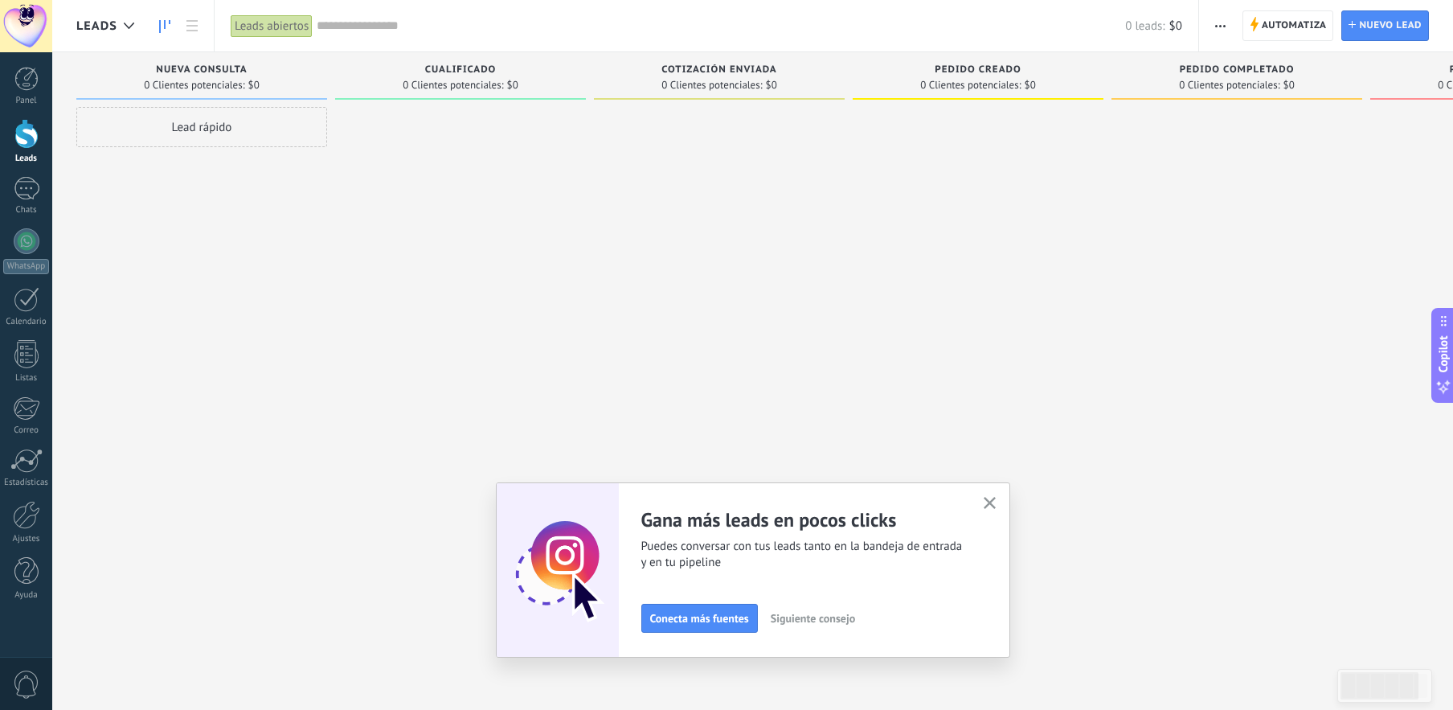
click at [822, 622] on span "Siguiente consejo" at bounding box center [813, 617] width 84 height 11
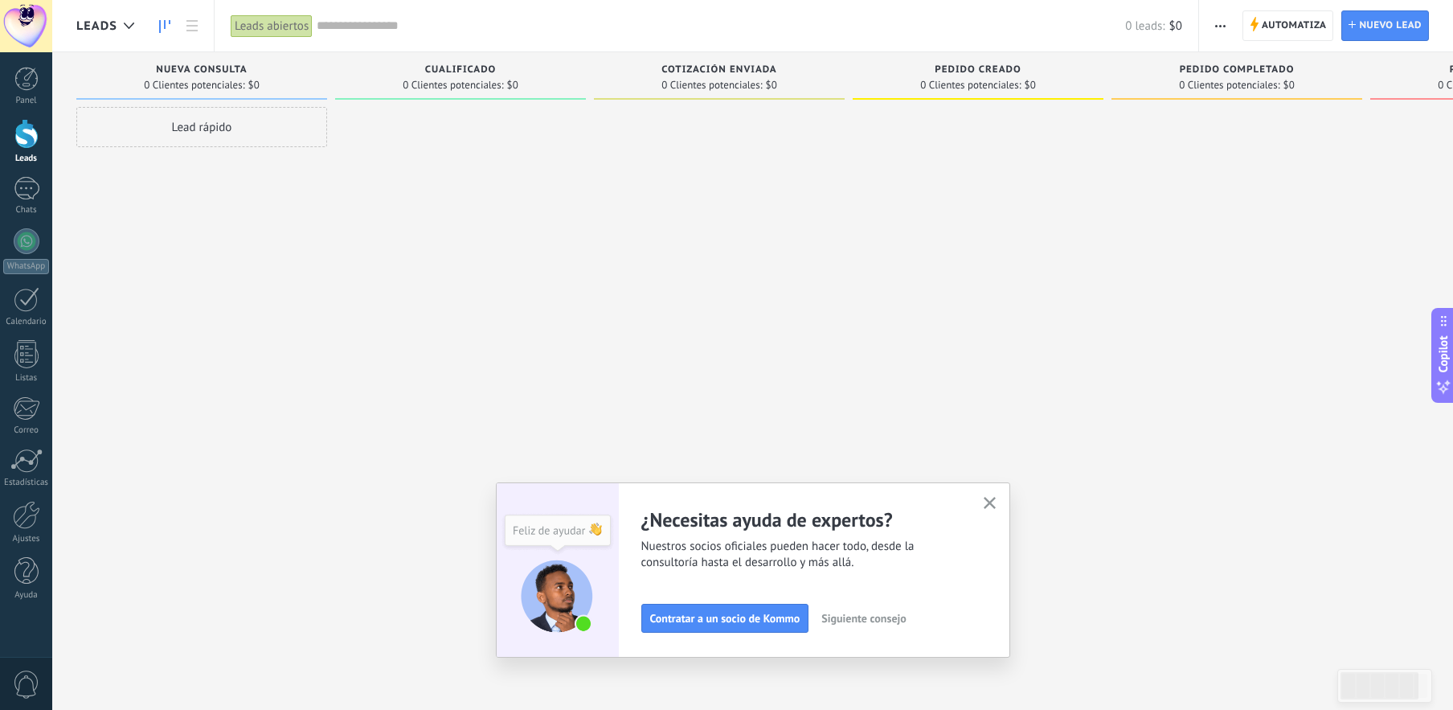
click at [822, 622] on button "Siguiente consejo" at bounding box center [863, 618] width 99 height 24
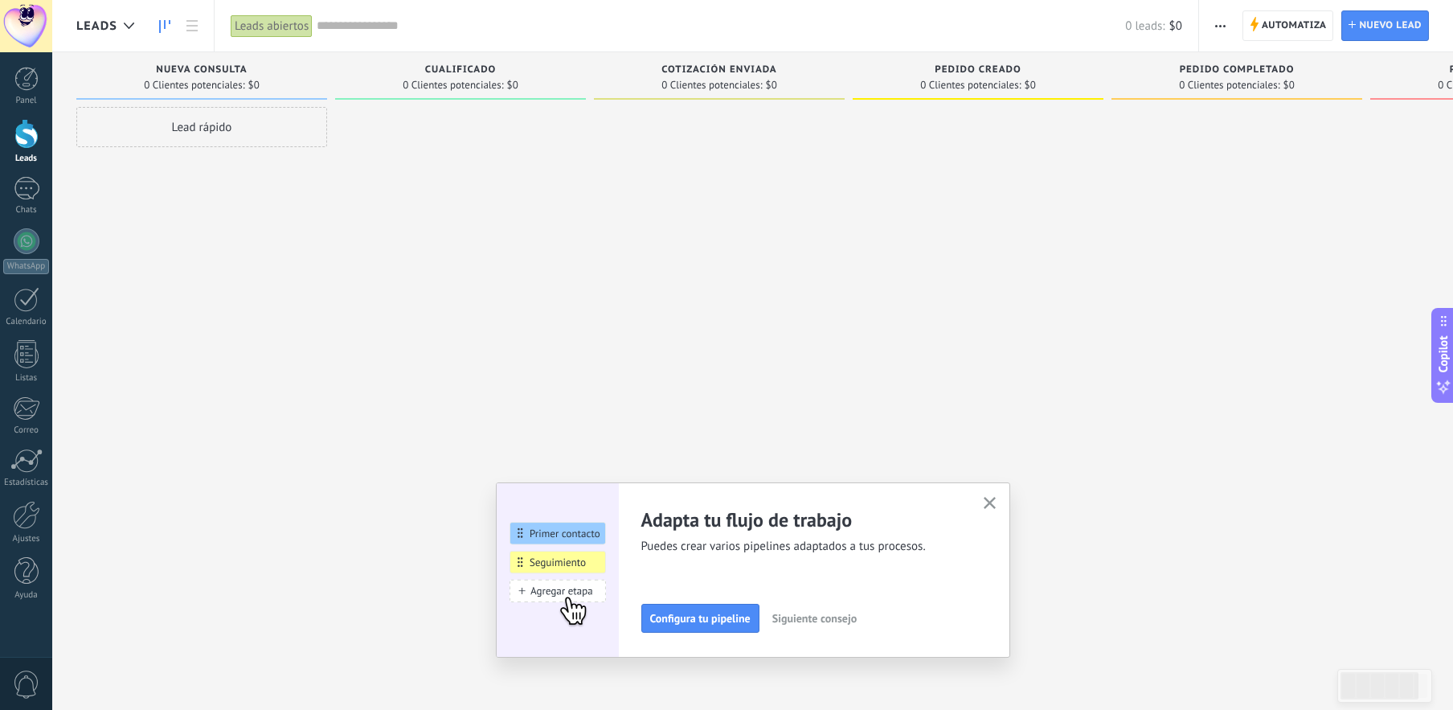
click at [996, 509] on span "button" at bounding box center [990, 504] width 12 height 14
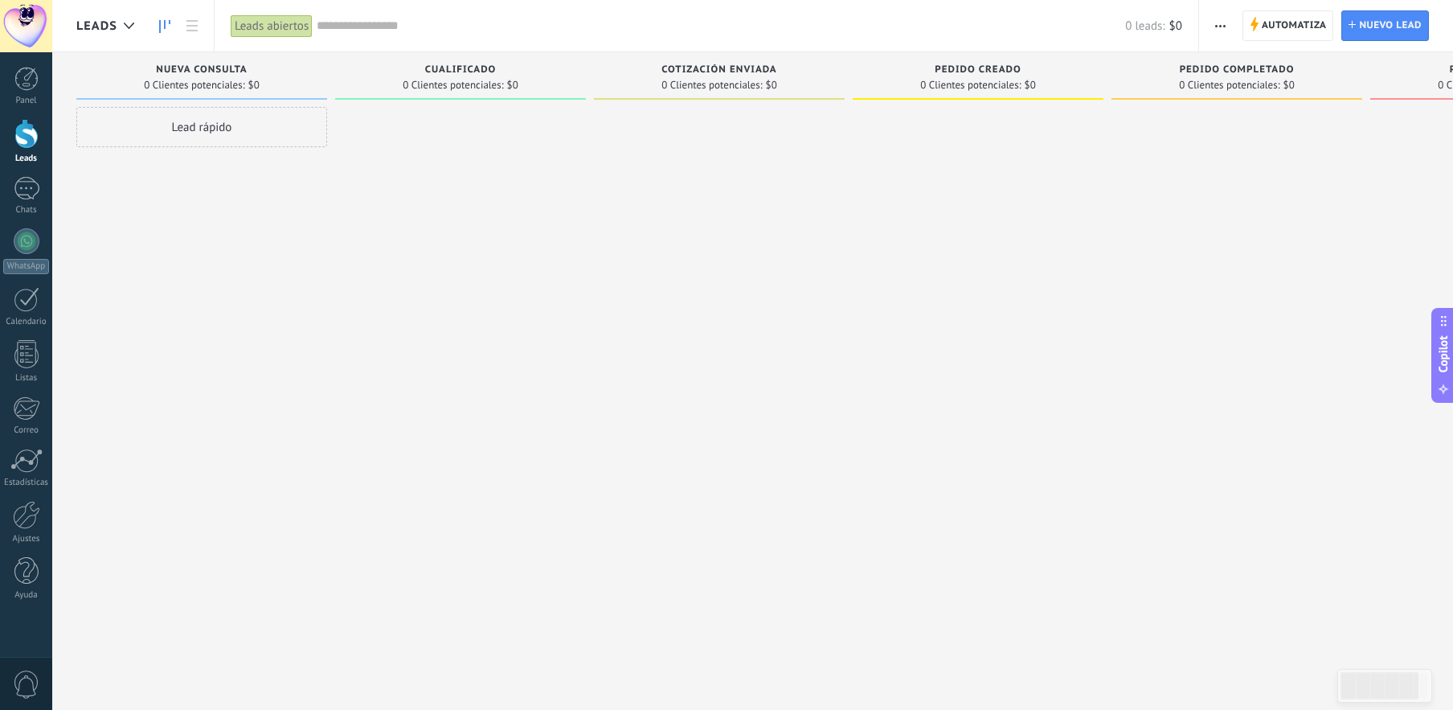
click at [719, 350] on div at bounding box center [719, 357] width 251 height 500
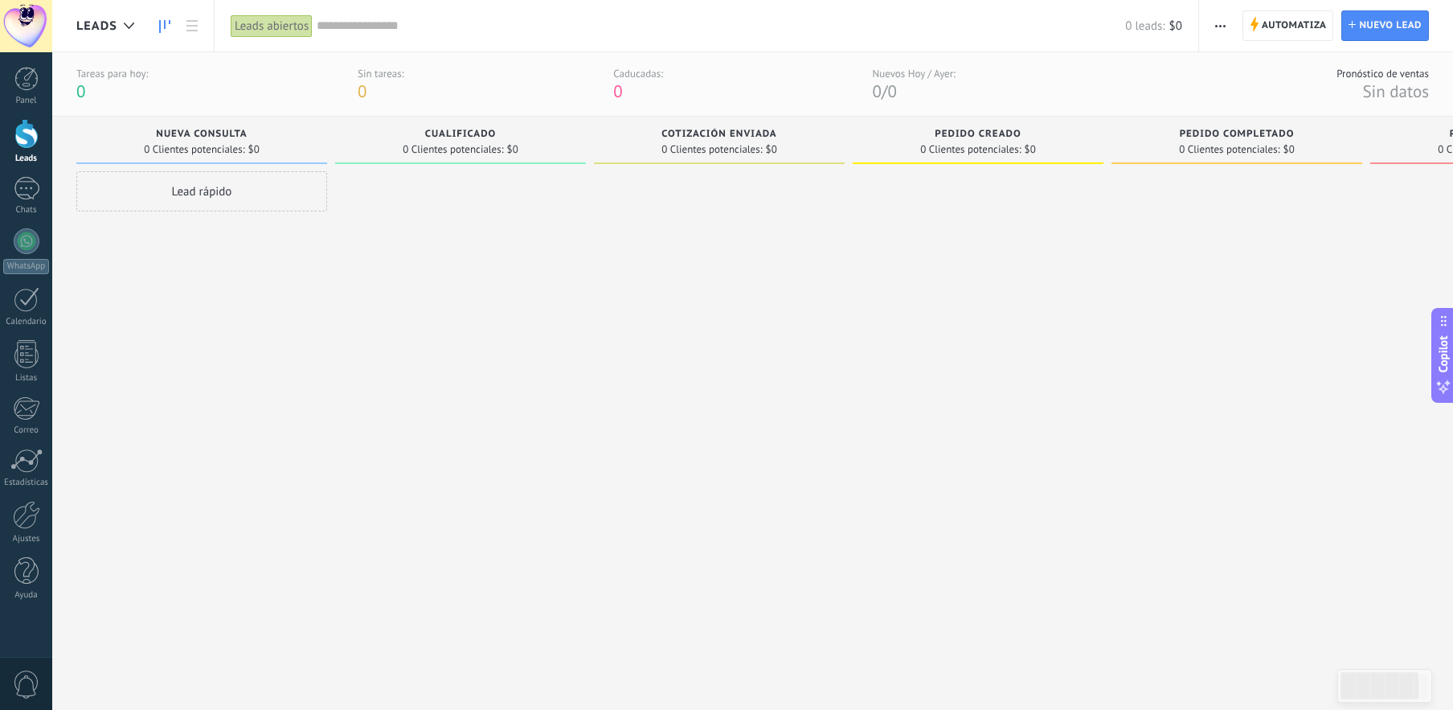
click at [207, 190] on div "Lead rápido" at bounding box center [201, 191] width 251 height 40
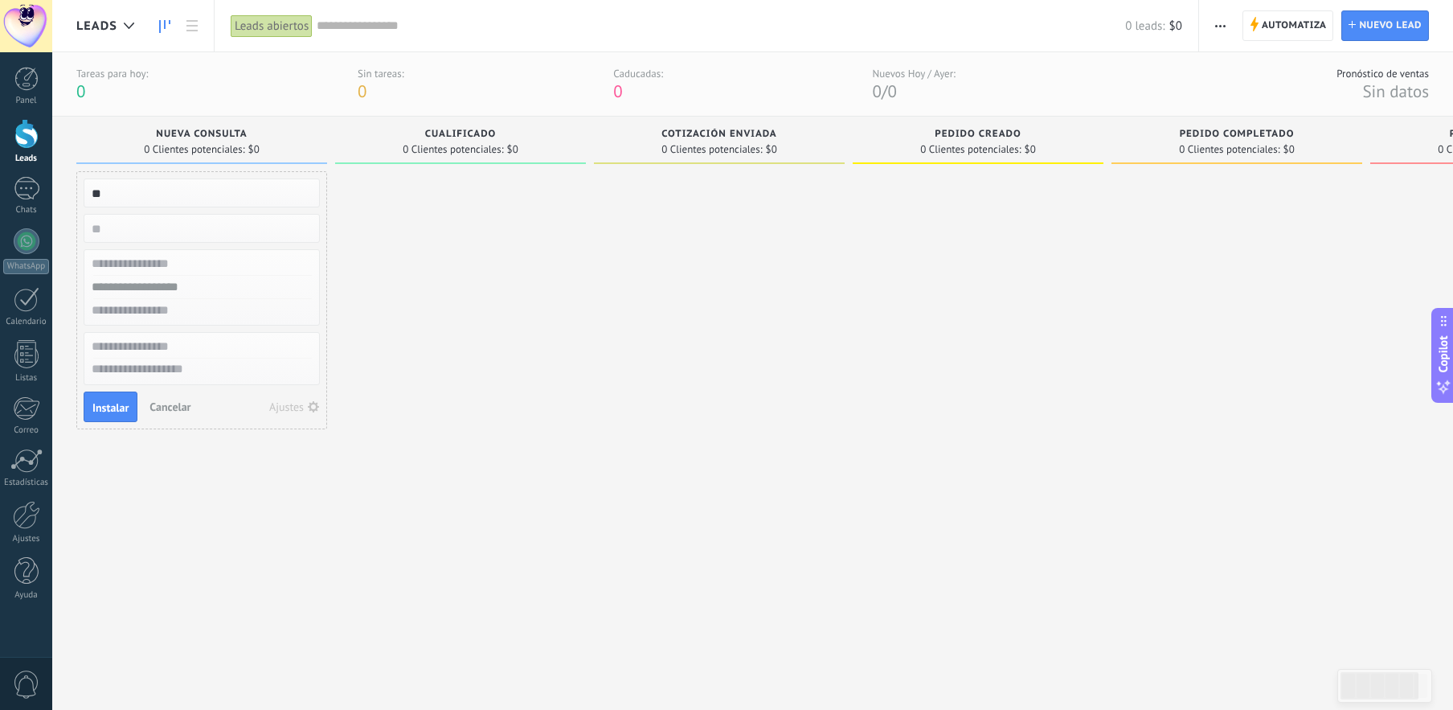
type input "*"
type input "**********"
click at [153, 263] on input "text" at bounding box center [200, 263] width 235 height 23
click at [162, 264] on input "text" at bounding box center [200, 263] width 235 height 23
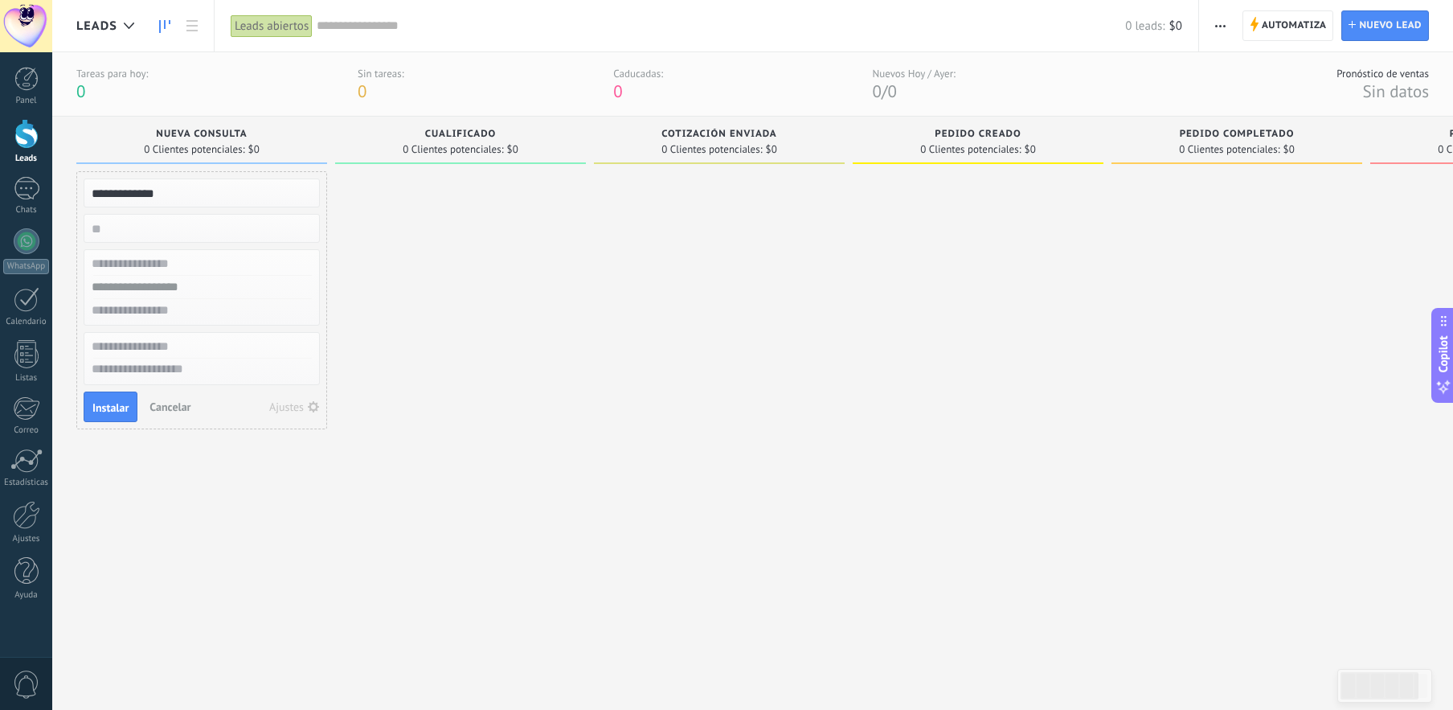
click at [179, 263] on input "text" at bounding box center [200, 263] width 235 height 23
type input "**********"
click at [193, 289] on input "text" at bounding box center [200, 287] width 235 height 23
paste input "**********"
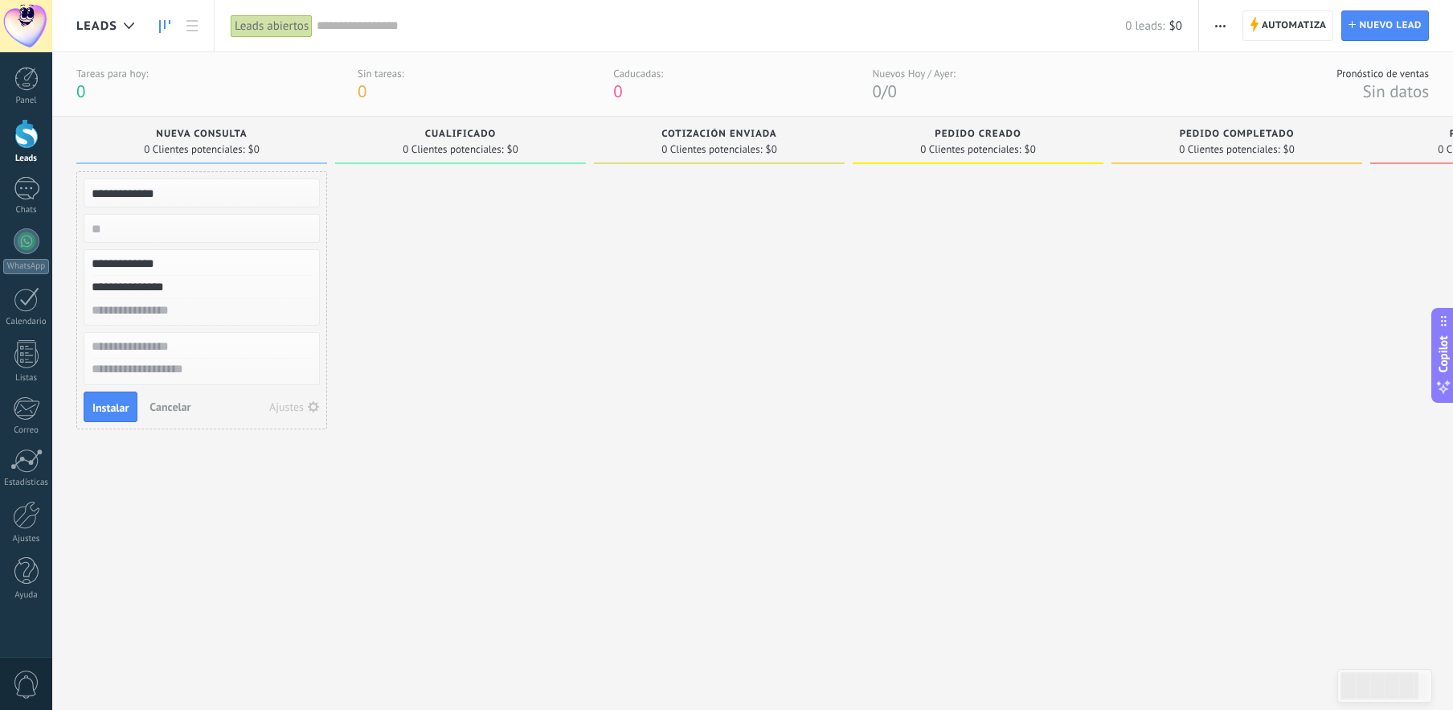
type input "**********"
click at [201, 310] on input "text" at bounding box center [200, 310] width 235 height 23
click at [207, 314] on input "text" at bounding box center [200, 310] width 235 height 23
paste input "**********"
type input "**********"
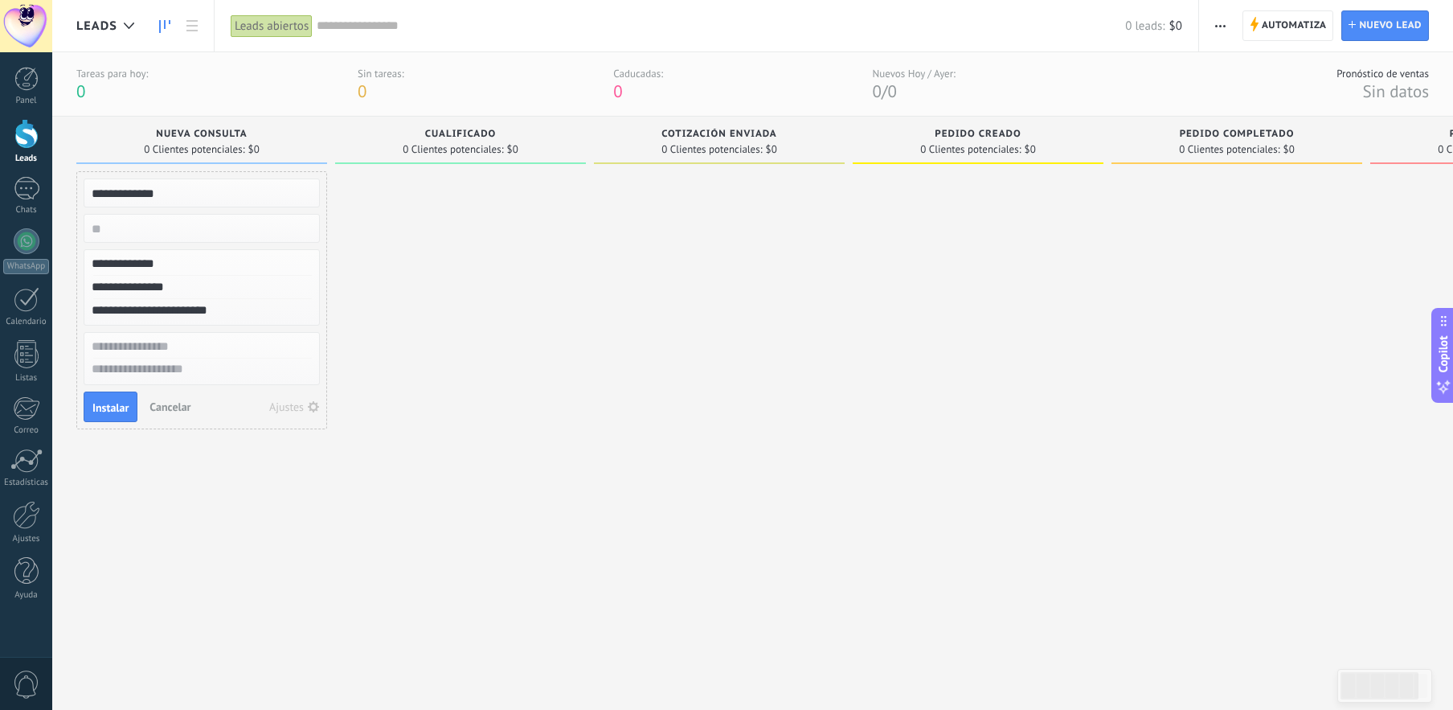
click at [149, 191] on input "**********" at bounding box center [200, 193] width 235 height 22
click at [178, 193] on input "**********" at bounding box center [200, 193] width 235 height 22
type input "*"
click at [184, 351] on input "text" at bounding box center [200, 346] width 235 height 23
click at [198, 201] on input "**********" at bounding box center [200, 193] width 235 height 22
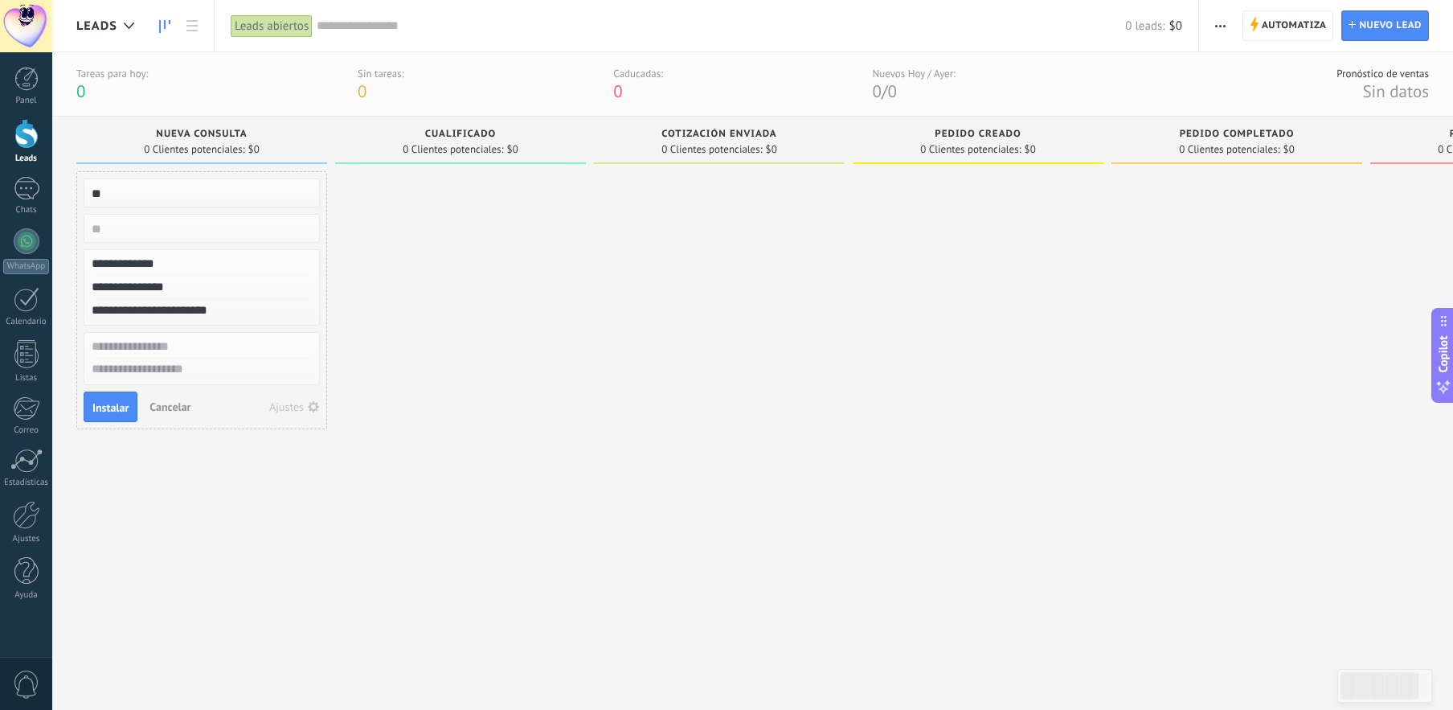
type input "*"
click at [158, 344] on input "text" at bounding box center [200, 346] width 235 height 23
type input "**********"
click at [157, 374] on textarea at bounding box center [201, 369] width 235 height 23
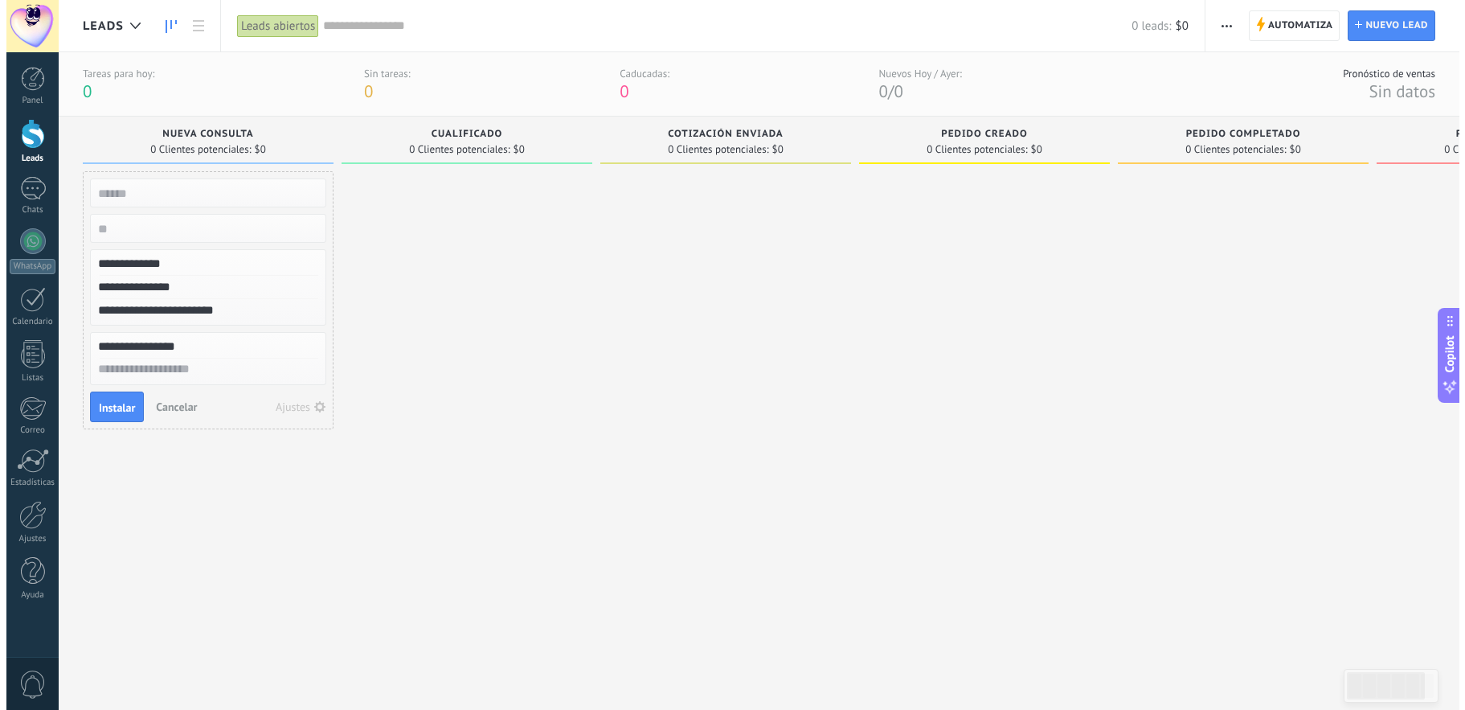
scroll to position [15, 0]
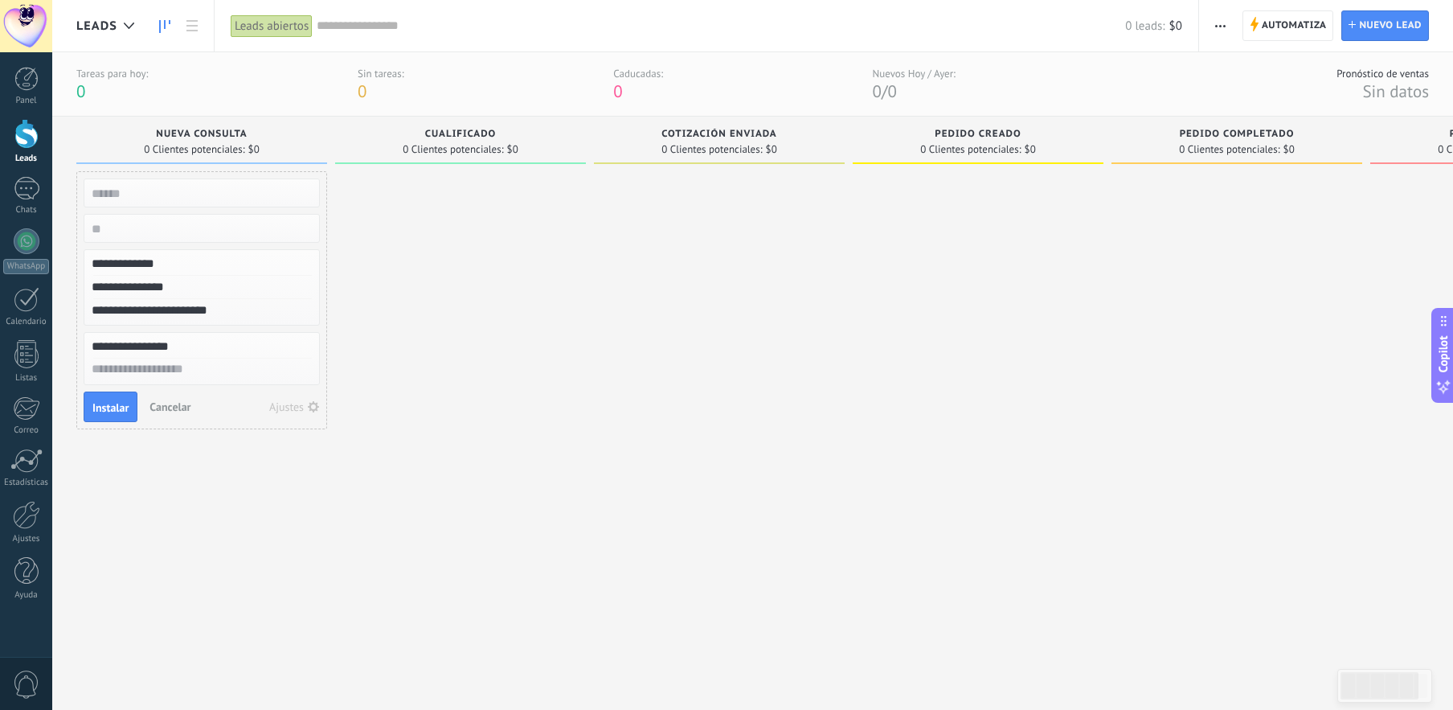
click at [156, 192] on input "text" at bounding box center [200, 193] width 235 height 22
type input "**********"
click at [112, 405] on span "Instalar" at bounding box center [110, 407] width 36 height 11
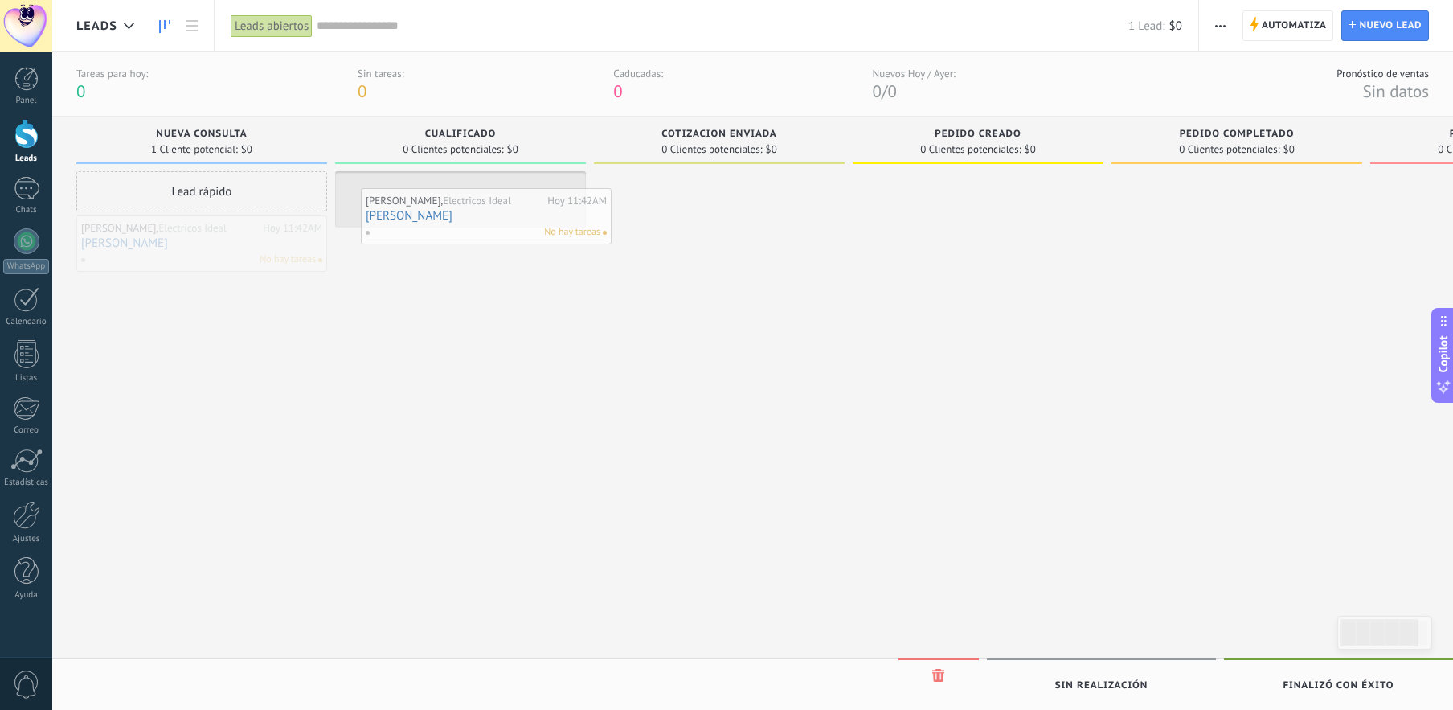
drag, startPoint x: 153, startPoint y: 243, endPoint x: 435, endPoint y: 214, distance: 282.7
drag, startPoint x: 445, startPoint y: 192, endPoint x: 187, endPoint y: 232, distance: 261.0
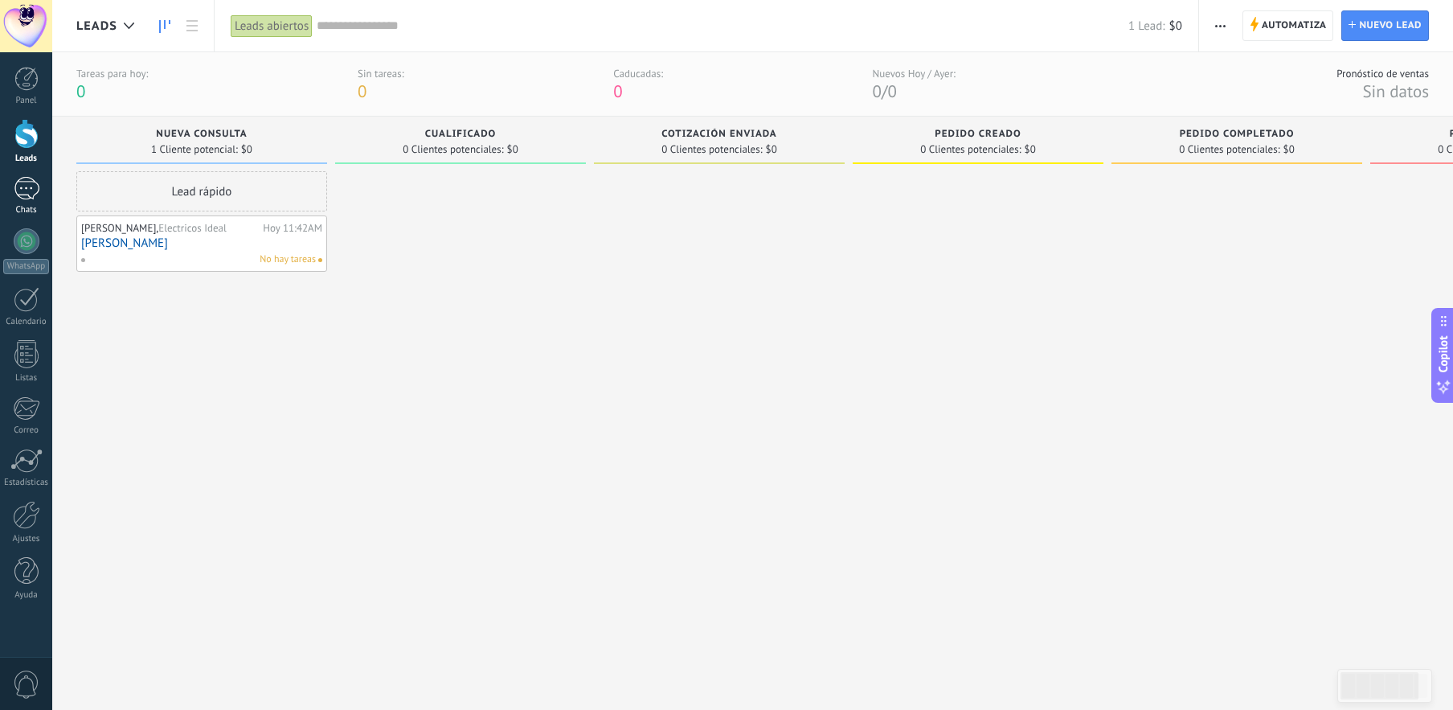
click at [26, 191] on div at bounding box center [27, 188] width 26 height 23
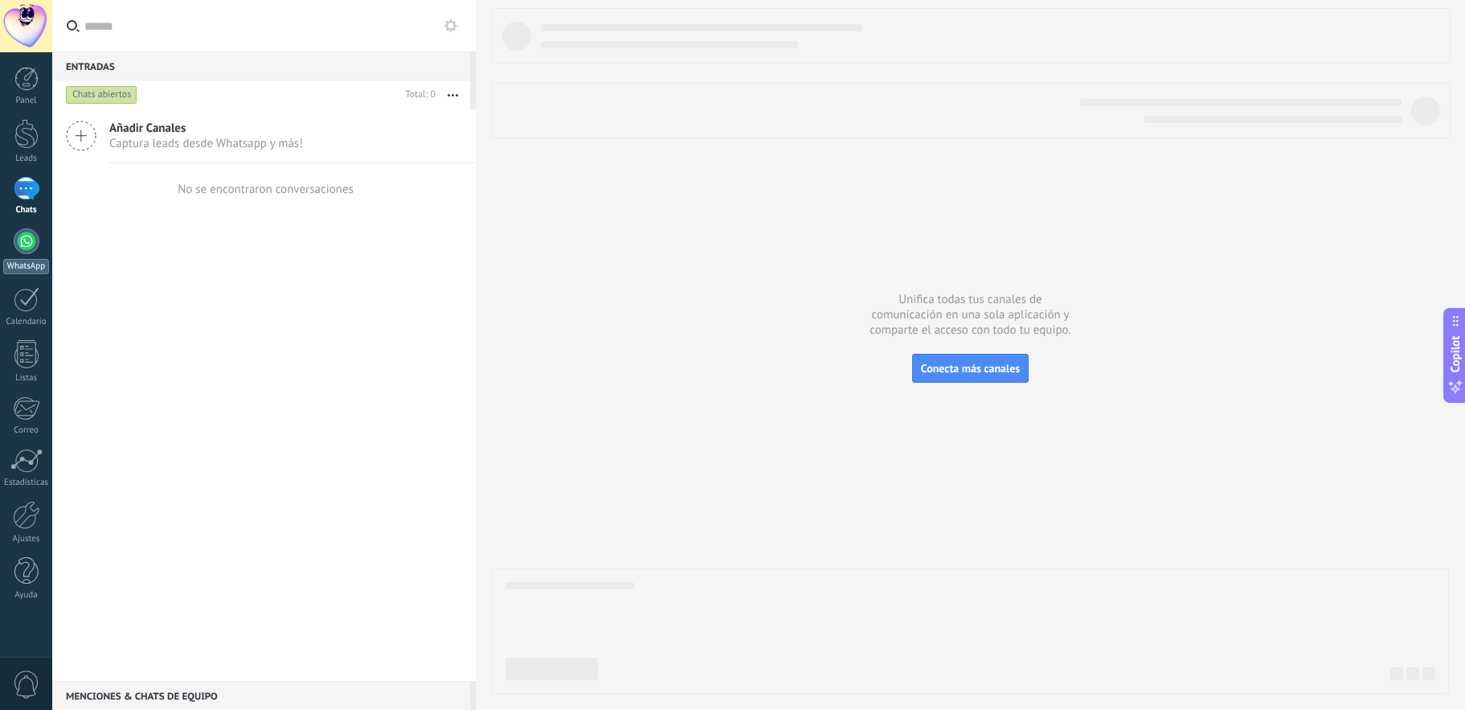
click at [27, 243] on div at bounding box center [27, 241] width 26 height 26
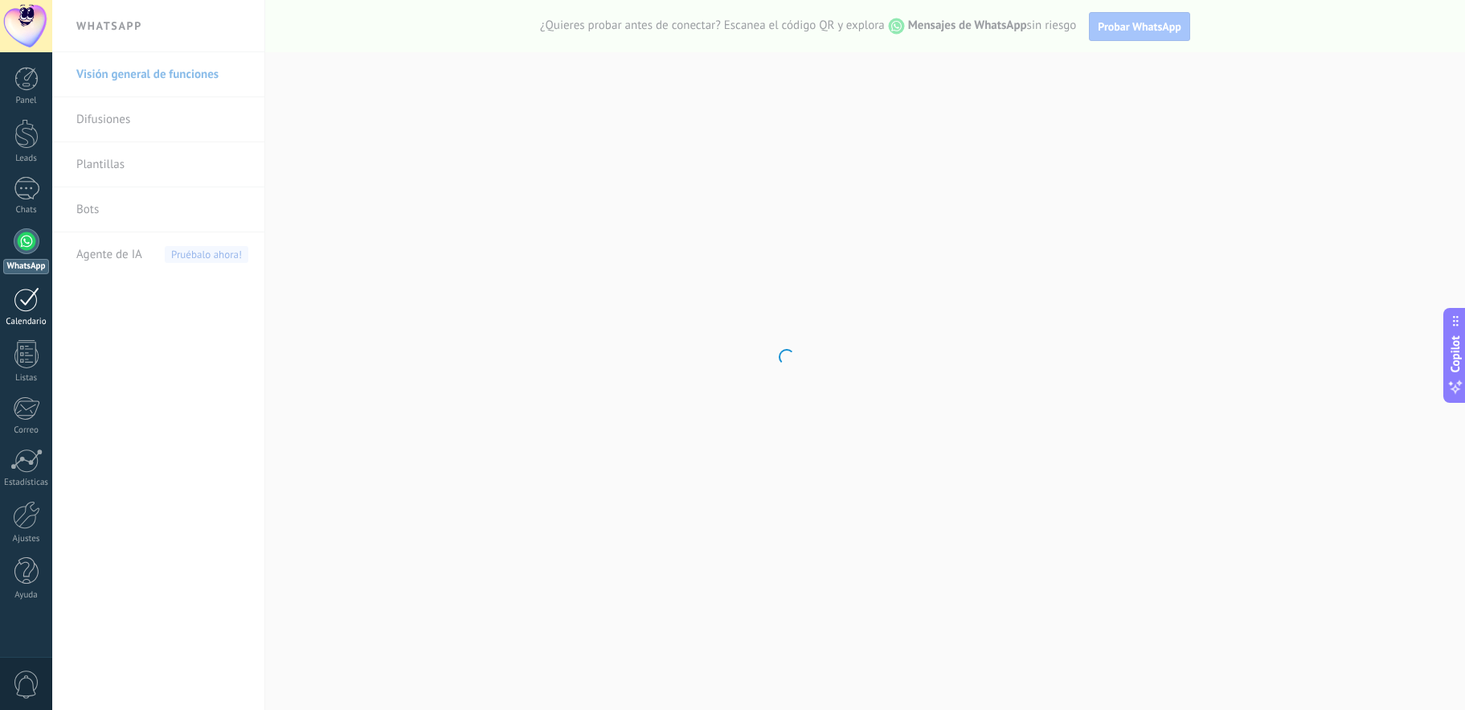
click at [14, 302] on div at bounding box center [27, 299] width 26 height 25
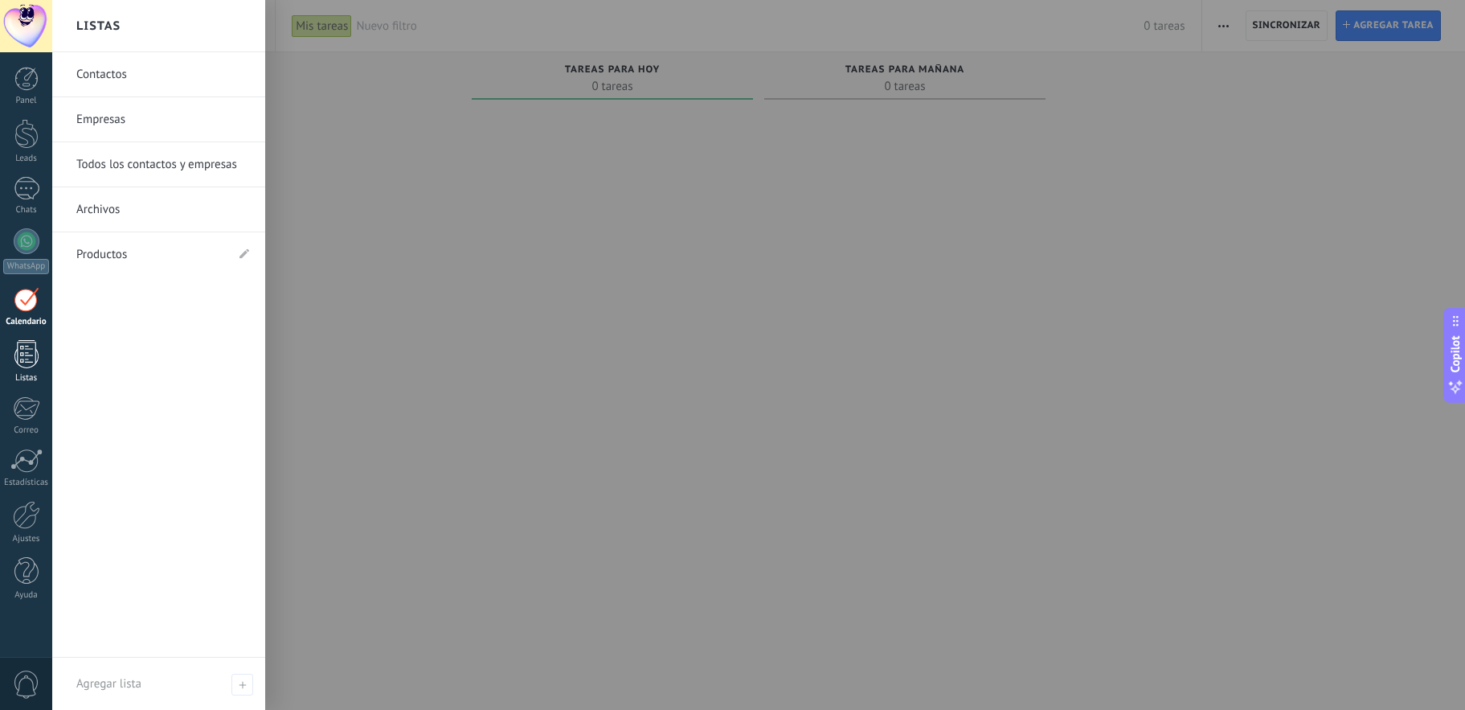
click at [27, 354] on div at bounding box center [26, 354] width 24 height 28
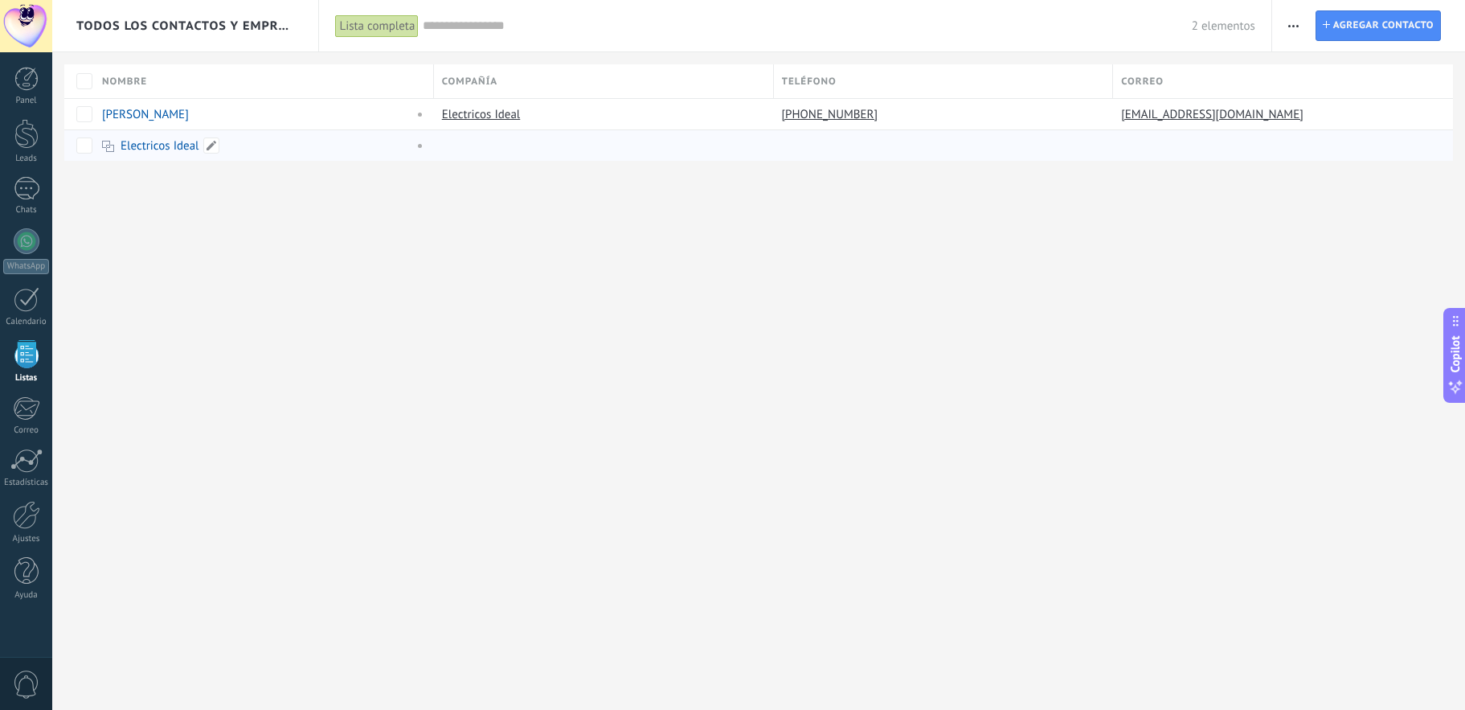
click at [153, 148] on link "Electricos Ideal" at bounding box center [160, 145] width 79 height 15
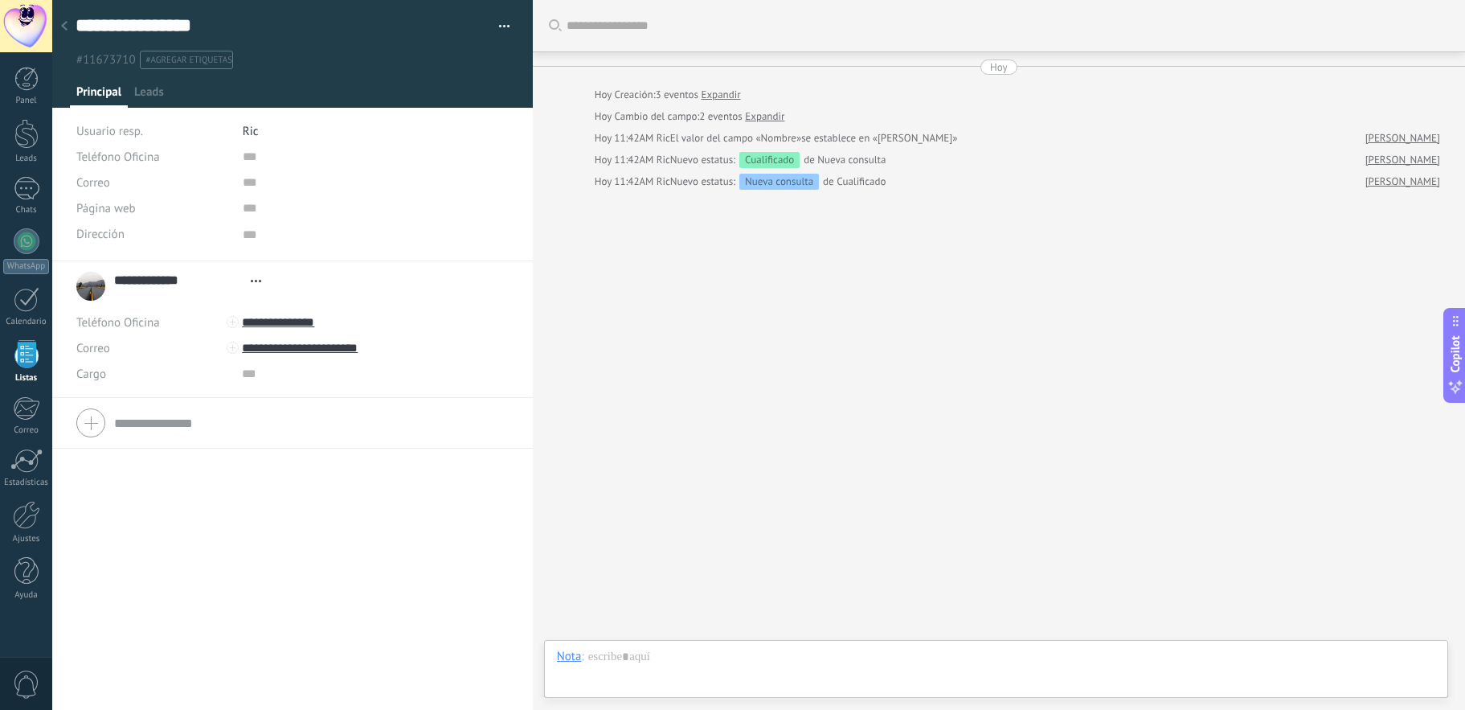
scroll to position [16, 0]
click at [84, 287] on div "**********" at bounding box center [146, 286] width 141 height 40
click at [97, 290] on div "**********" at bounding box center [146, 286] width 141 height 40
click at [631, 328] on div "Buscar Carga más Hoy Hoy Creación: 3 eventos Expandir Hoy Cambio del campo: 2 e…" at bounding box center [999, 355] width 932 height 710
click at [61, 25] on icon at bounding box center [64, 26] width 6 height 10
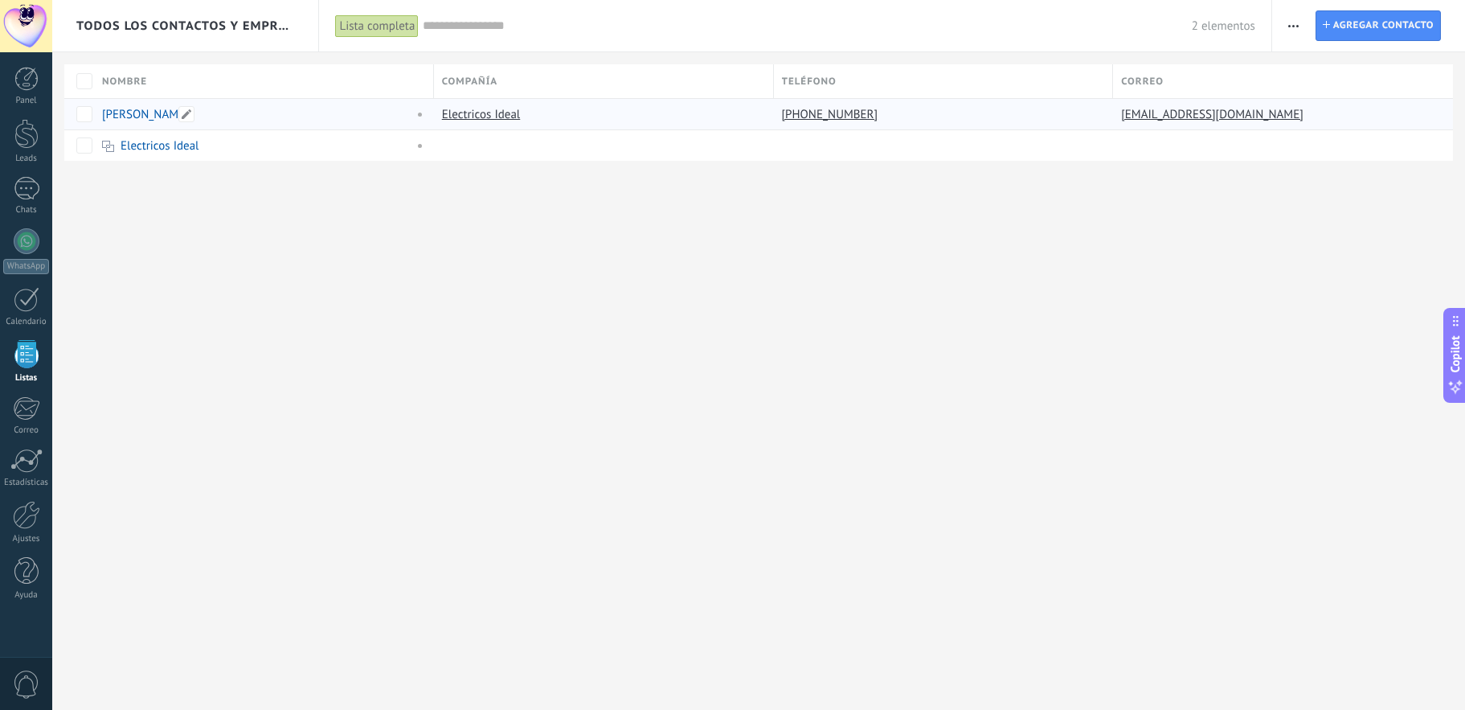
click at [112, 116] on link "Milton Garzon" at bounding box center [145, 114] width 87 height 15
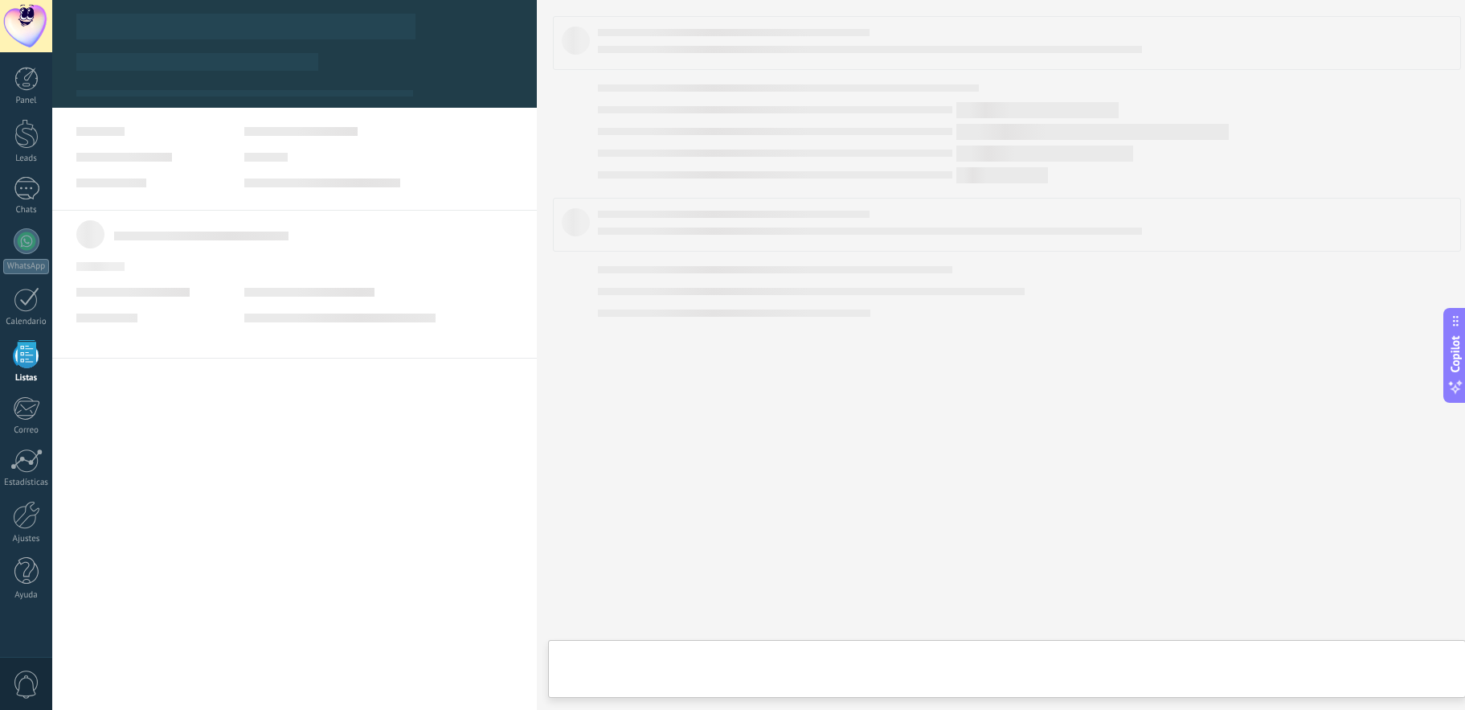
type textarea "***"
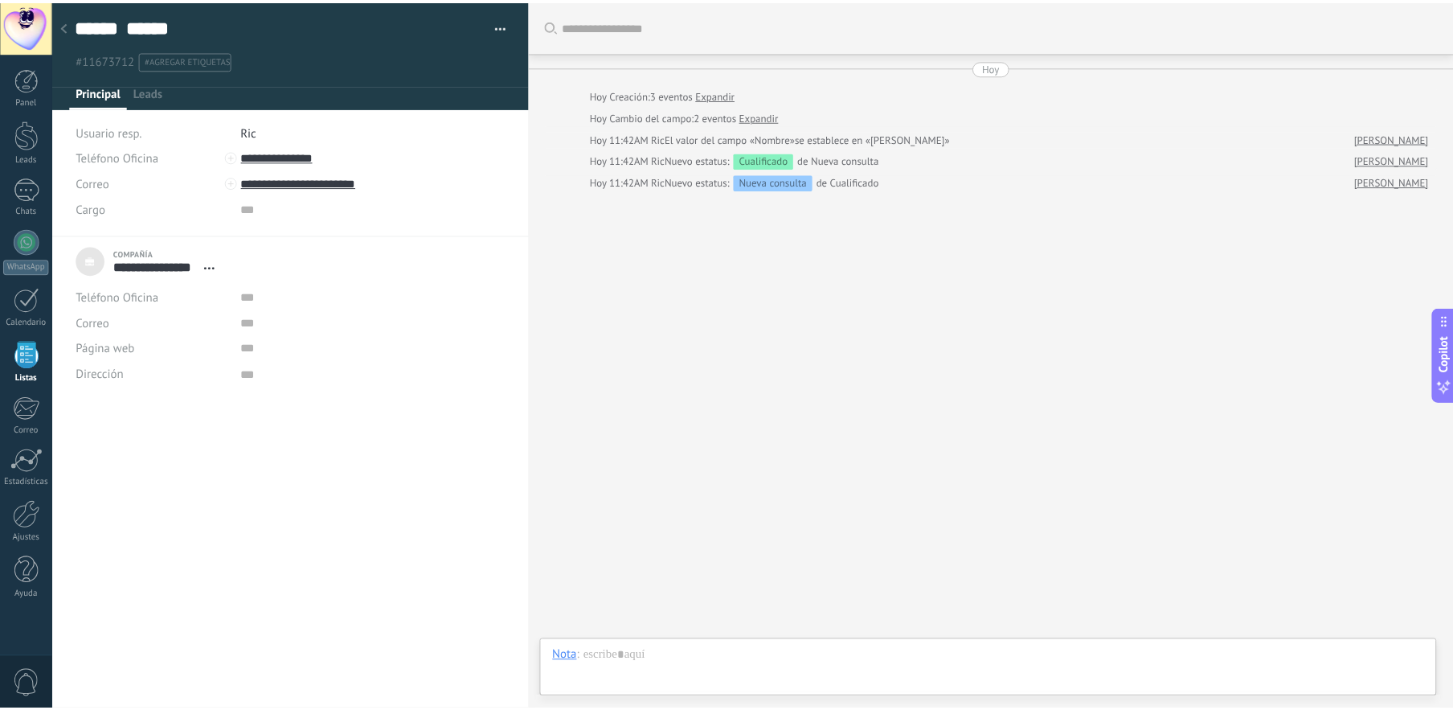
scroll to position [16, 0]
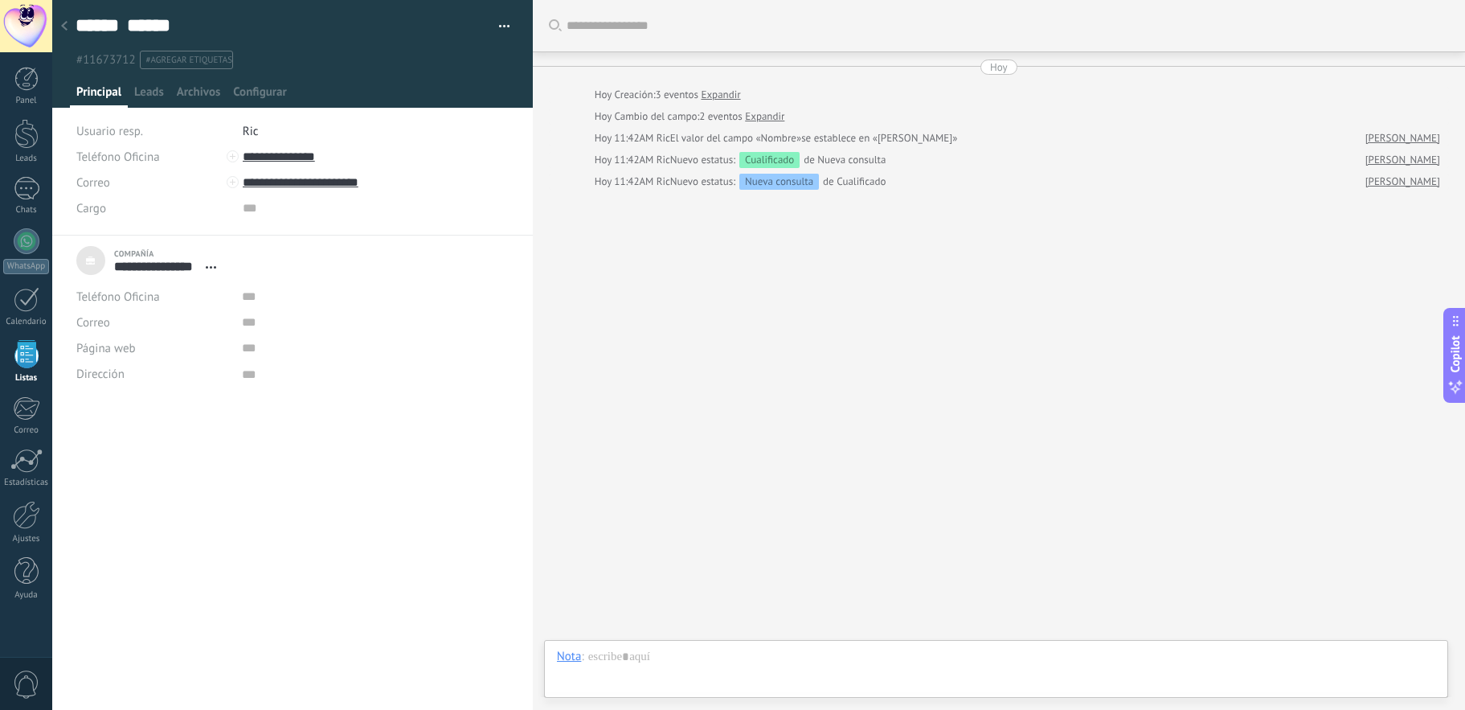
click at [67, 24] on icon at bounding box center [64, 26] width 6 height 10
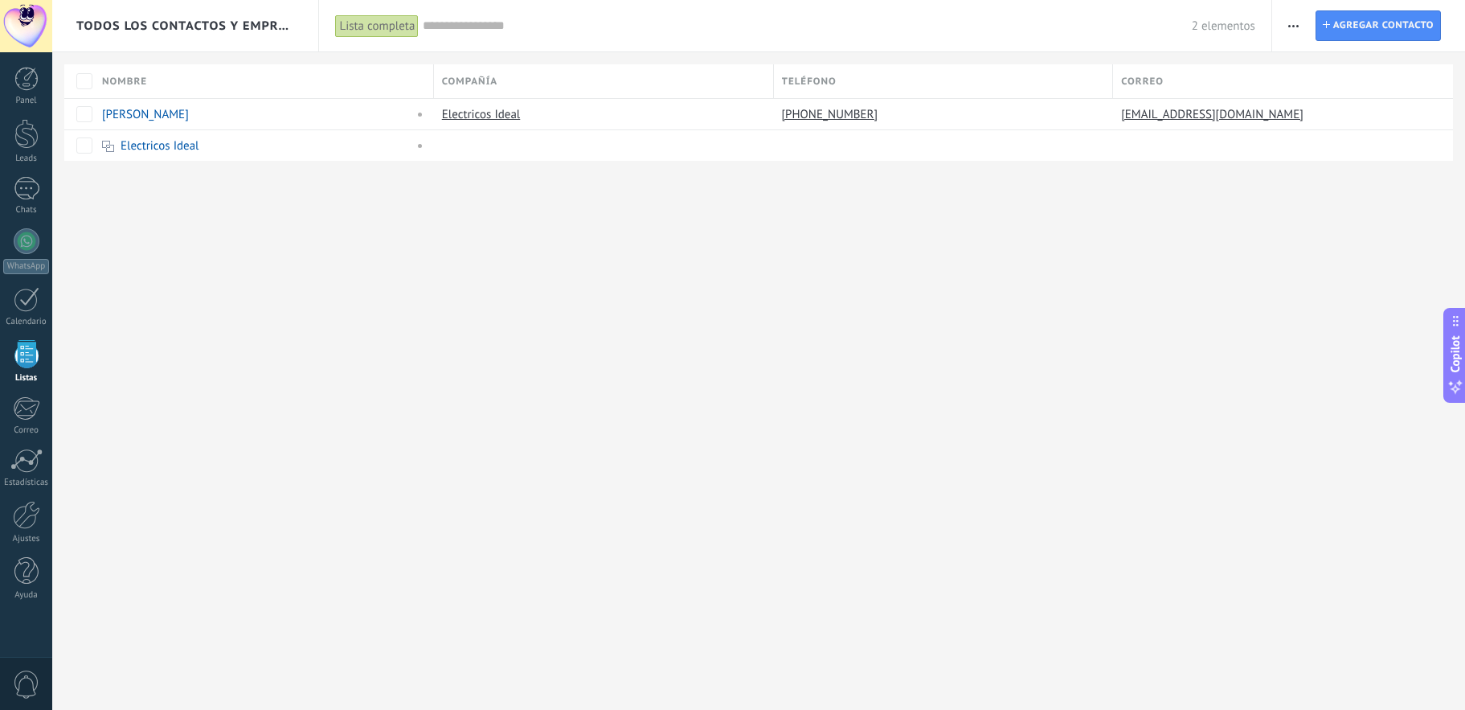
click at [456, 284] on div "Todos los contactos y empresas Lista completa Aplicar 2 elementos Lista complet…" at bounding box center [758, 355] width 1413 height 710
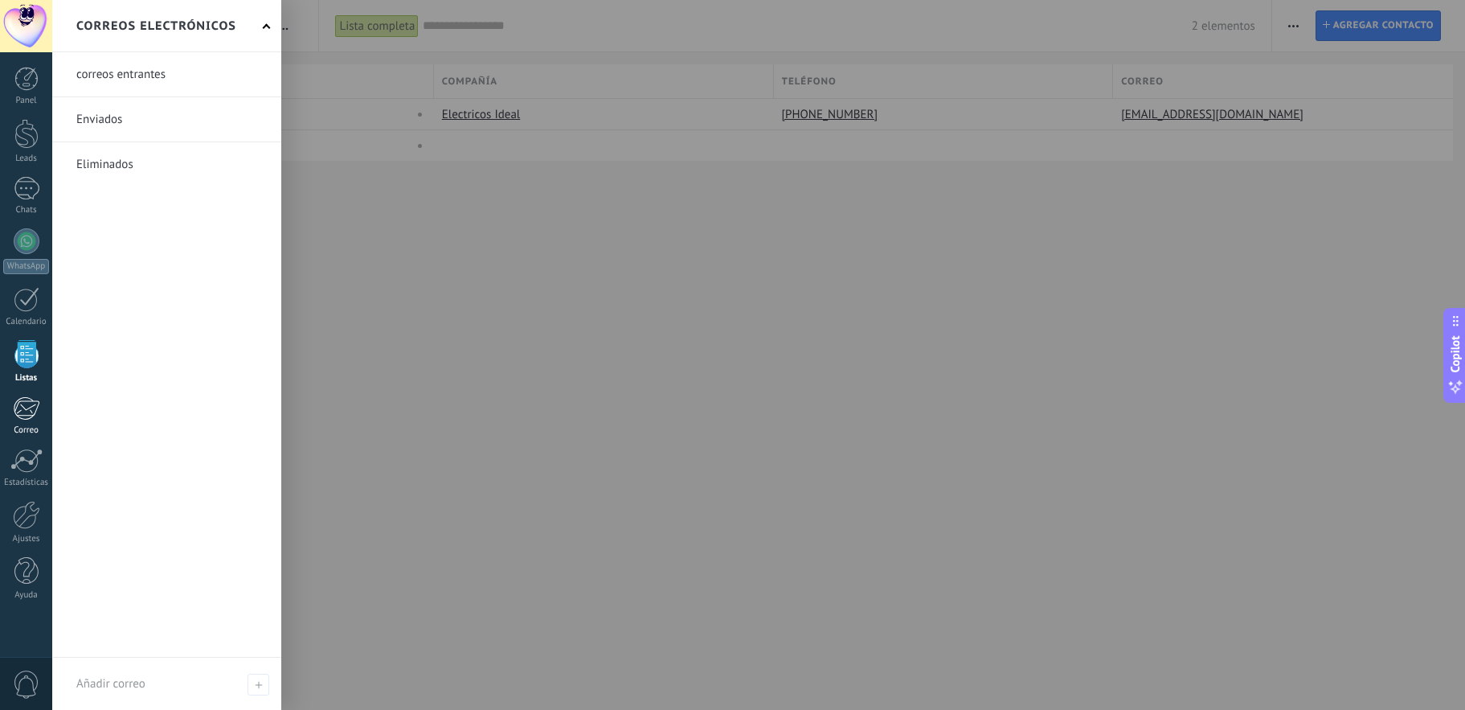
click at [27, 411] on div at bounding box center [26, 408] width 27 height 24
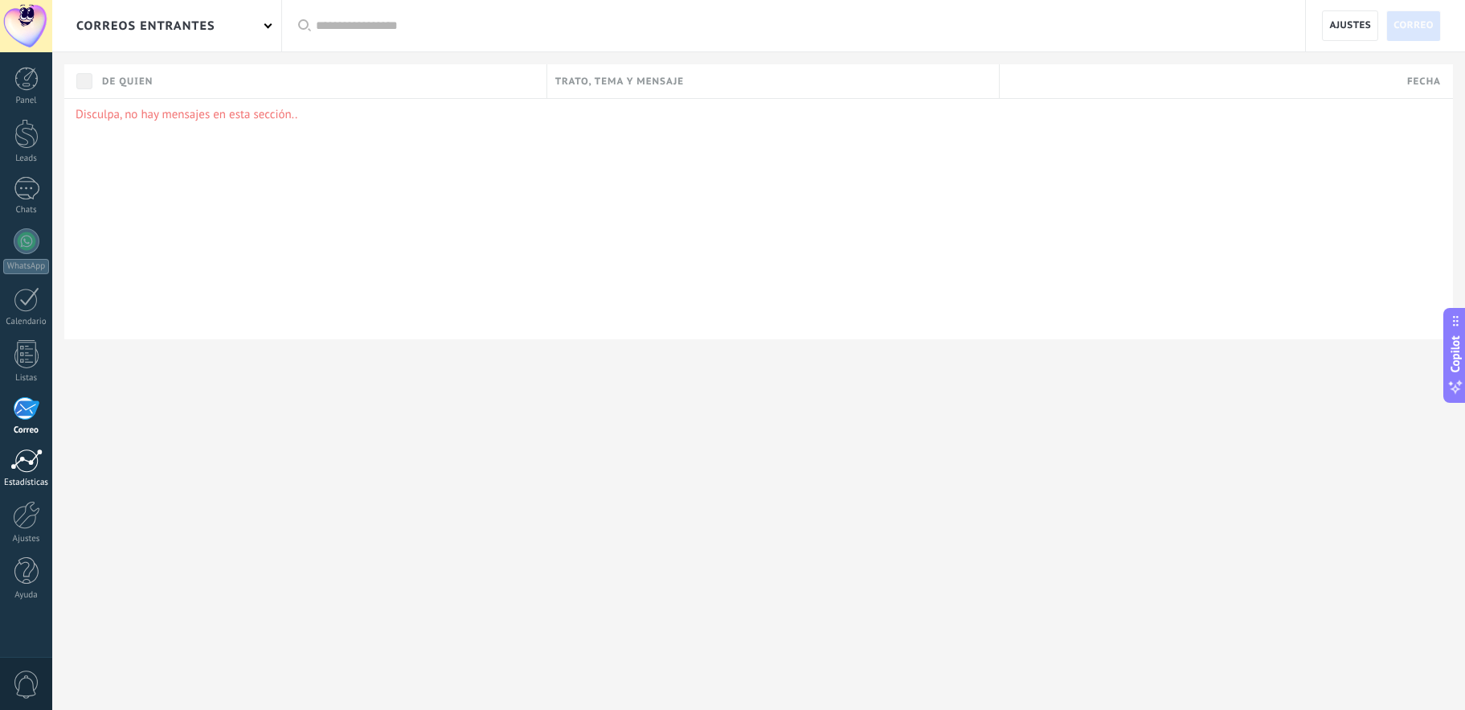
click at [26, 467] on div at bounding box center [26, 460] width 32 height 24
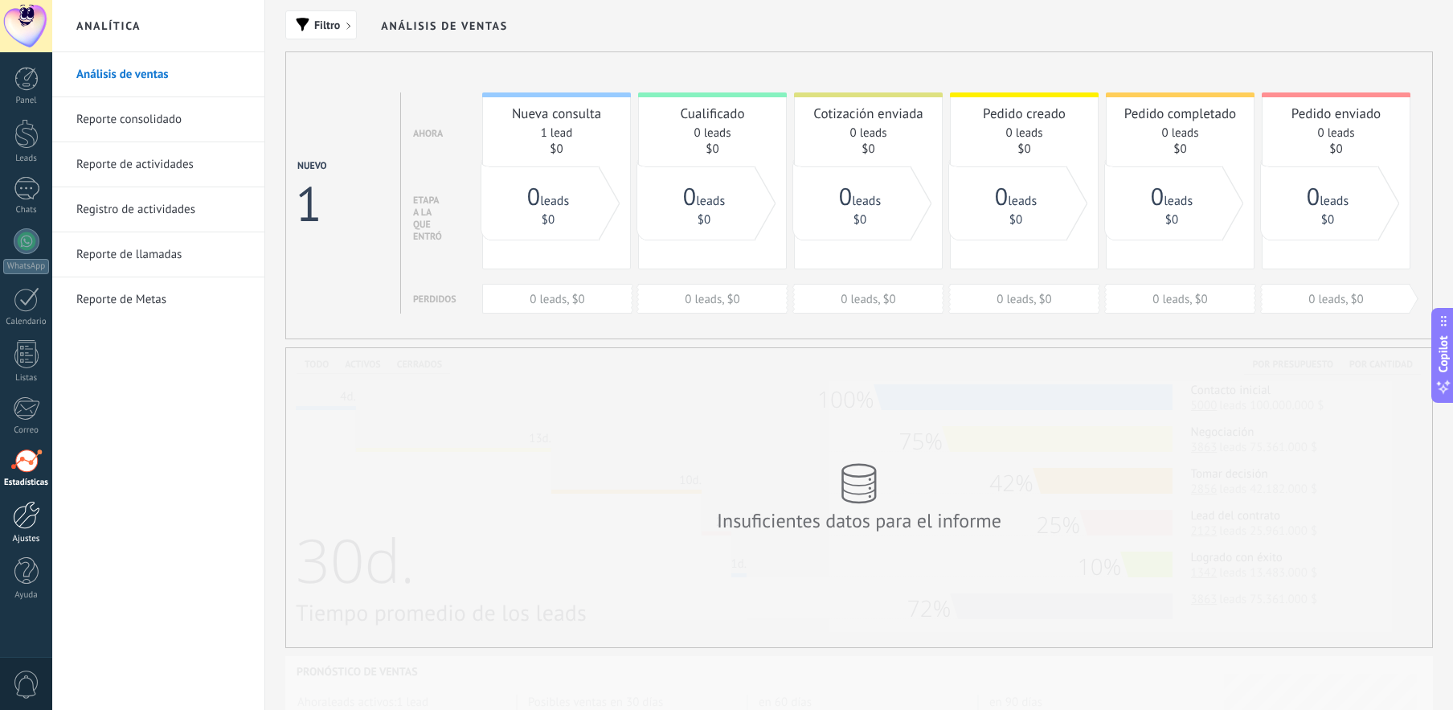
click at [20, 525] on div at bounding box center [26, 515] width 27 height 28
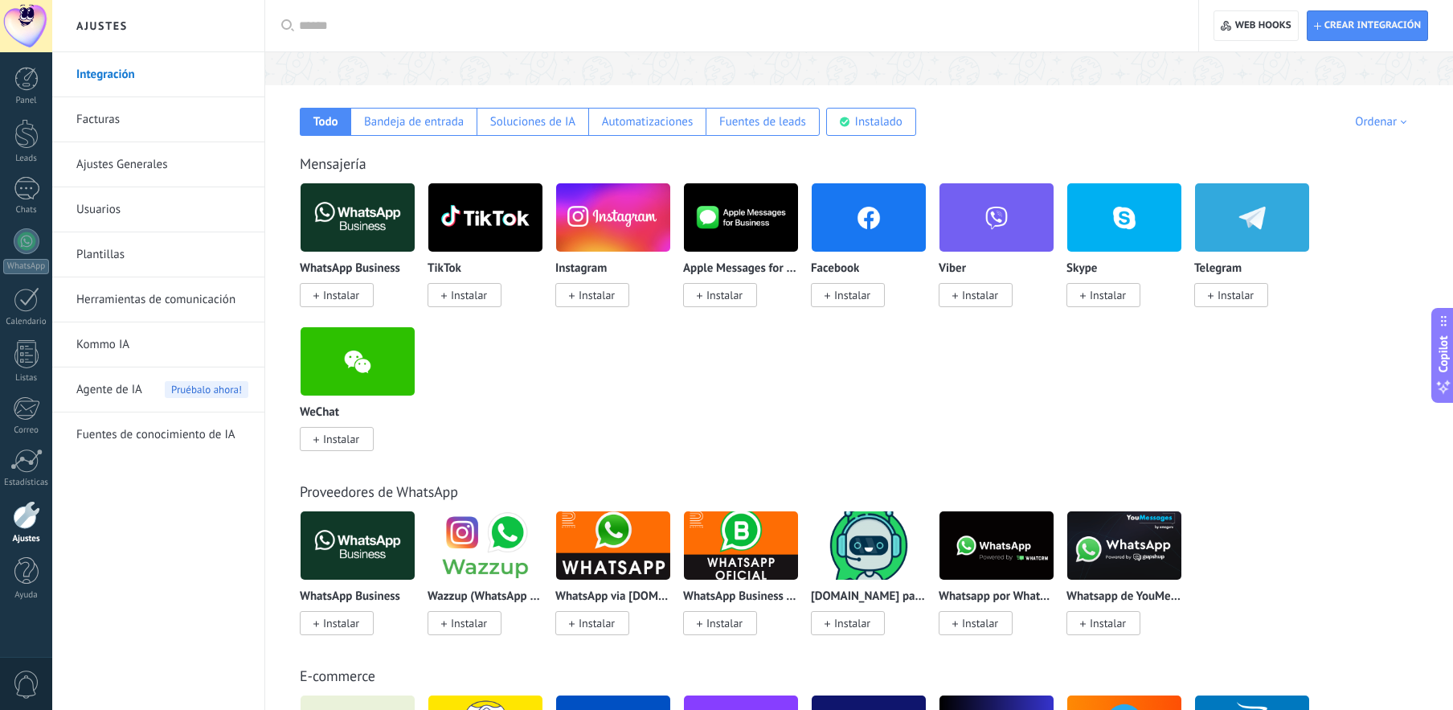
scroll to position [161, 0]
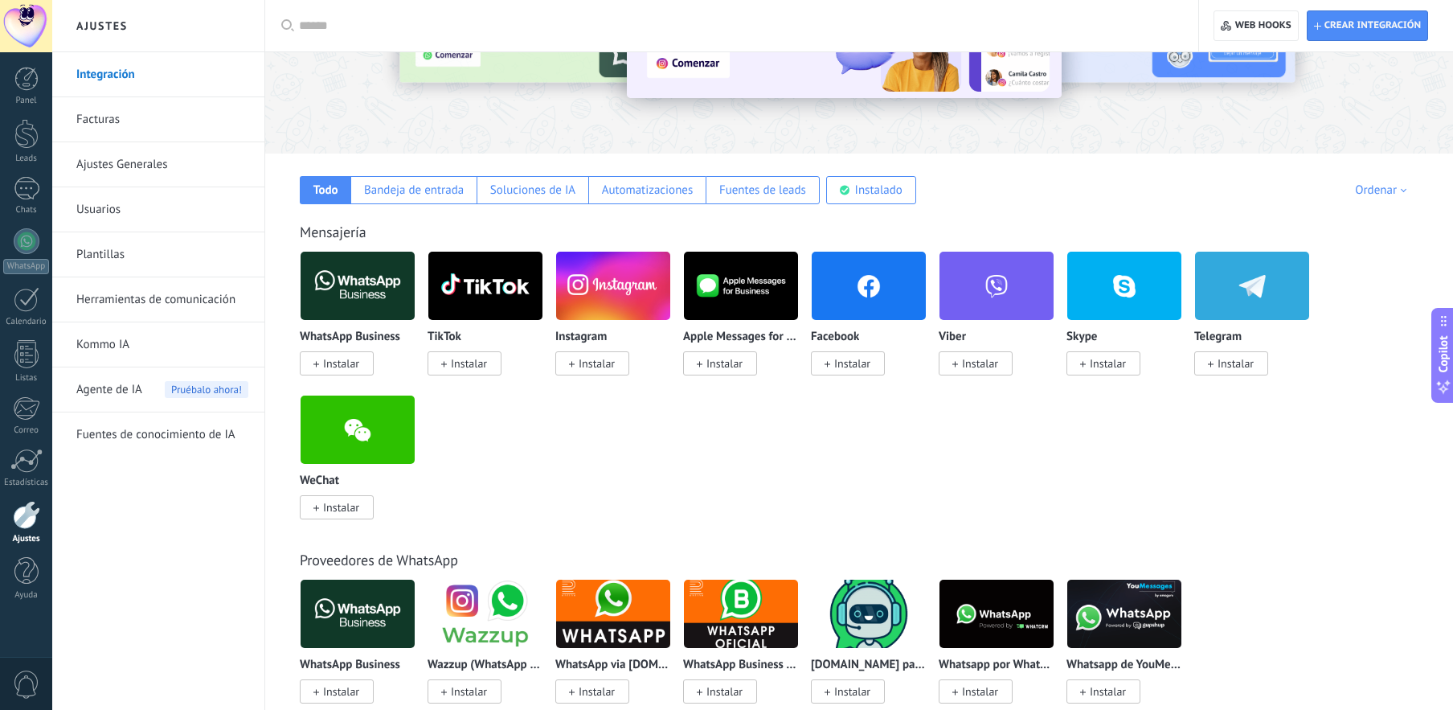
click at [123, 120] on link "Facturas" at bounding box center [162, 119] width 172 height 45
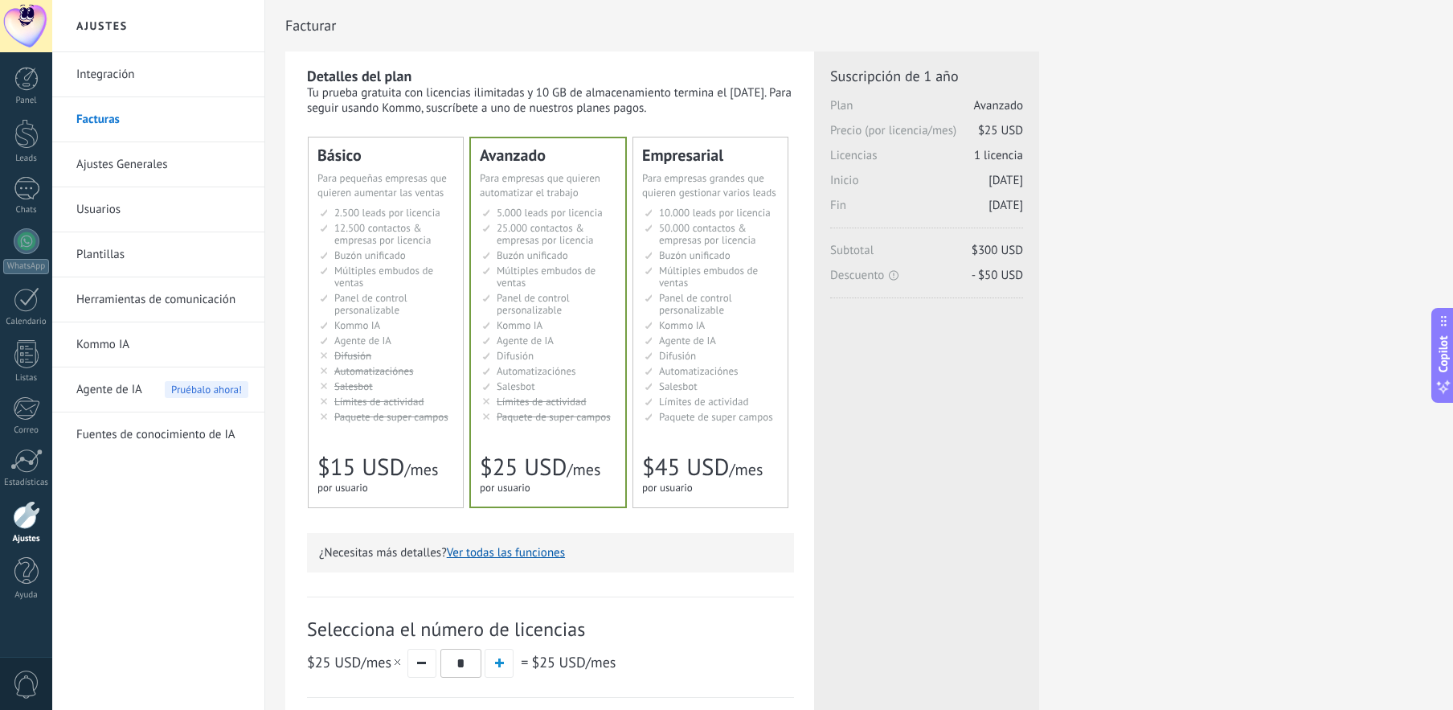
click at [133, 160] on link "Ajustes Generales" at bounding box center [162, 164] width 172 height 45
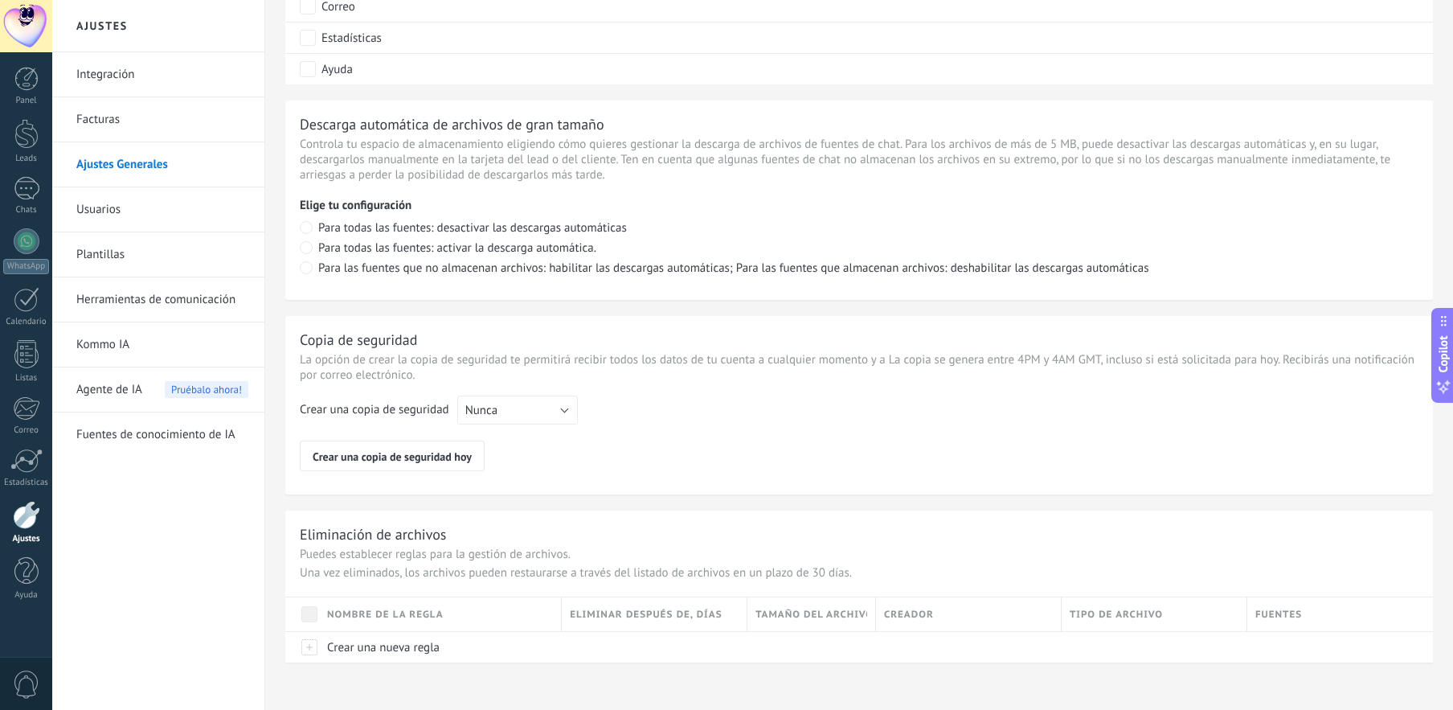
scroll to position [1045, 0]
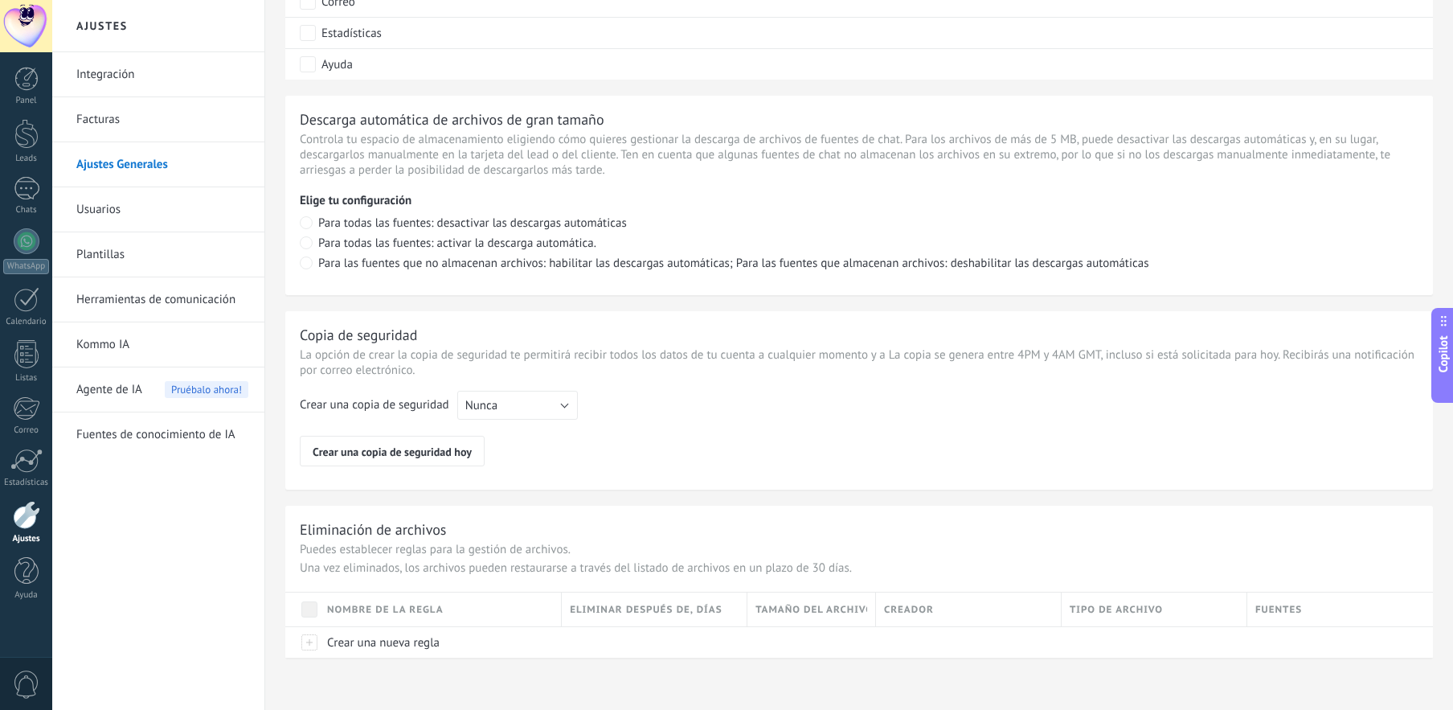
click at [125, 203] on link "Usuarios" at bounding box center [162, 209] width 172 height 45
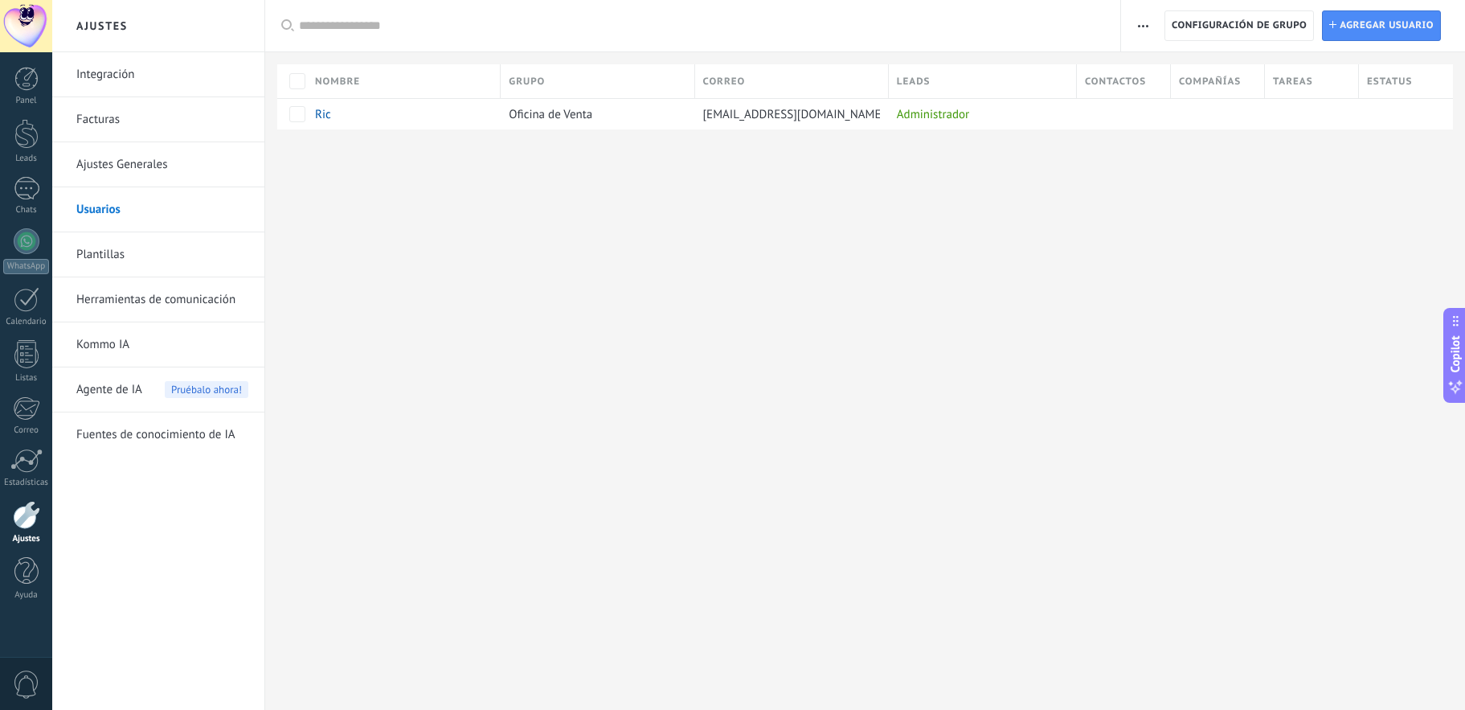
click at [174, 252] on link "Plantillas" at bounding box center [162, 254] width 172 height 45
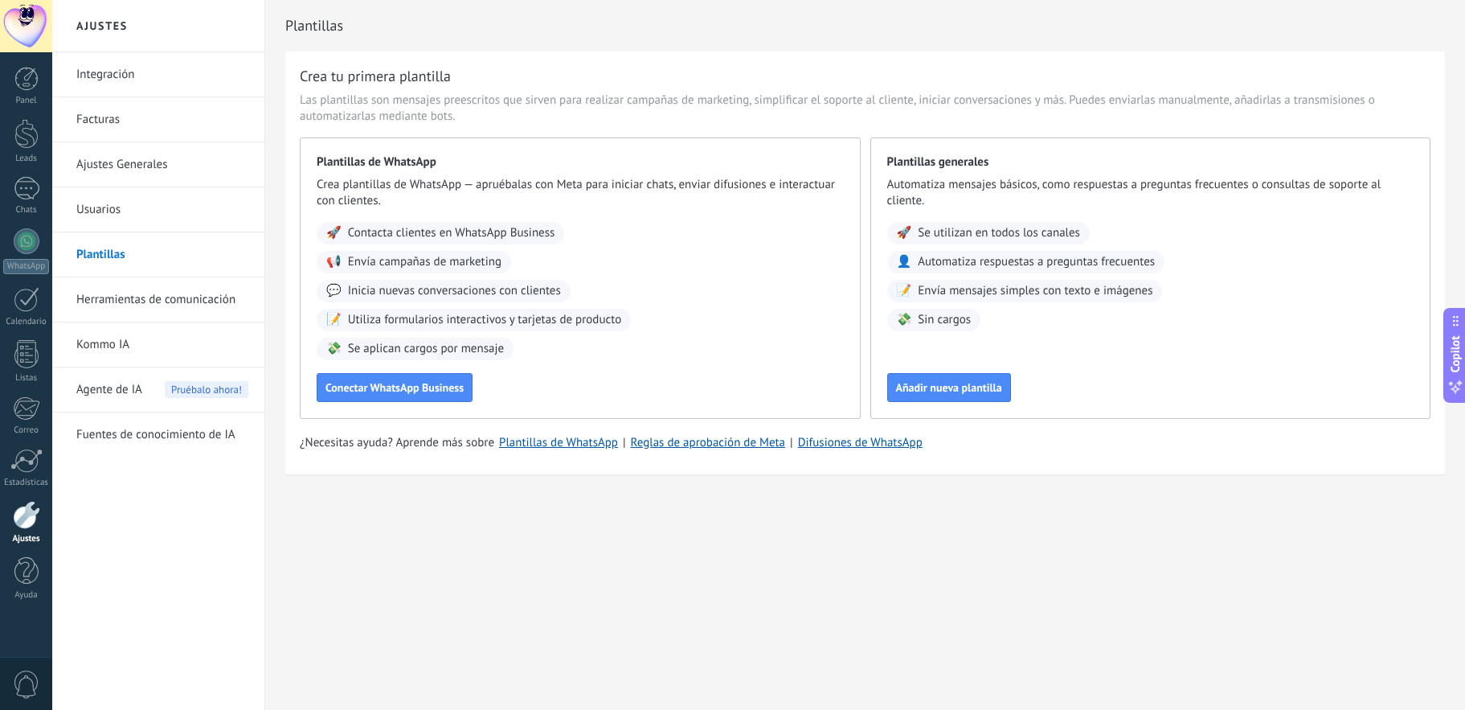
click at [126, 302] on link "Herramientas de comunicación" at bounding box center [162, 299] width 172 height 45
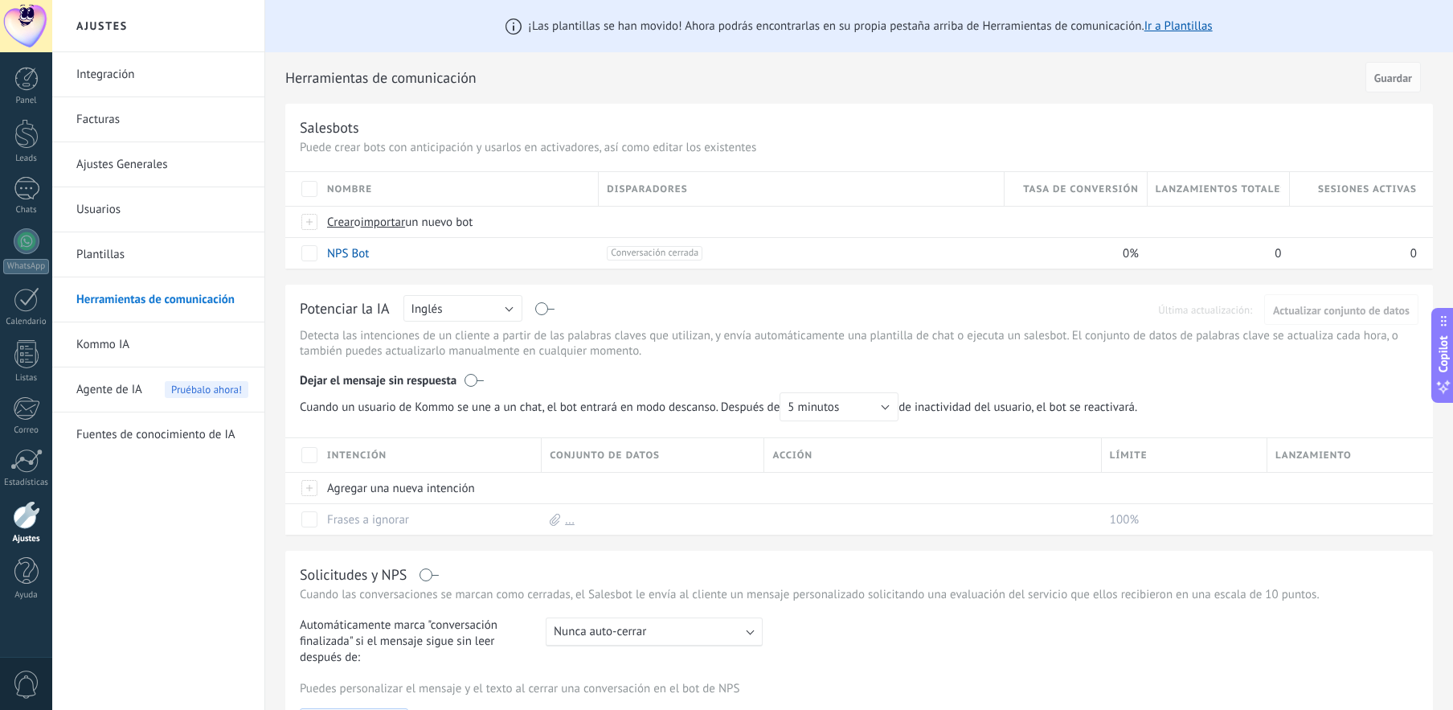
click at [156, 348] on link "Kommo IA" at bounding box center [162, 344] width 172 height 45
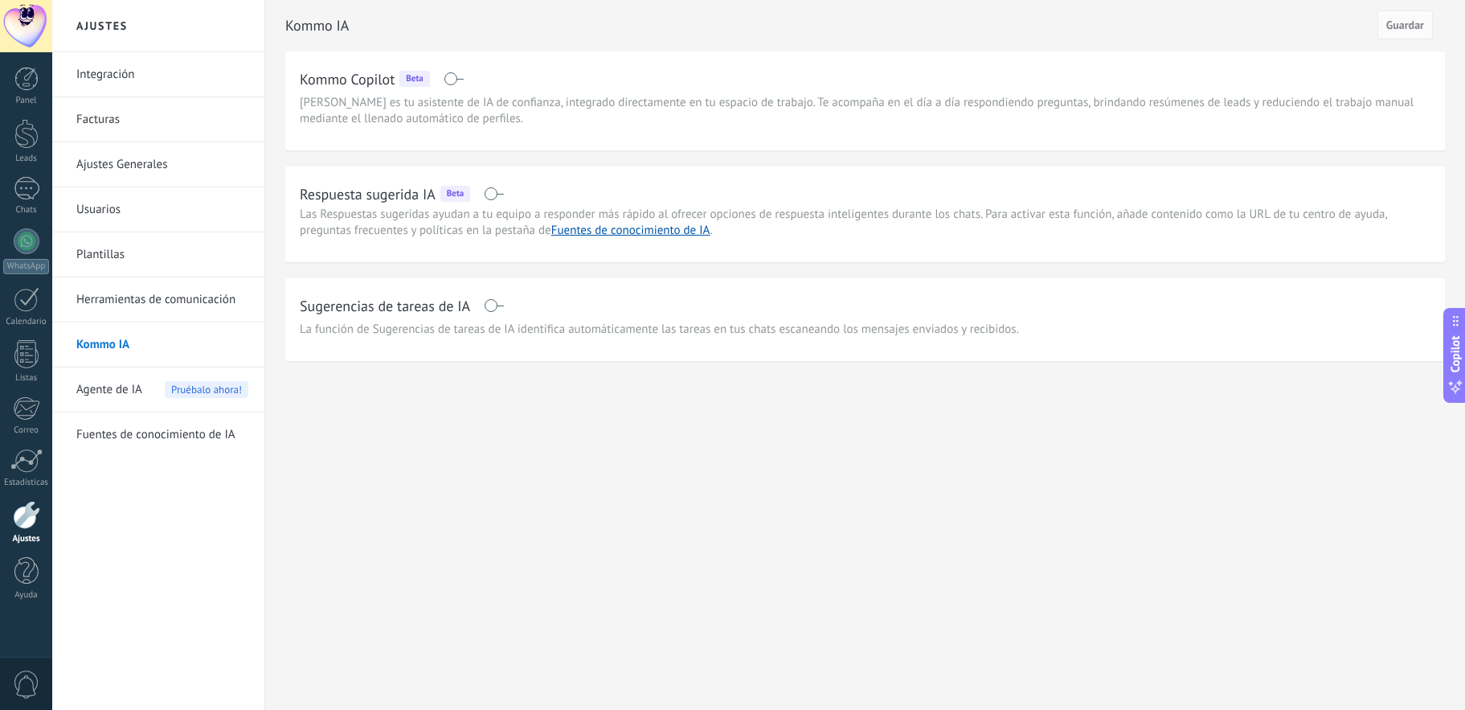
click at [123, 385] on span "Agente de IA" at bounding box center [109, 389] width 66 height 45
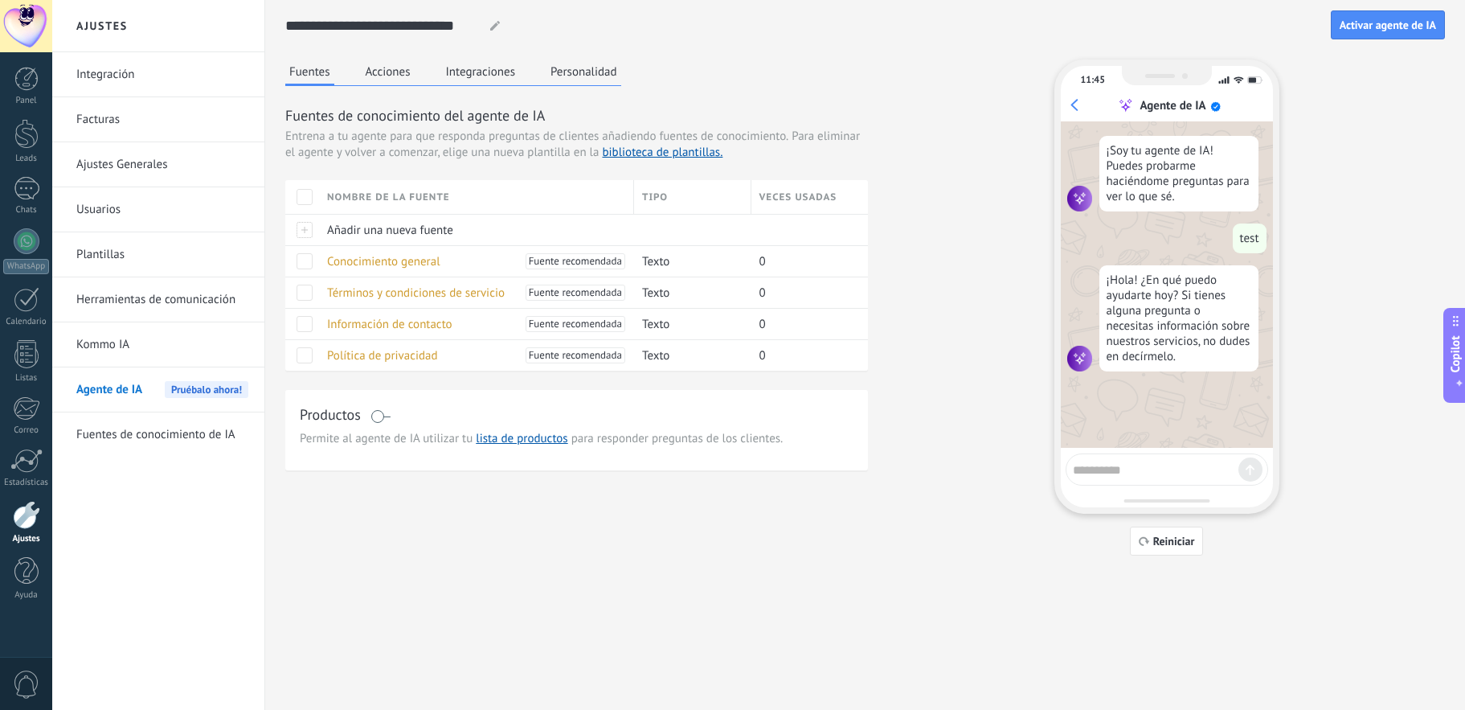
click at [143, 432] on link "Fuentes de conocimiento de IA" at bounding box center [162, 434] width 172 height 45
